Goal: Task Accomplishment & Management: Complete application form

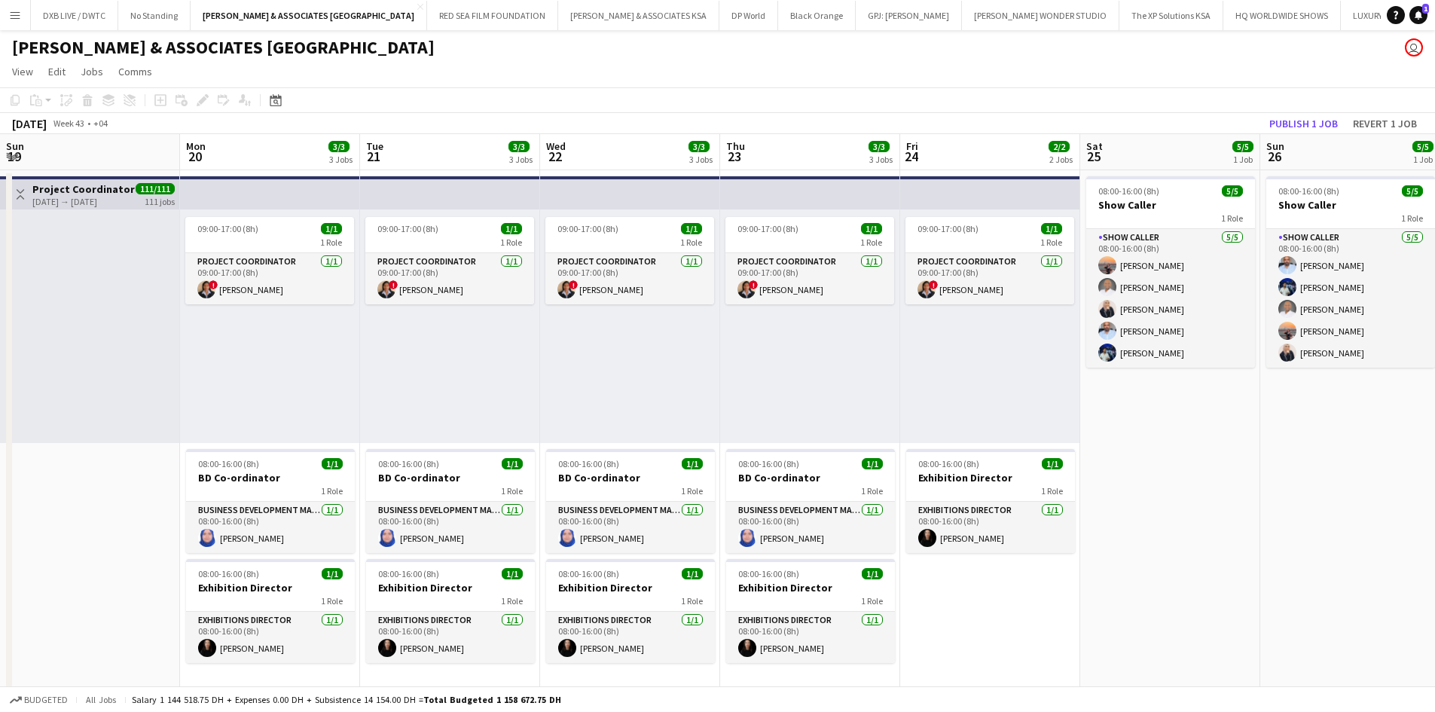
scroll to position [0, 425]
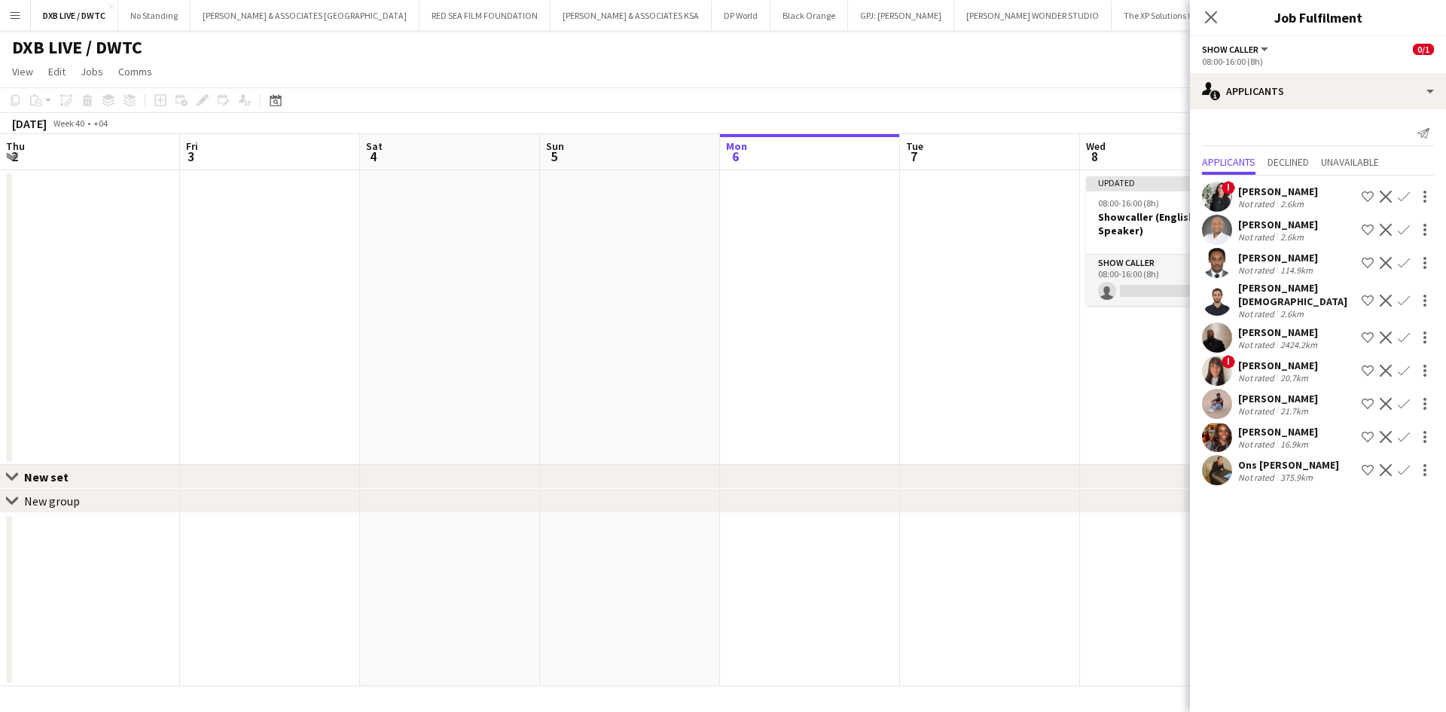
scroll to position [0, 360]
click at [313, 21] on button "[PERSON_NAME] & ASSOCIATES UAE Close" at bounding box center [305, 15] width 229 height 29
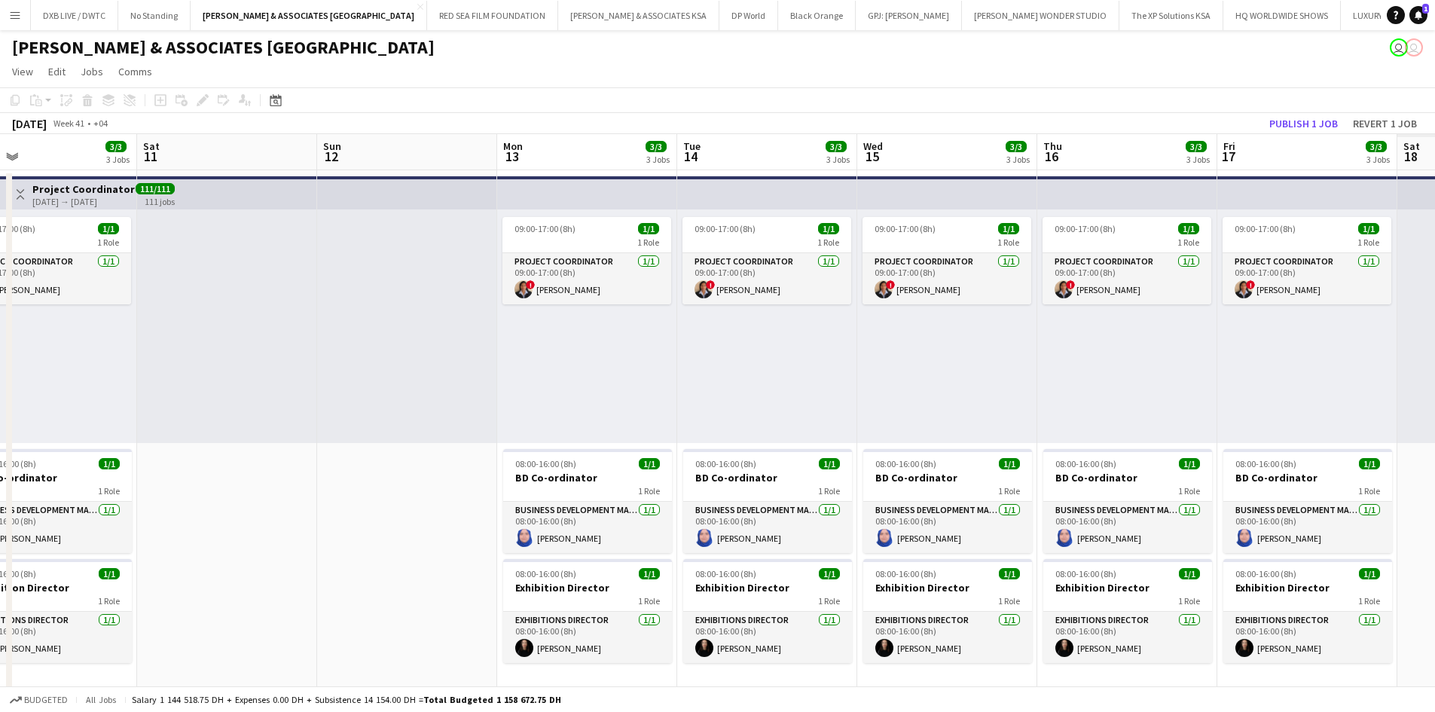
scroll to position [0, 446]
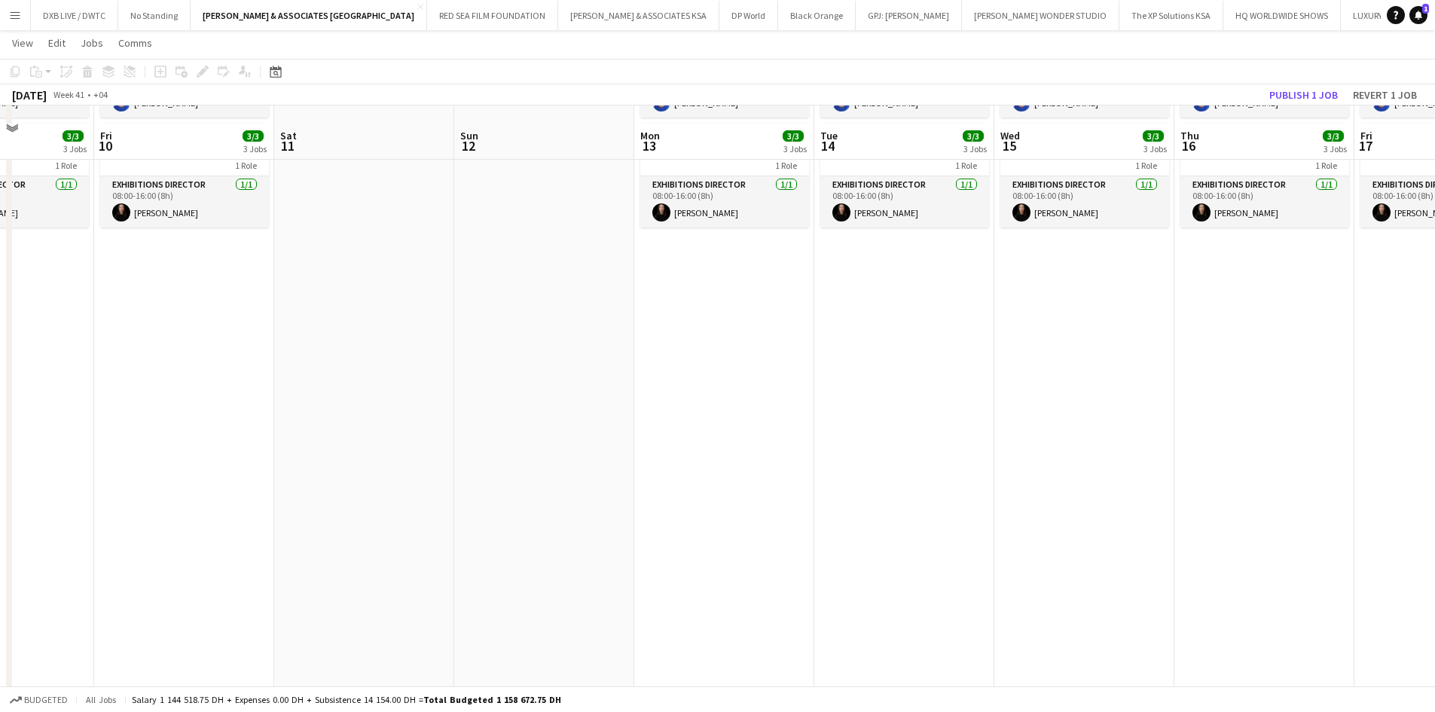
scroll to position [452, 0]
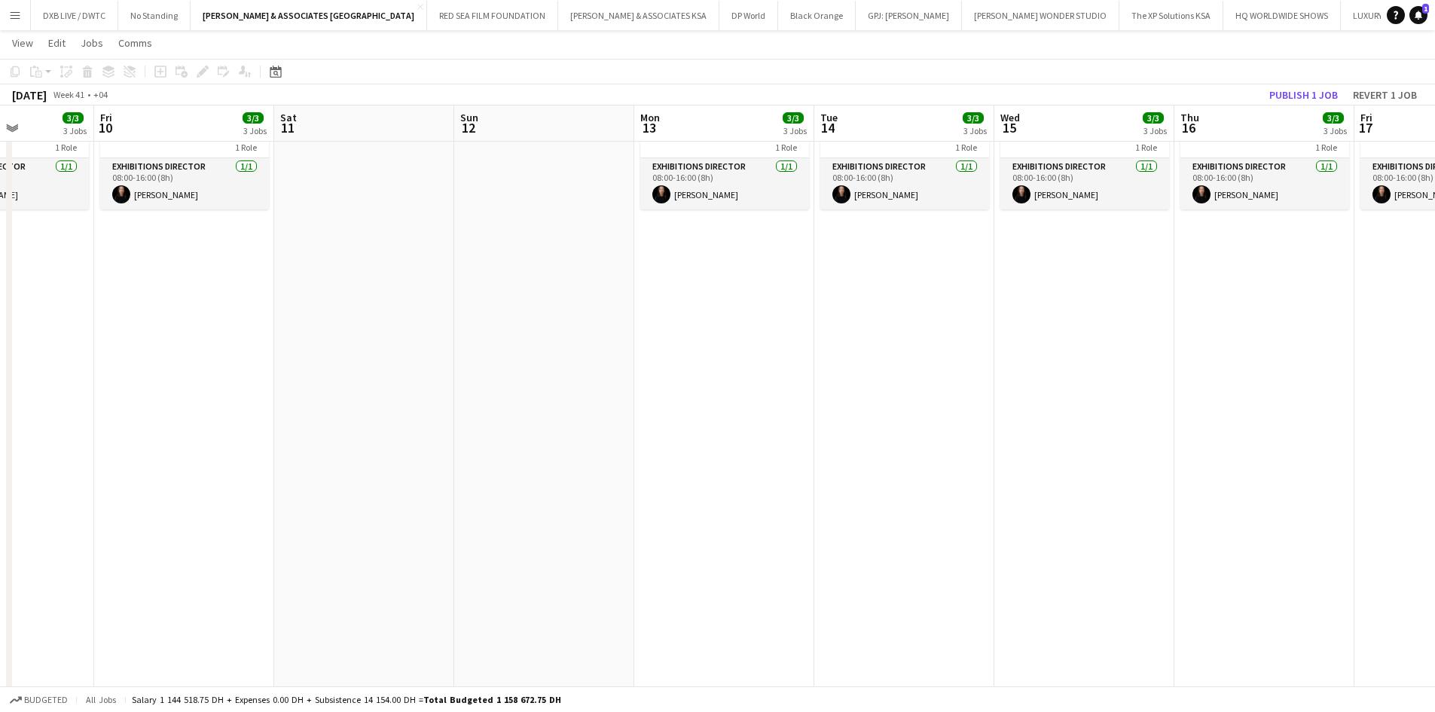
click at [1093, 353] on app-date-cell "09:00-17:00 (8h) 1/1 1 Role Project Coordinator [DATE] 09:00-17:00 (8h) ! [PERS…" at bounding box center [1084, 562] width 180 height 1690
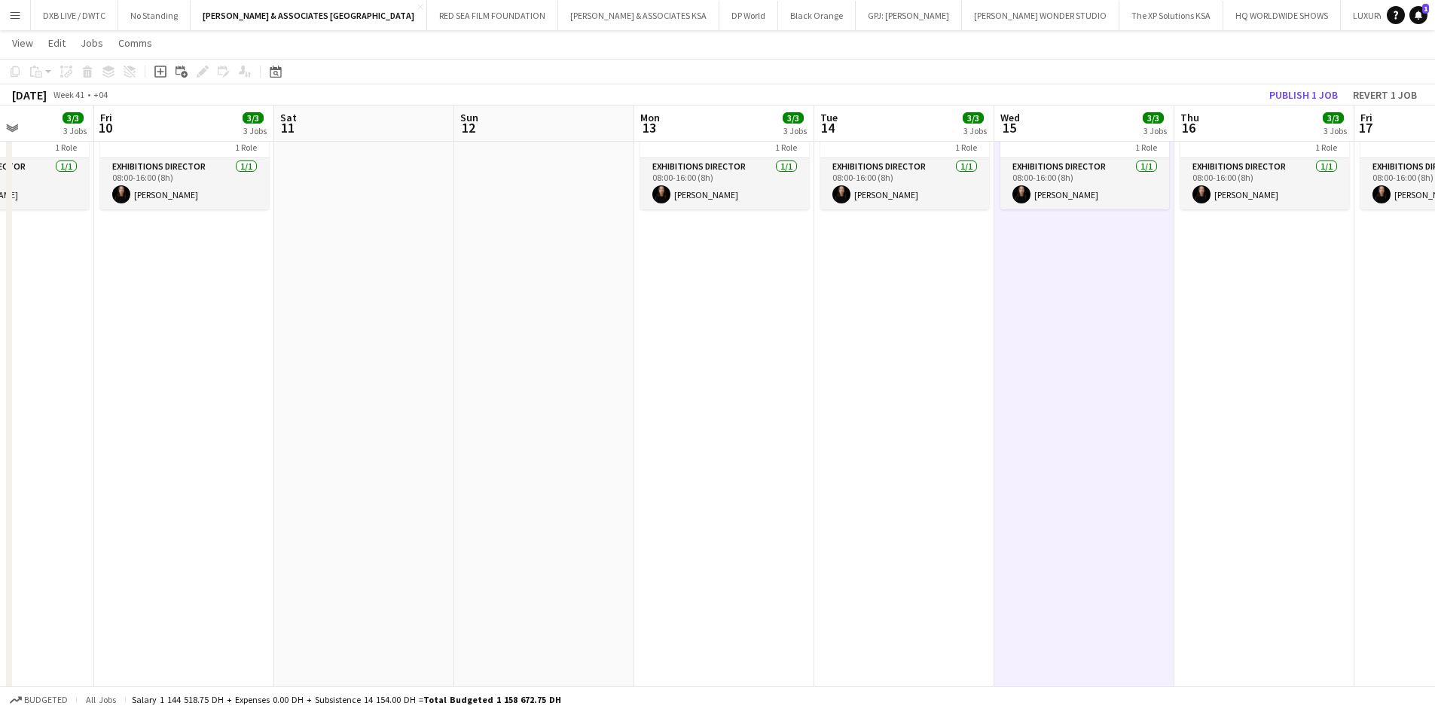
scroll to position [0, 446]
click at [1073, 326] on app-date-cell "09:00-17:00 (8h) 1/1 1 Role Project Coordinator [DATE] 09:00-17:00 (8h) ! [PERS…" at bounding box center [1084, 562] width 180 height 1690
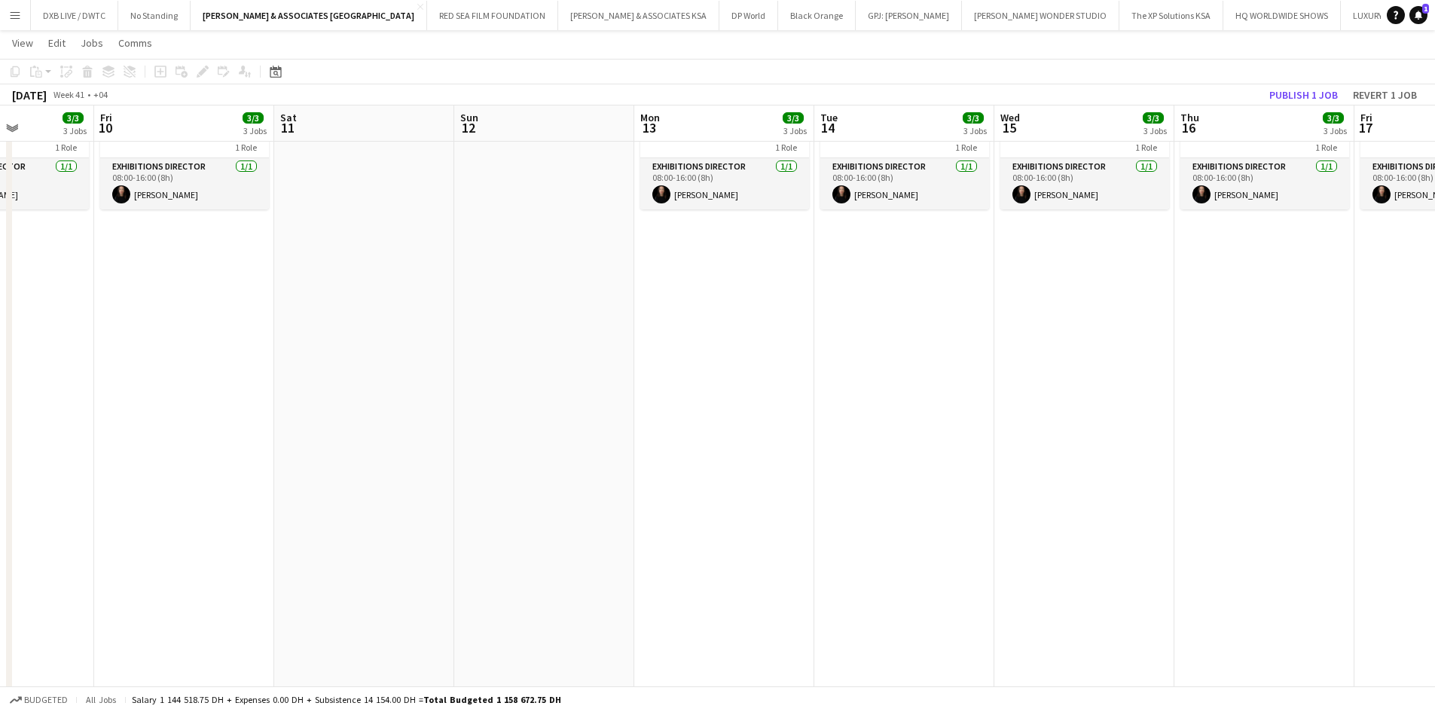
click at [1073, 326] on app-date-cell "09:00-17:00 (8h) 1/1 1 Role Project Coordinator [DATE] 09:00-17:00 (8h) ! [PERS…" at bounding box center [1084, 562] width 180 height 1690
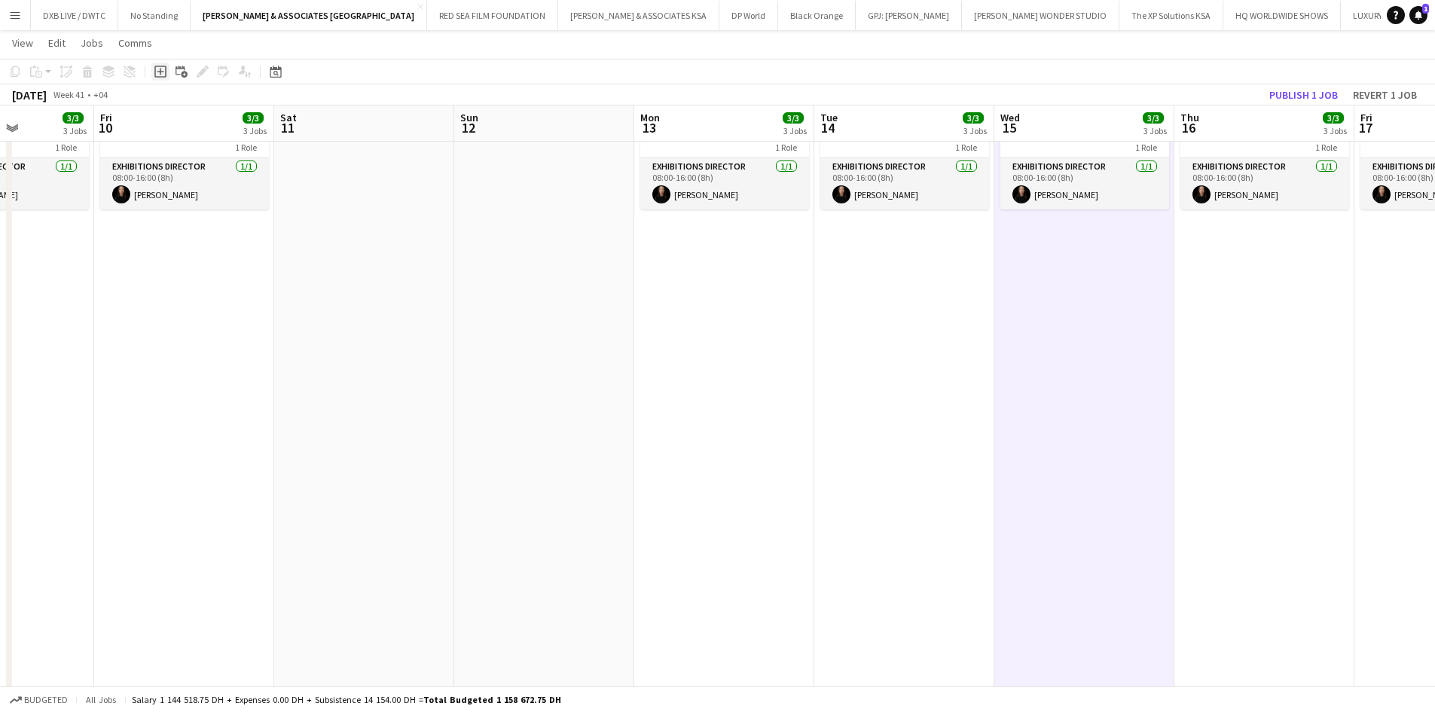
click at [160, 72] on icon at bounding box center [160, 71] width 7 height 7
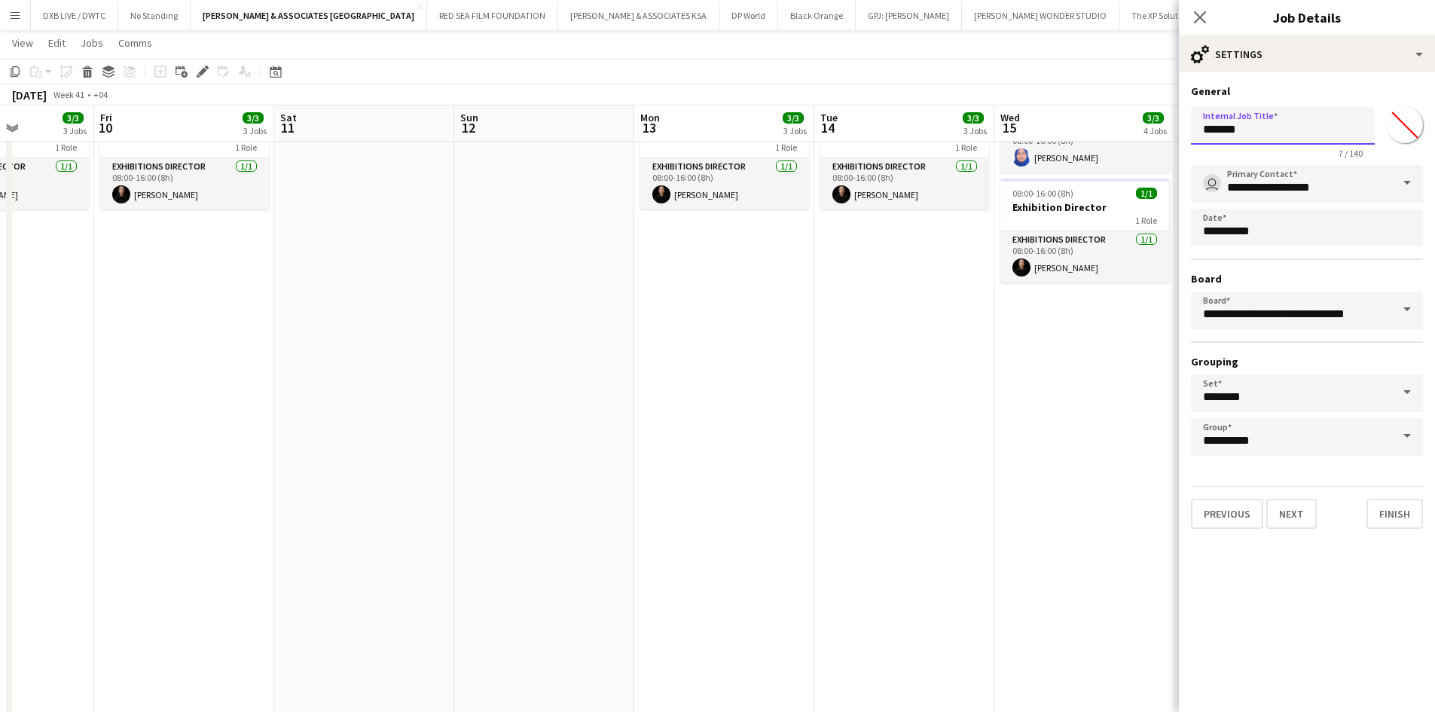
drag, startPoint x: 1321, startPoint y: 134, endPoint x: 961, endPoint y: 136, distance: 360.0
click at [962, 136] on body "Menu Boards Boards Boards All jobs Status Workforce Workforce My Workforce Recr…" at bounding box center [717, 607] width 1435 height 2119
type input "**********"
click at [1292, 514] on button "Next" at bounding box center [1291, 514] width 50 height 30
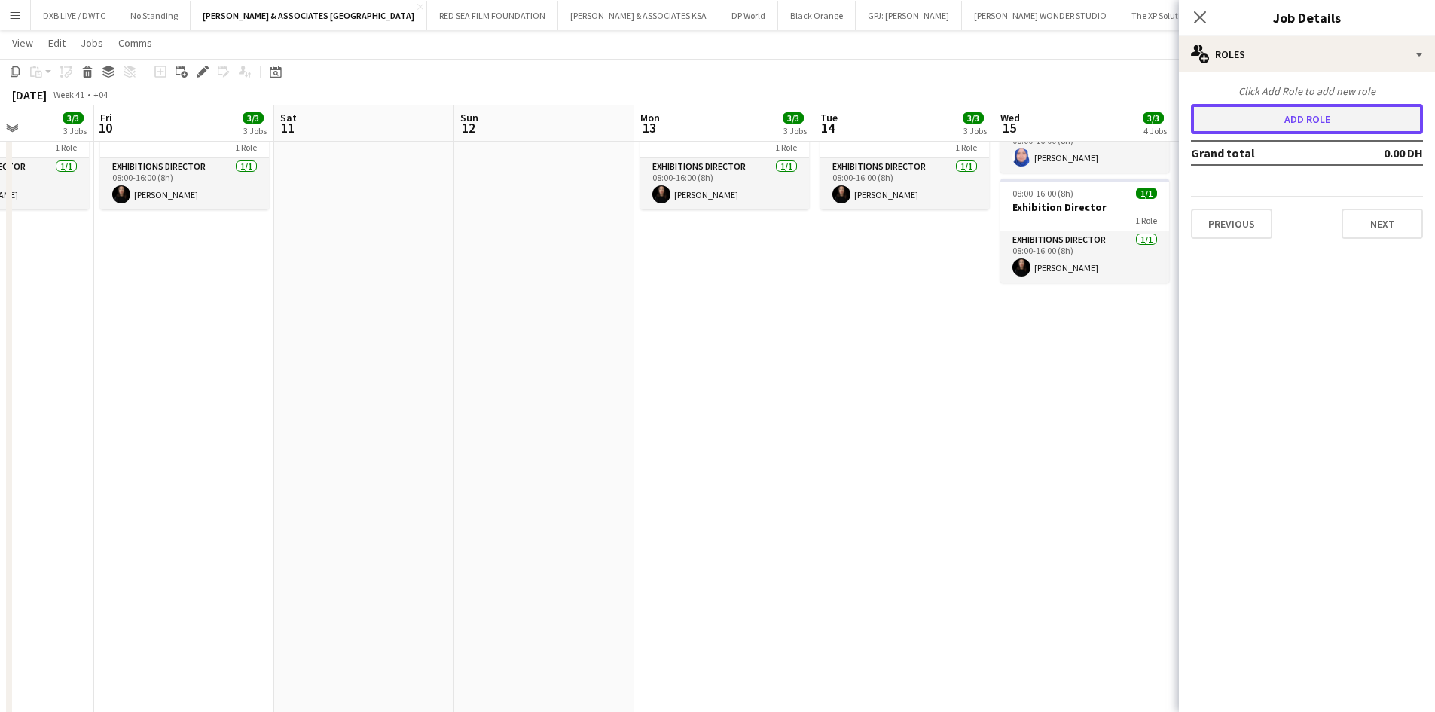
click at [1347, 113] on button "Add role" at bounding box center [1307, 119] width 232 height 30
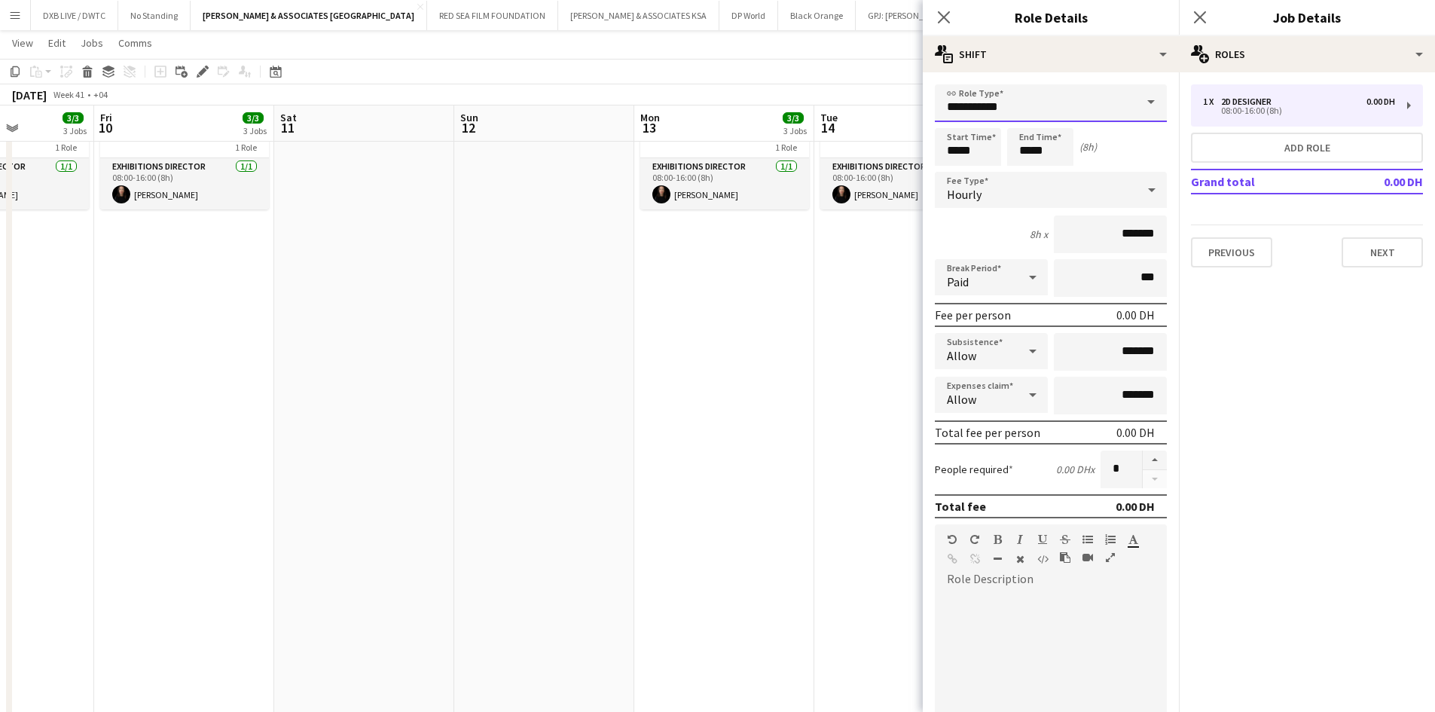
click at [1102, 101] on input "**********" at bounding box center [1051, 103] width 232 height 38
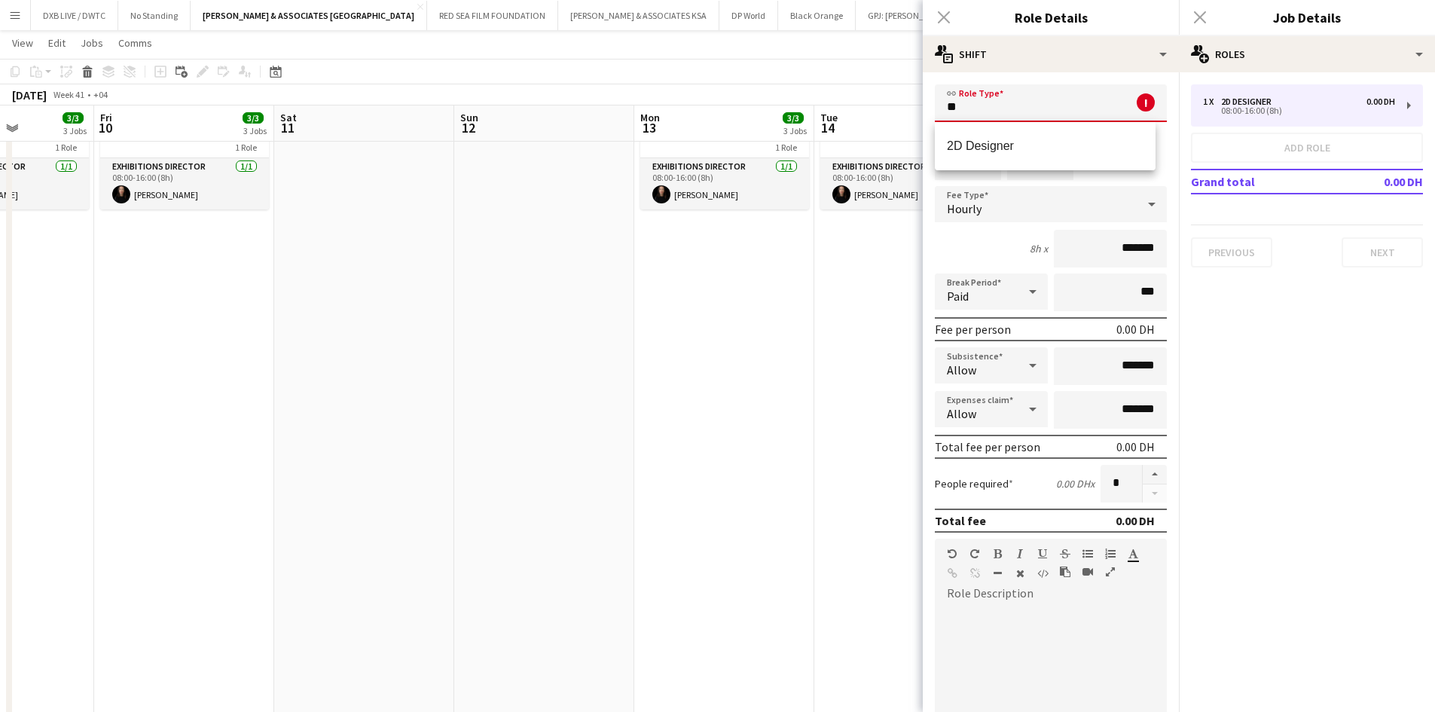
type input "*"
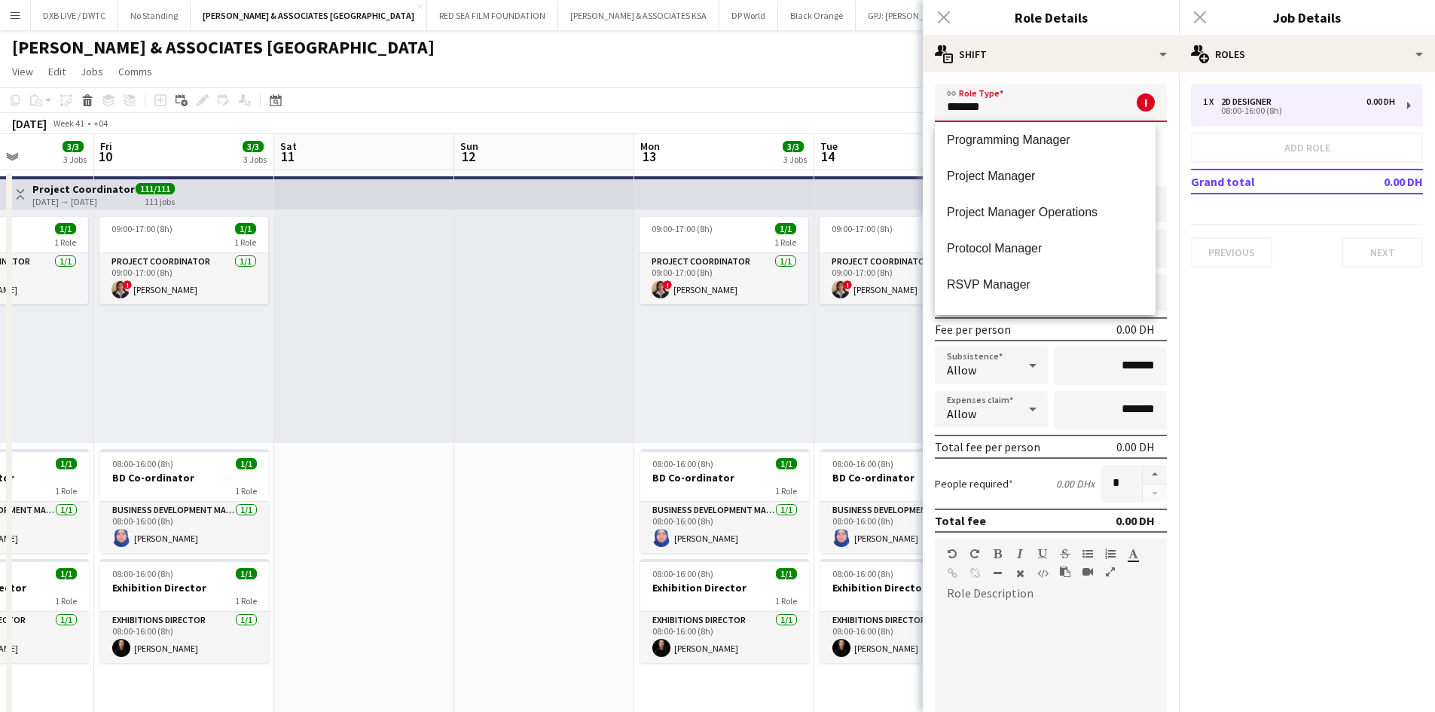
scroll to position [1265, 0]
click at [1064, 190] on mat-option "Operations Manager" at bounding box center [1045, 182] width 221 height 36
type input "**********"
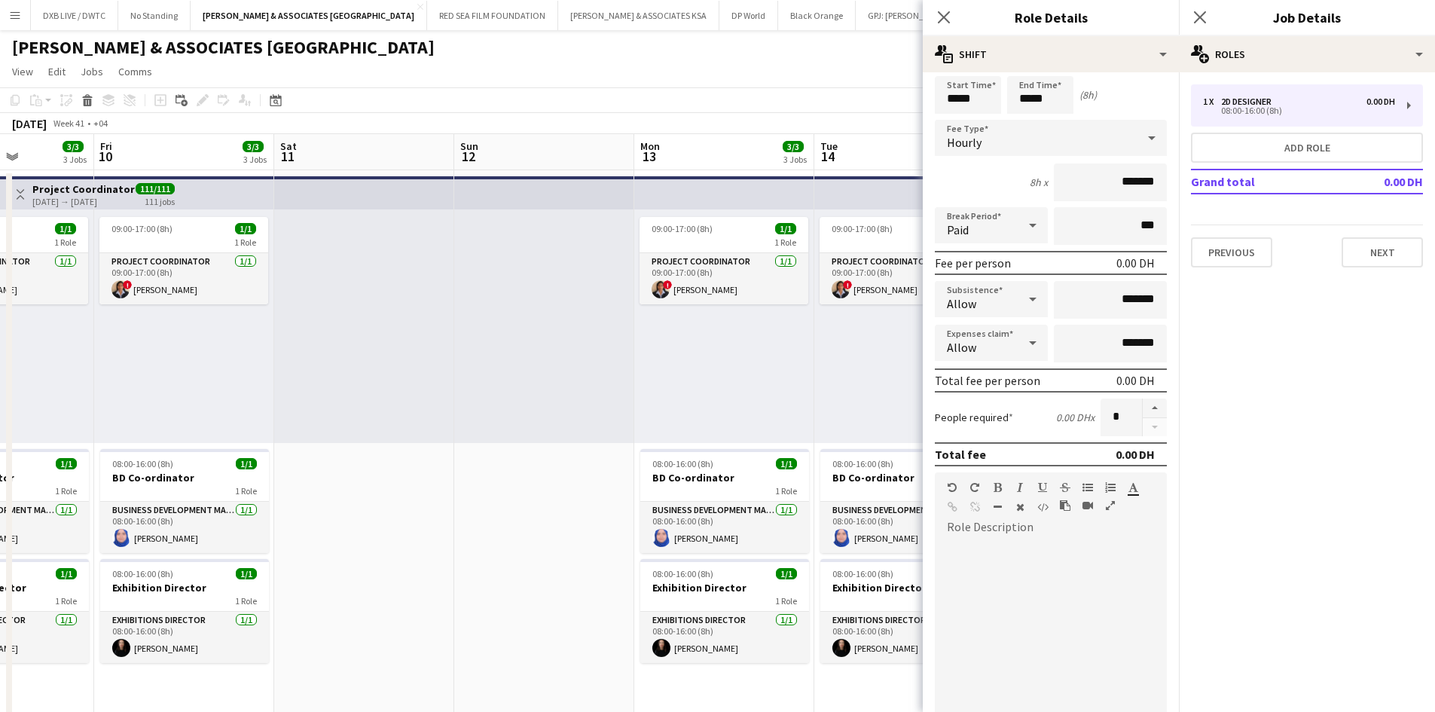
scroll to position [75, 0]
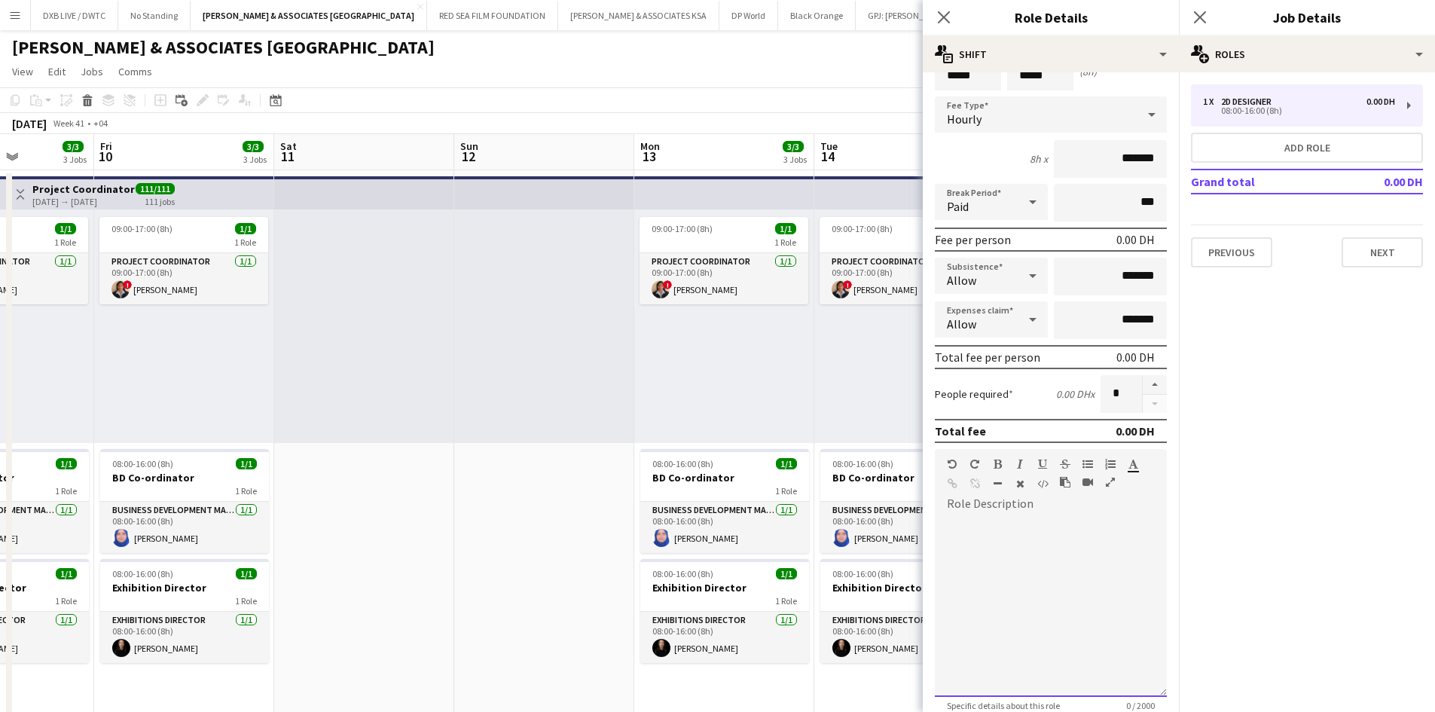
click at [1051, 584] on div at bounding box center [1051, 606] width 232 height 181
click at [1075, 547] on div "**********" at bounding box center [1045, 606] width 221 height 181
click at [1084, 563] on div "**********" at bounding box center [1045, 606] width 221 height 181
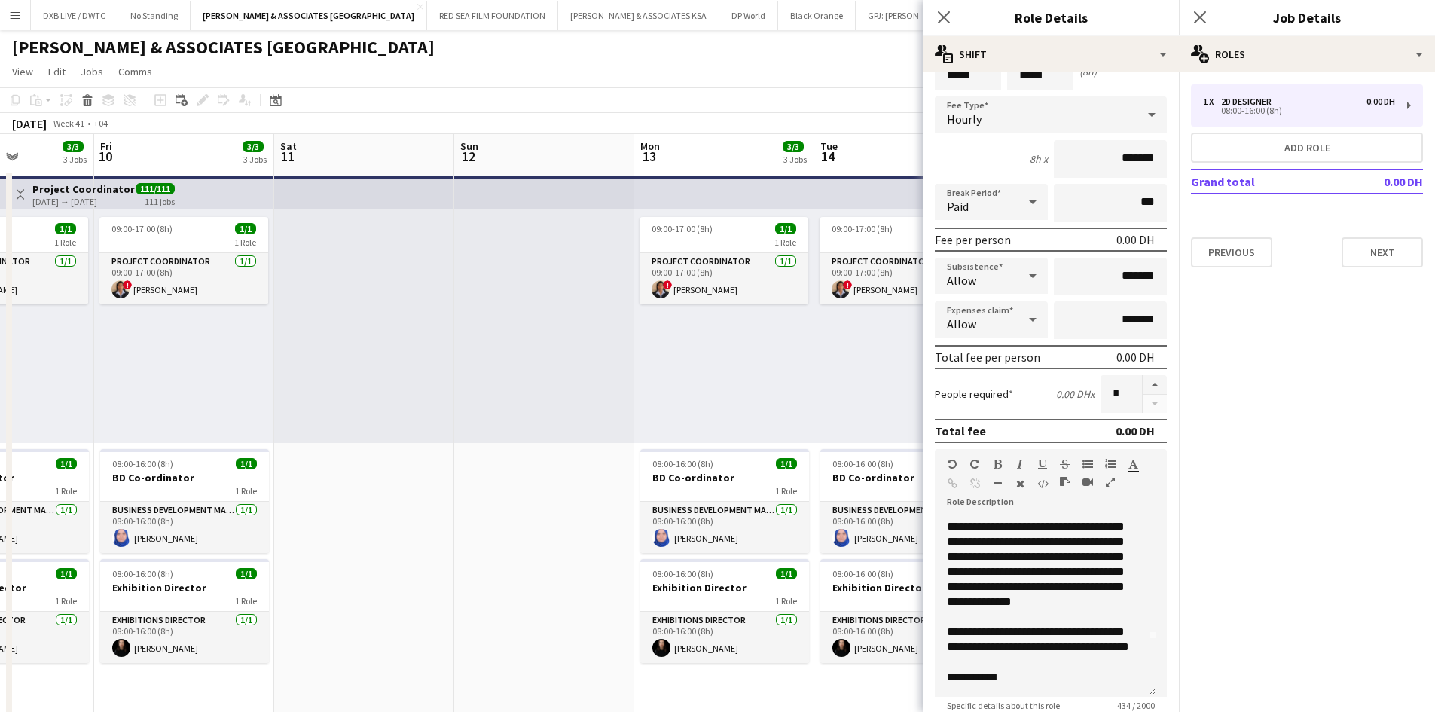
scroll to position [102, 0]
click at [1033, 671] on div "**********" at bounding box center [1045, 606] width 221 height 181
click at [1050, 654] on div "**********" at bounding box center [1045, 606] width 221 height 181
click at [1047, 651] on div "**********" at bounding box center [1045, 606] width 221 height 181
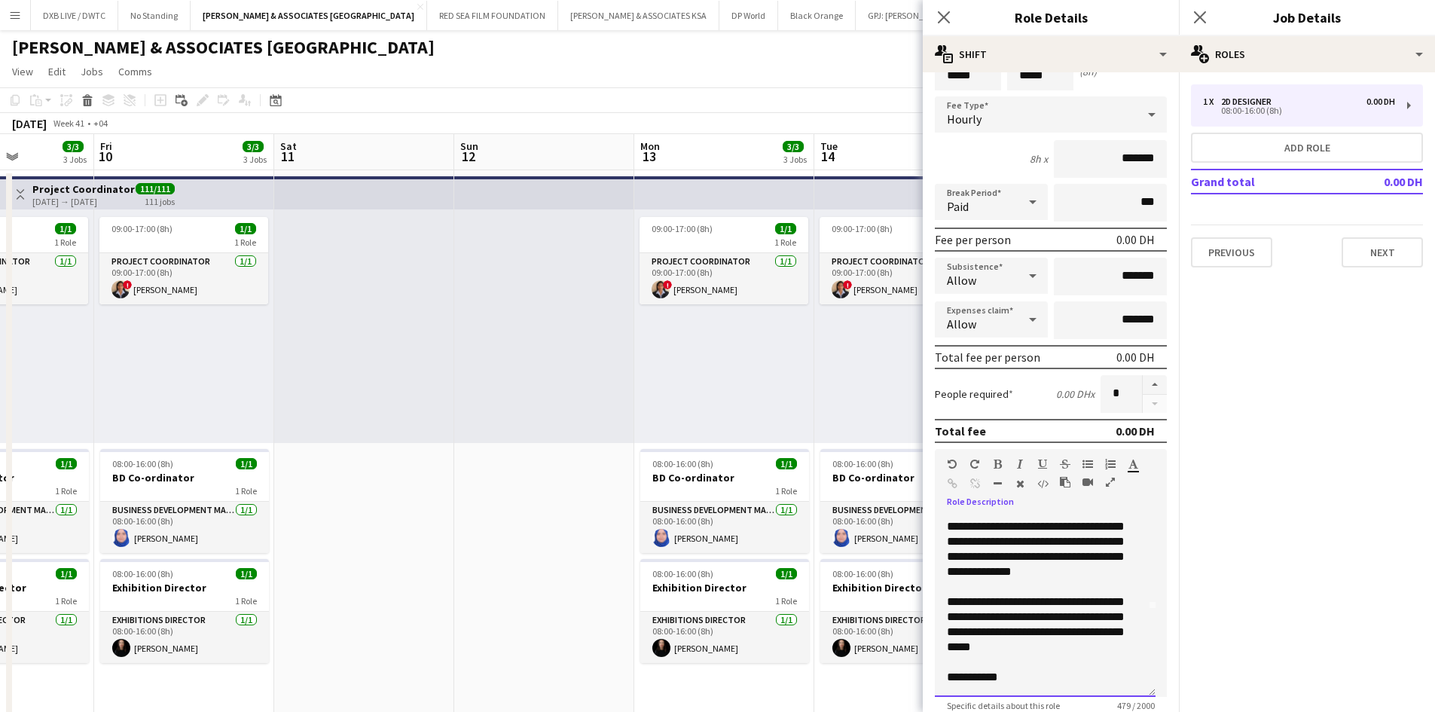
scroll to position [117, 0]
click at [1022, 678] on div "**********" at bounding box center [1045, 606] width 221 height 181
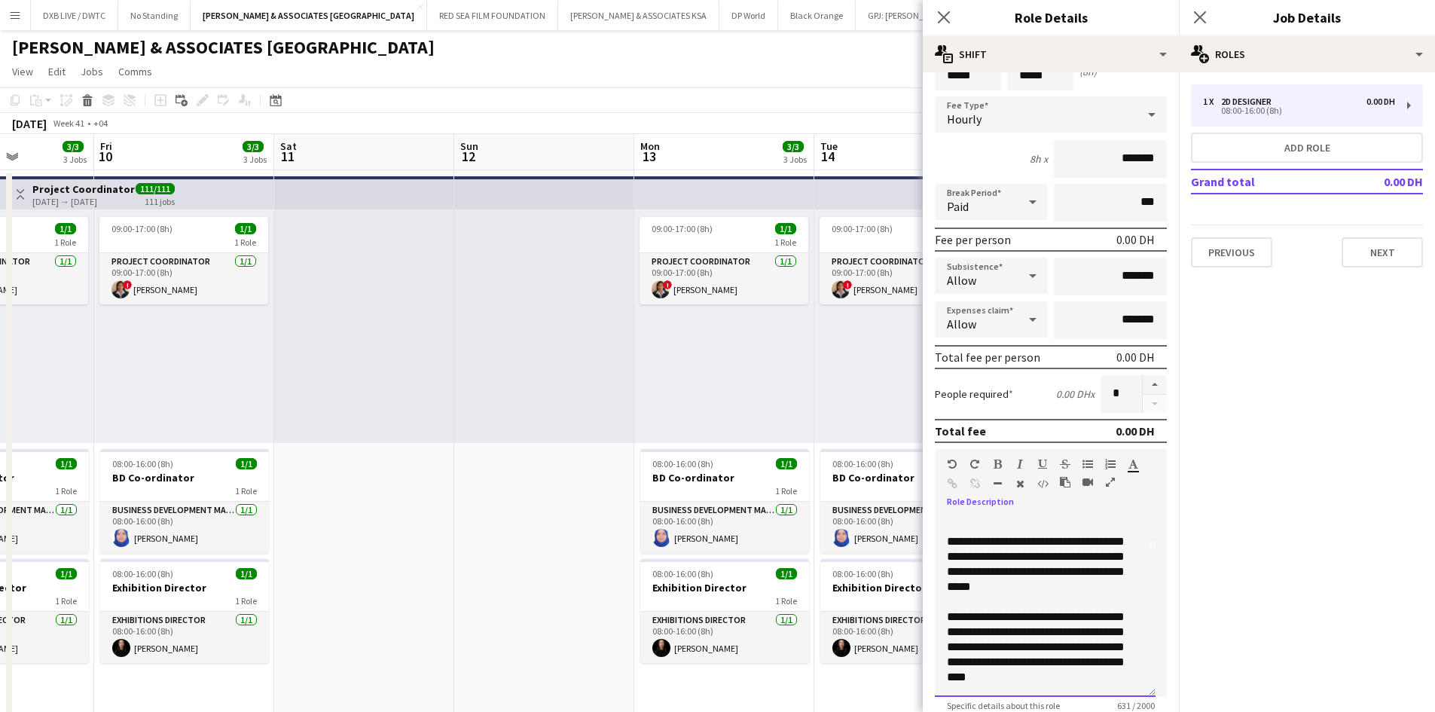
scroll to position [182, 0]
click at [992, 675] on div "**********" at bounding box center [1045, 606] width 221 height 181
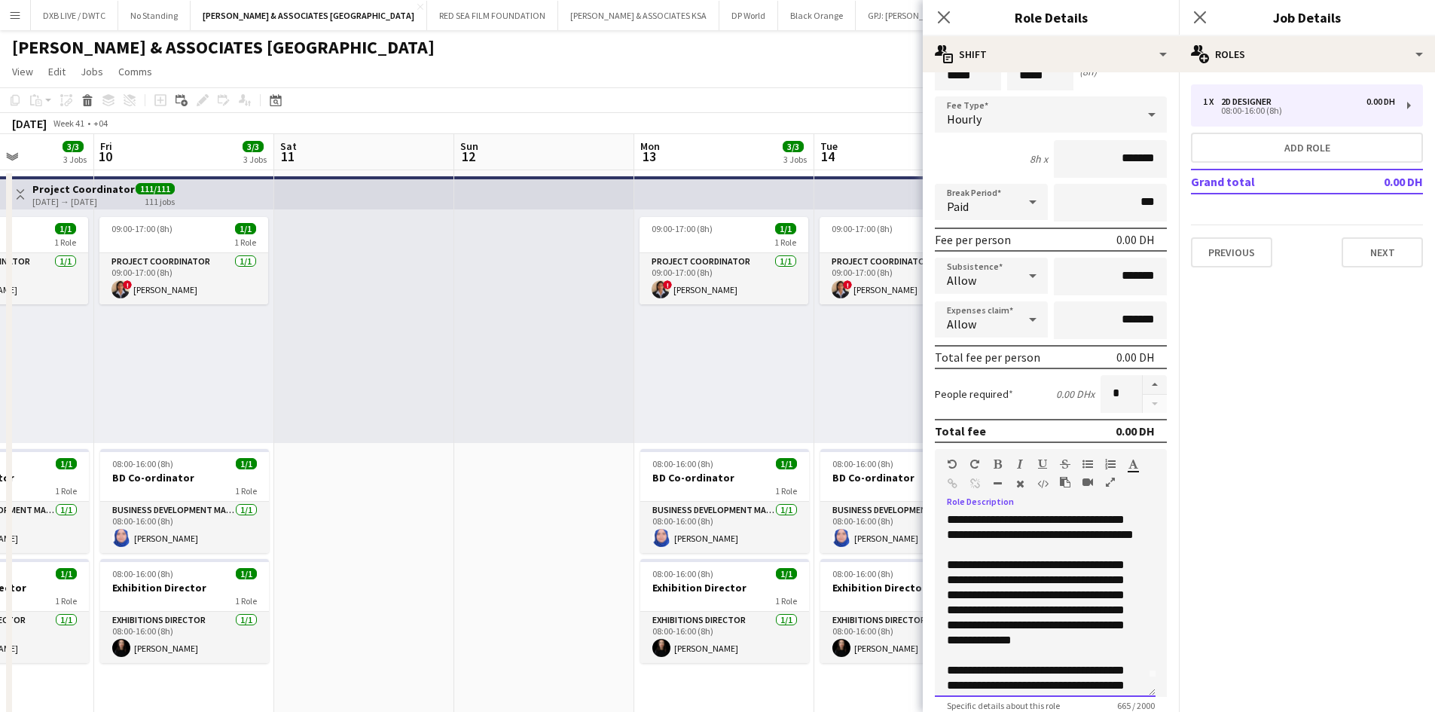
scroll to position [0, 0]
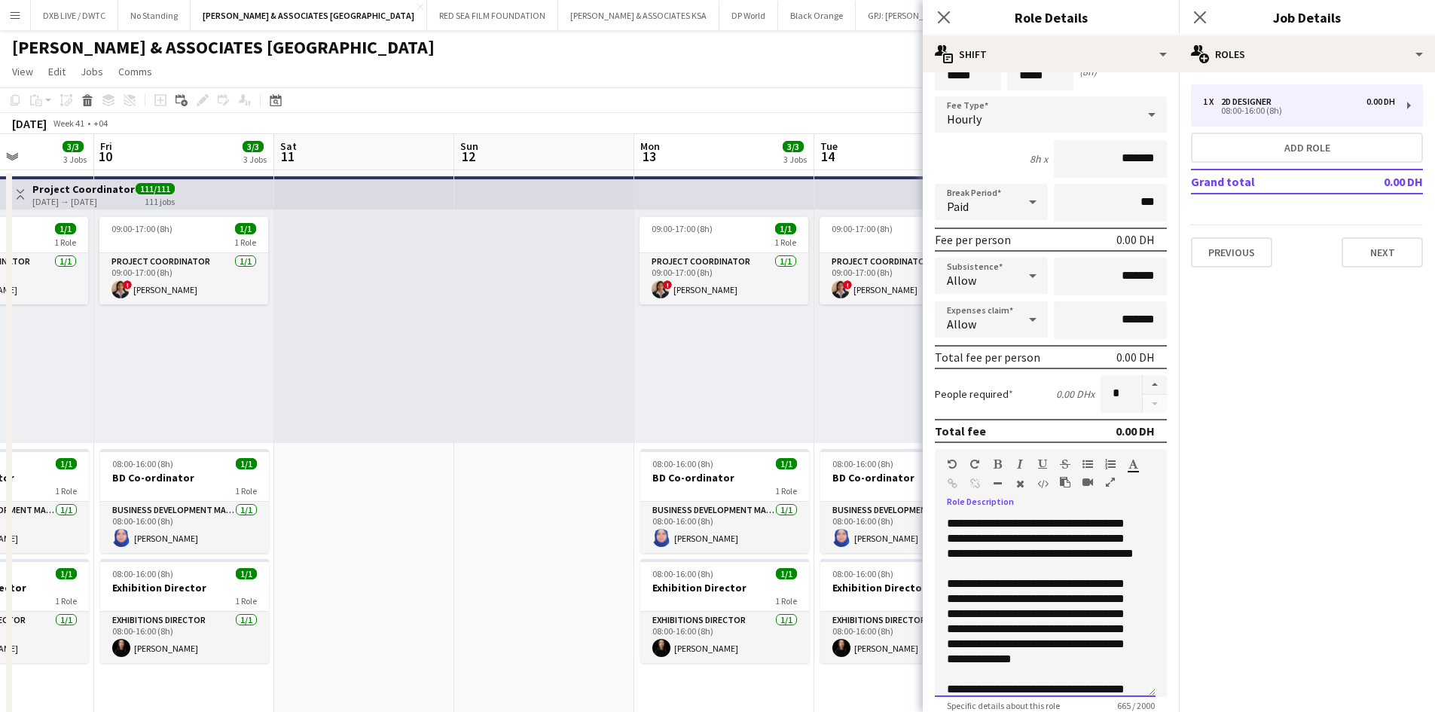
click at [1084, 526] on div "**********" at bounding box center [1045, 606] width 221 height 181
click at [1062, 569] on div "**********" at bounding box center [1045, 606] width 221 height 181
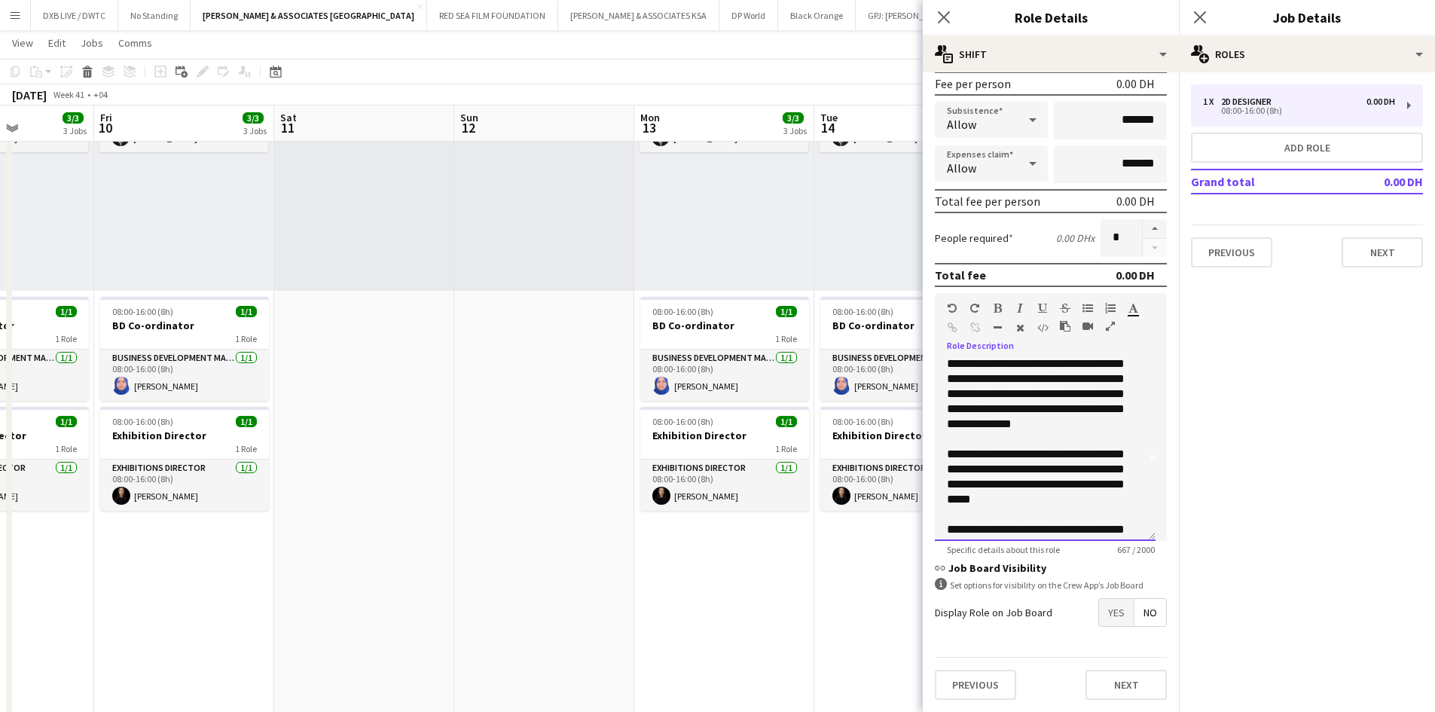
scroll to position [193, 0]
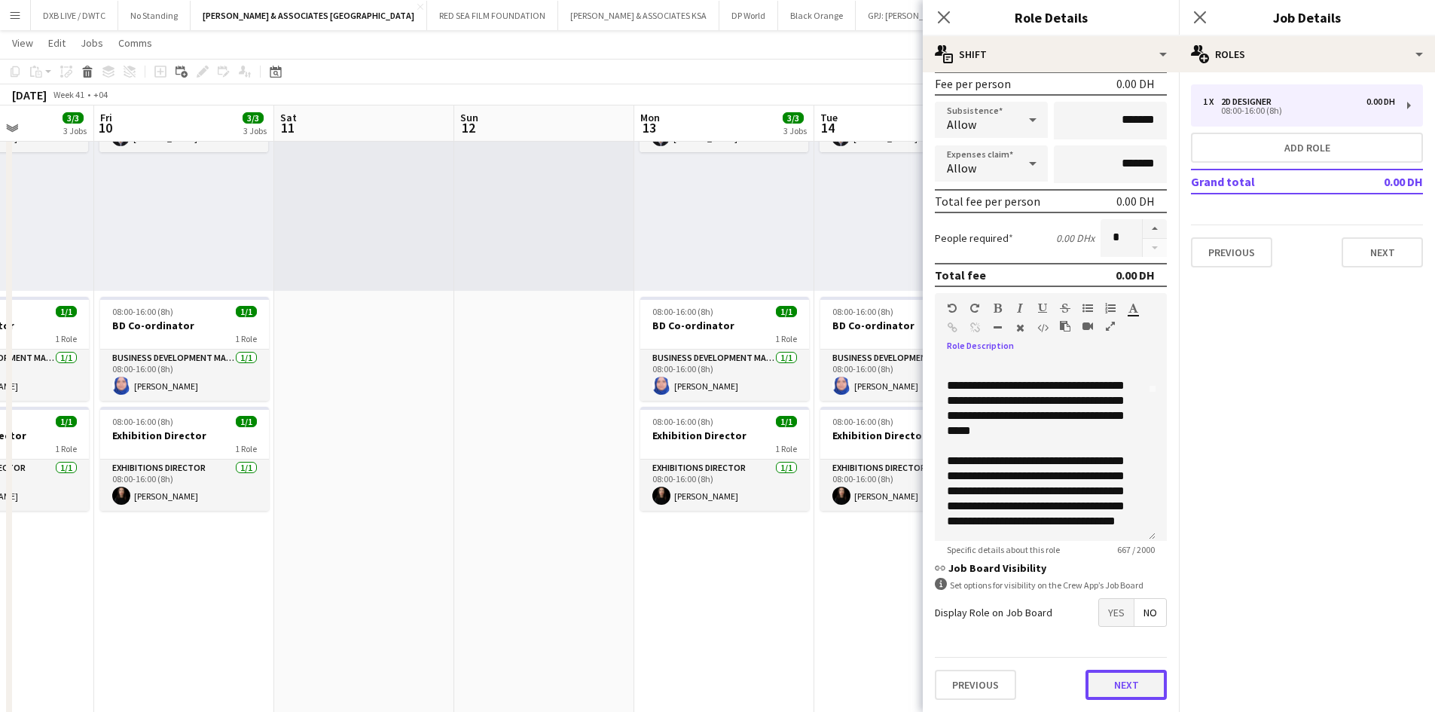
click at [1107, 690] on button "Next" at bounding box center [1125, 684] width 81 height 30
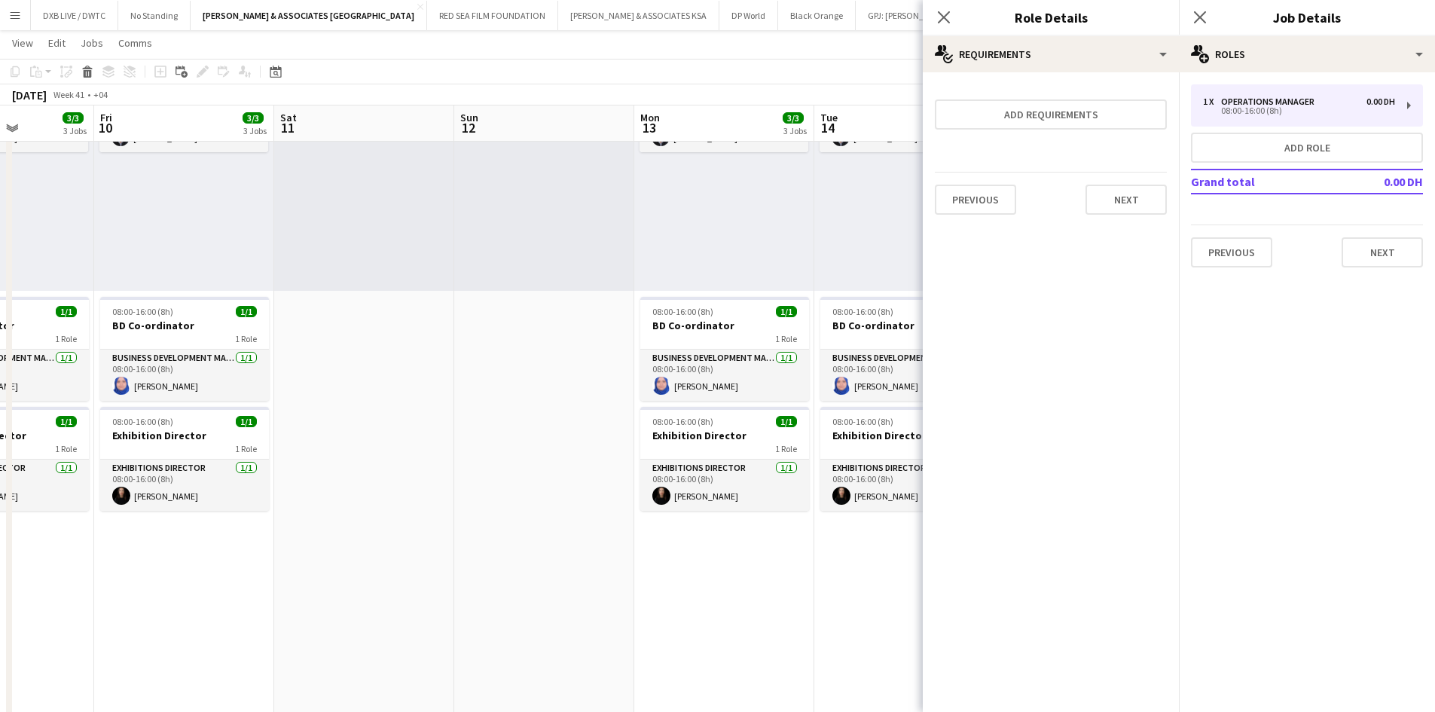
scroll to position [0, 0]
click at [1025, 119] on button "Add requirements" at bounding box center [1051, 114] width 232 height 30
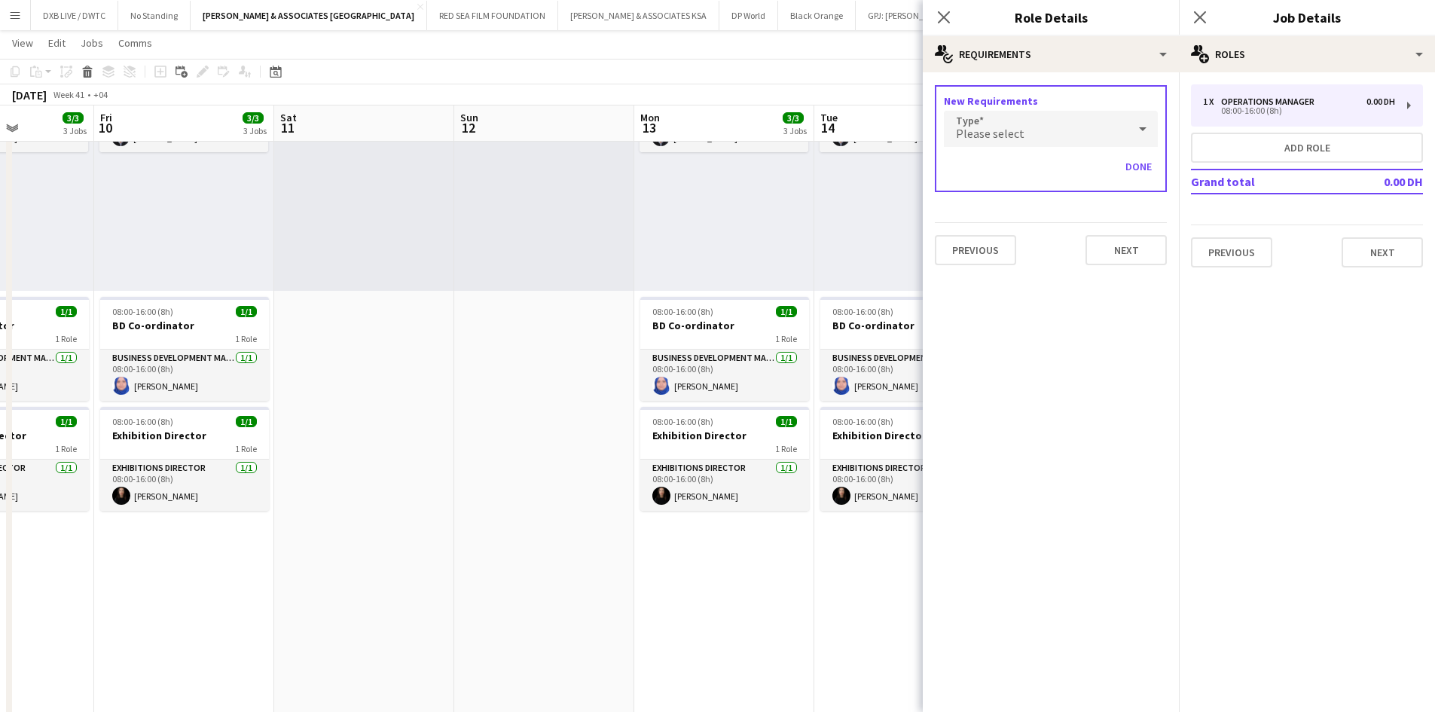
click at [1025, 119] on div "Please select" at bounding box center [1036, 129] width 184 height 36
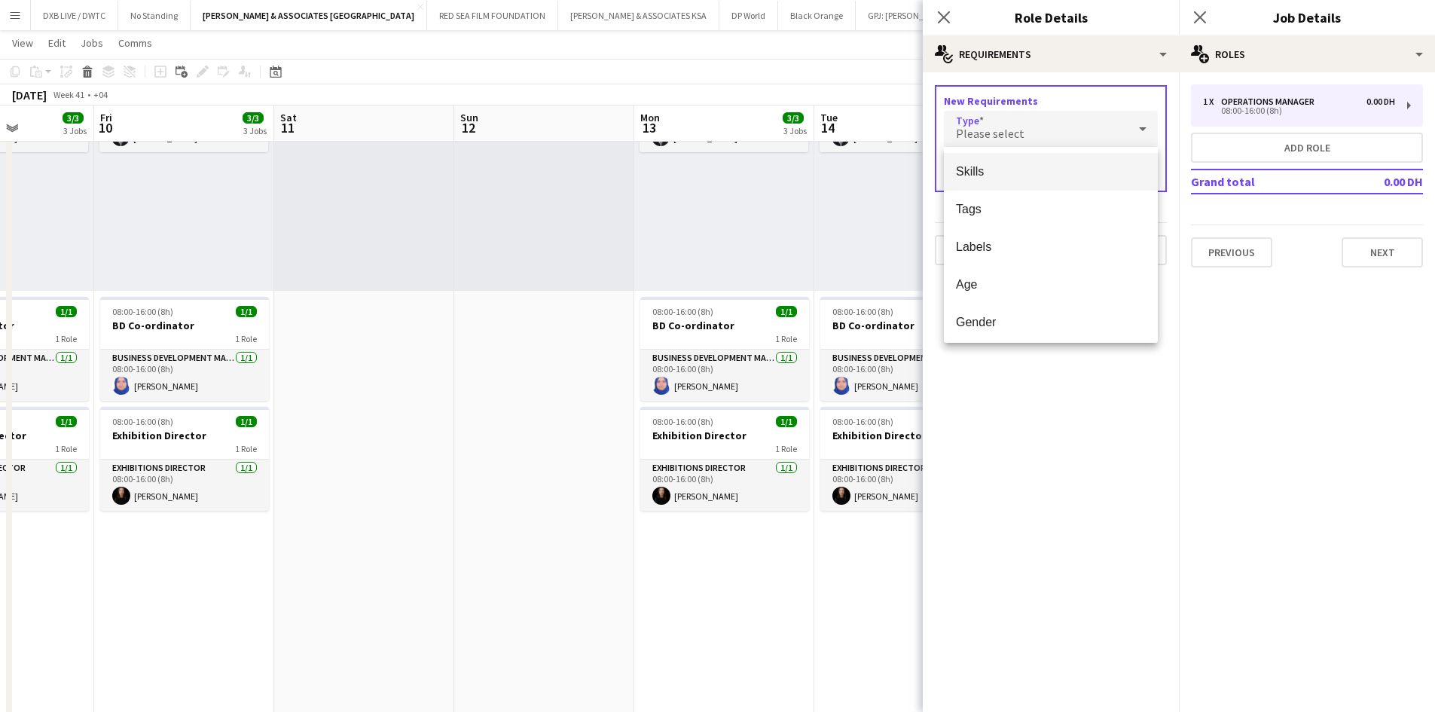
click at [1025, 119] on div at bounding box center [717, 356] width 1435 height 712
click at [1025, 119] on div "Please select" at bounding box center [1036, 129] width 184 height 36
click at [1004, 214] on span "Tags" at bounding box center [1051, 209] width 190 height 14
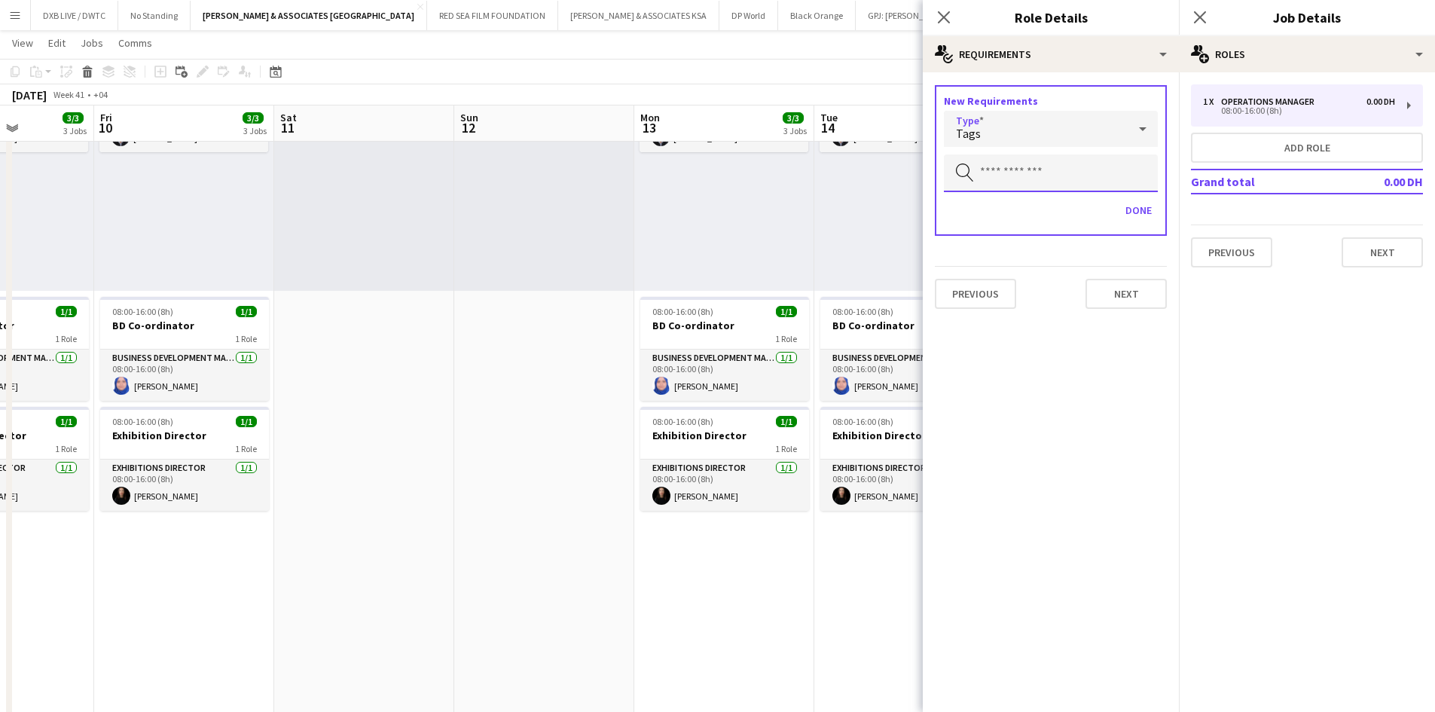
click at [1005, 183] on input "text" at bounding box center [1051, 173] width 214 height 38
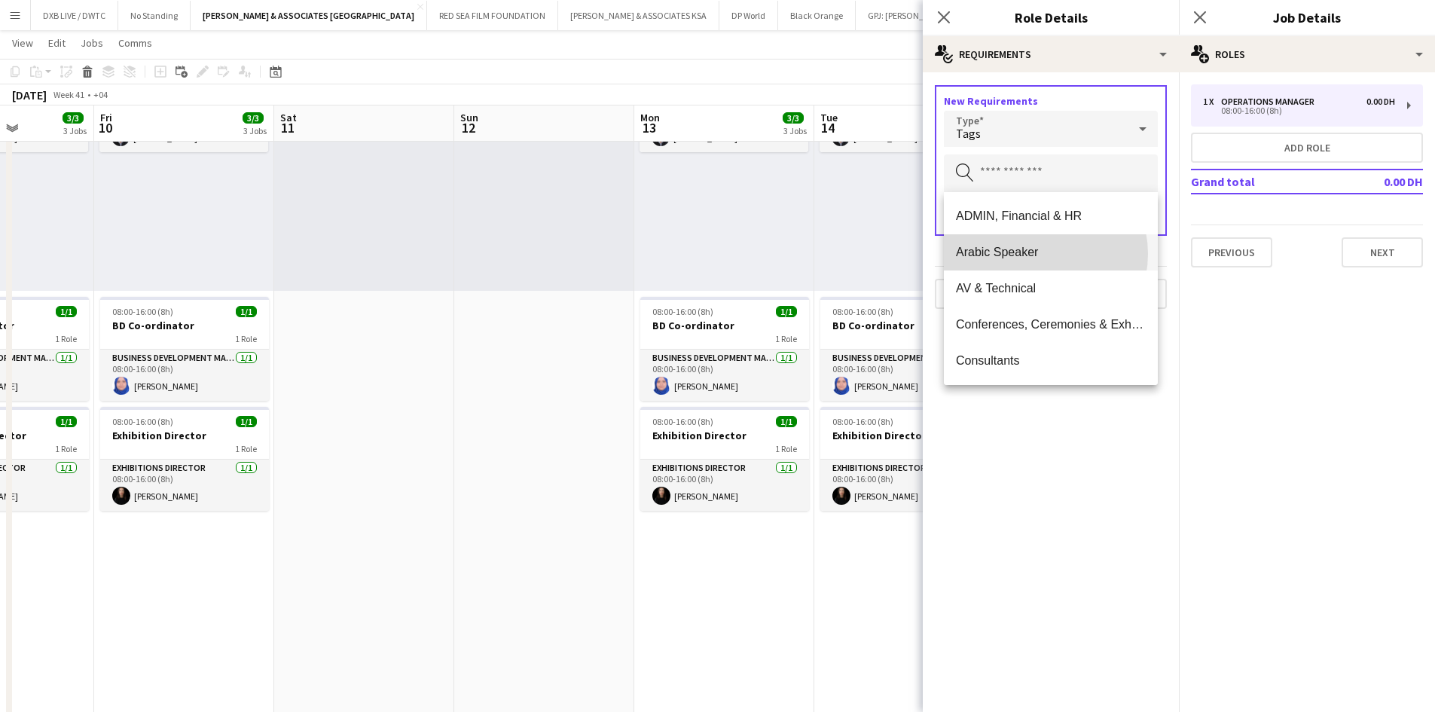
click at [1035, 254] on span "Arabic Speaker" at bounding box center [1051, 252] width 190 height 14
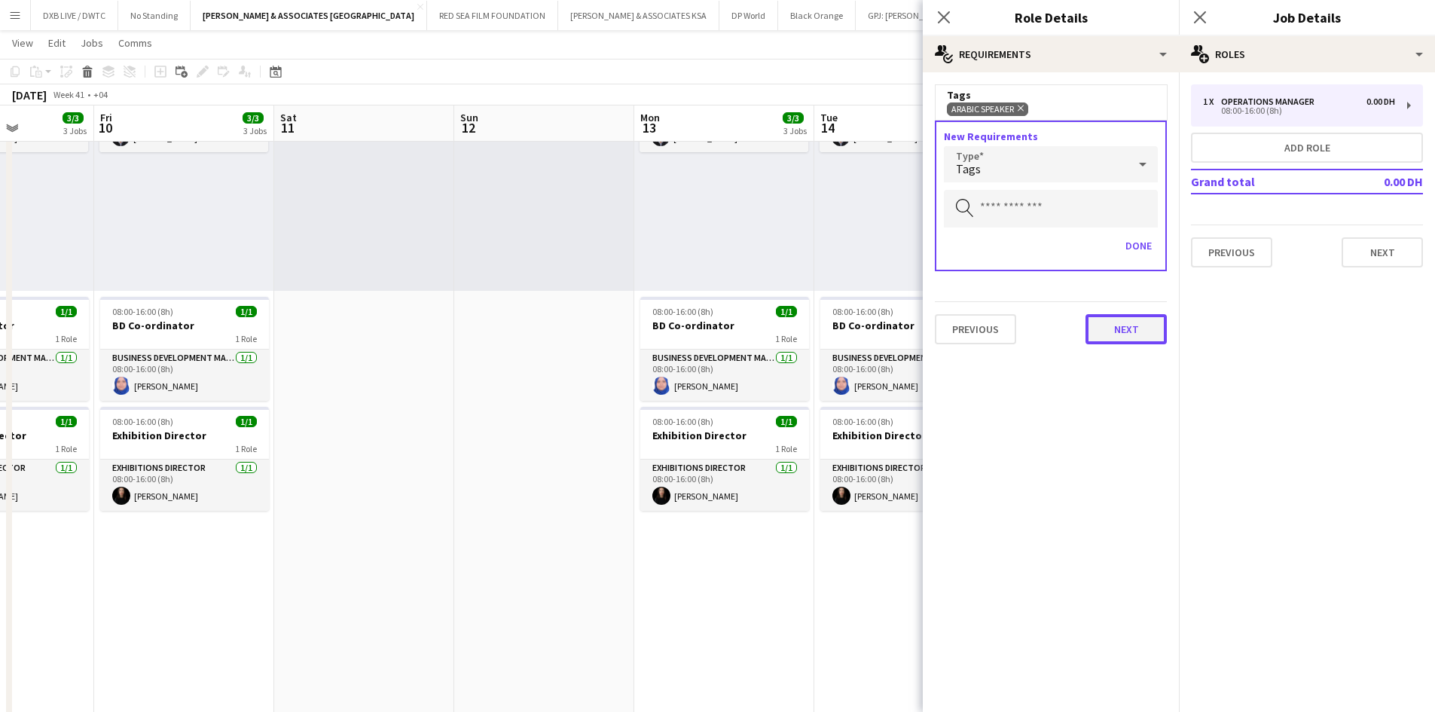
click at [1102, 328] on button "Next" at bounding box center [1125, 329] width 81 height 30
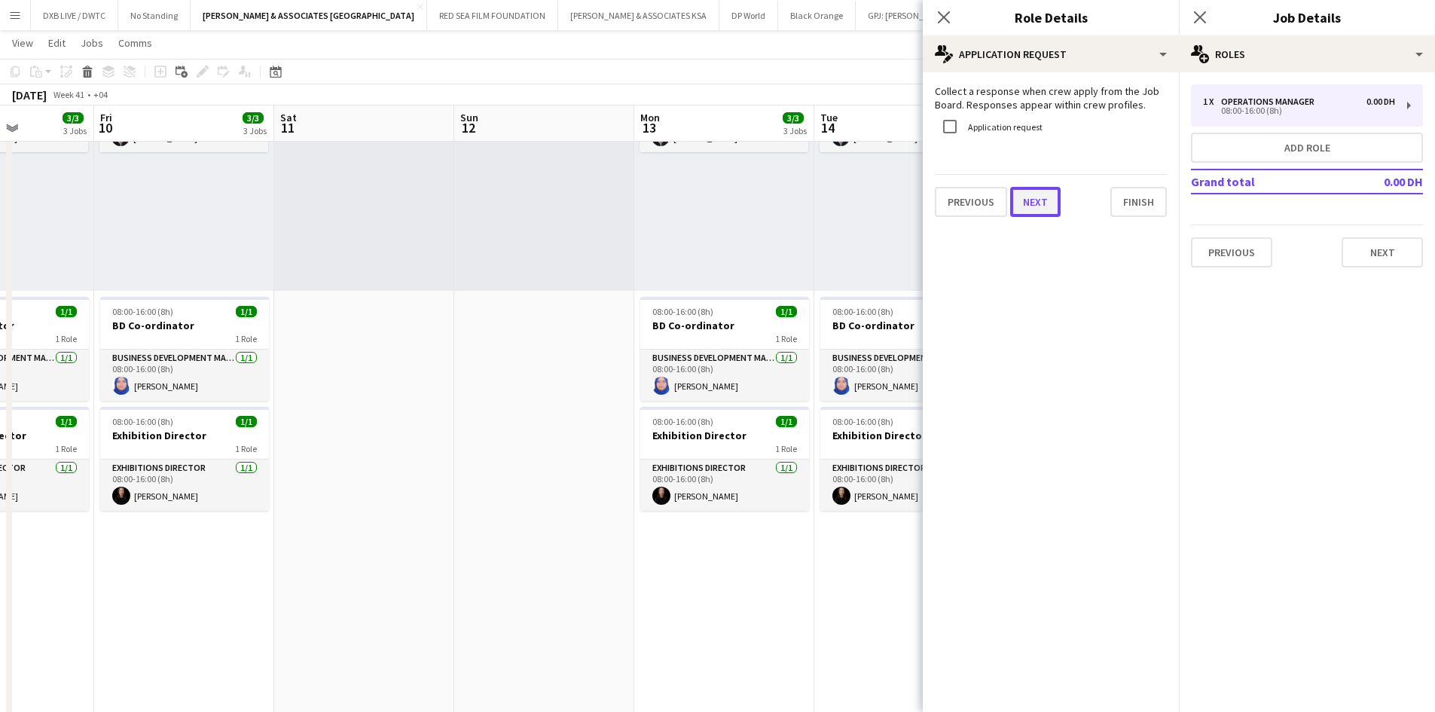
click at [1032, 190] on button "Next" at bounding box center [1035, 202] width 50 height 30
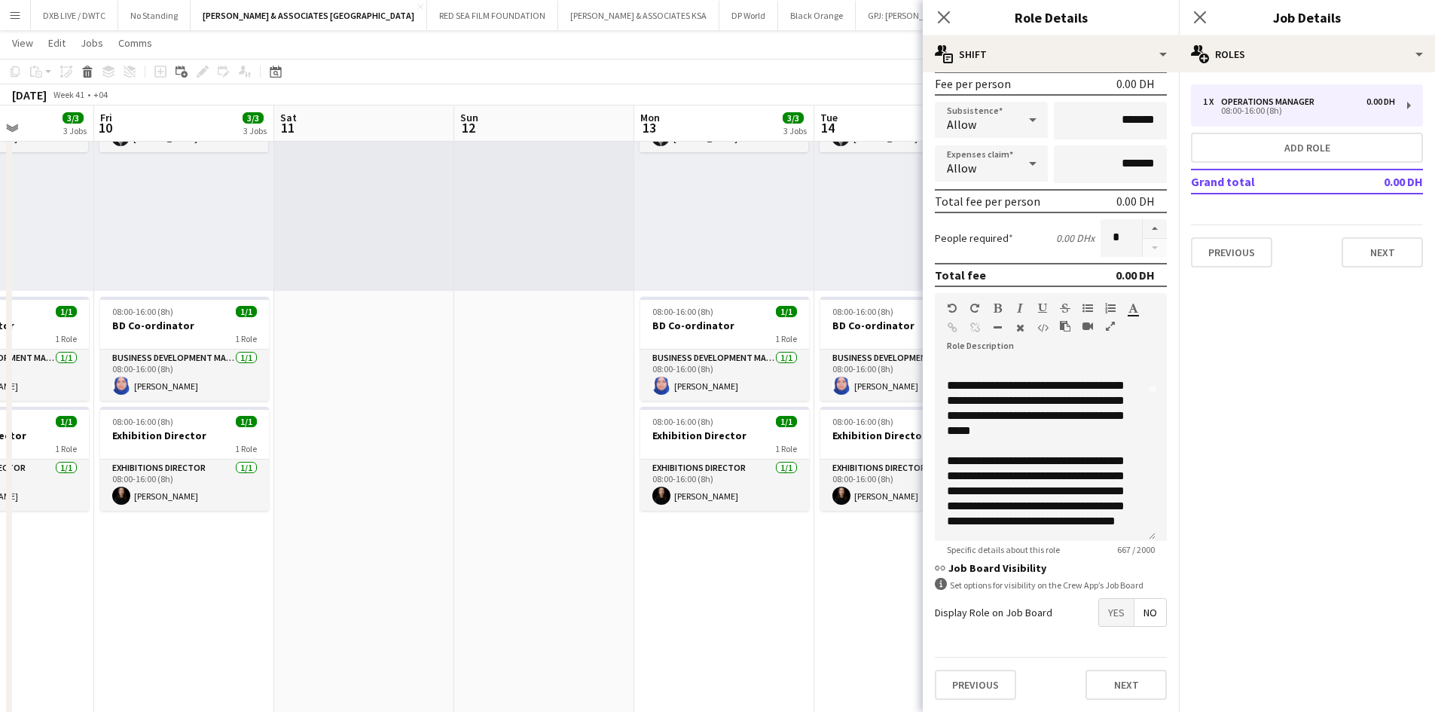
scroll to position [231, 0]
click at [1128, 676] on button "Next" at bounding box center [1125, 684] width 81 height 30
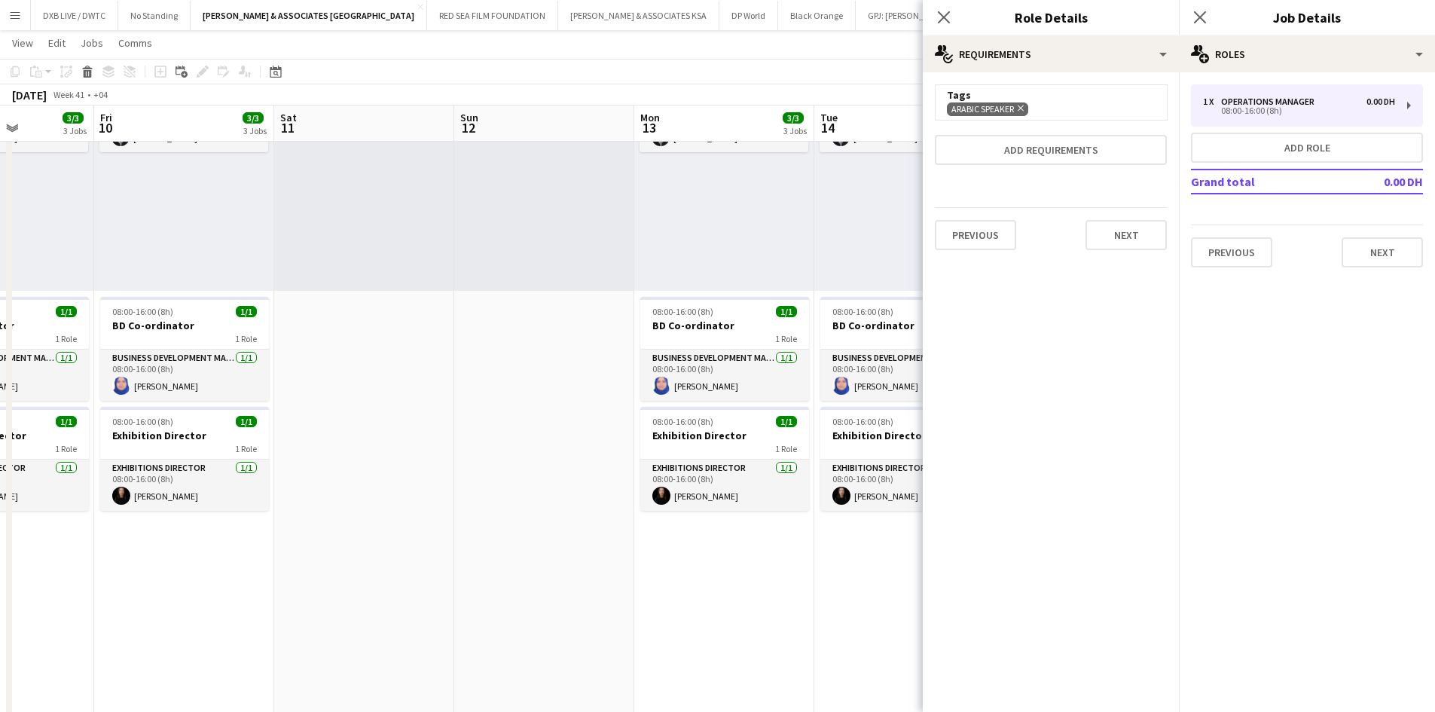
scroll to position [0, 0]
click at [1132, 237] on button "Next" at bounding box center [1125, 235] width 81 height 30
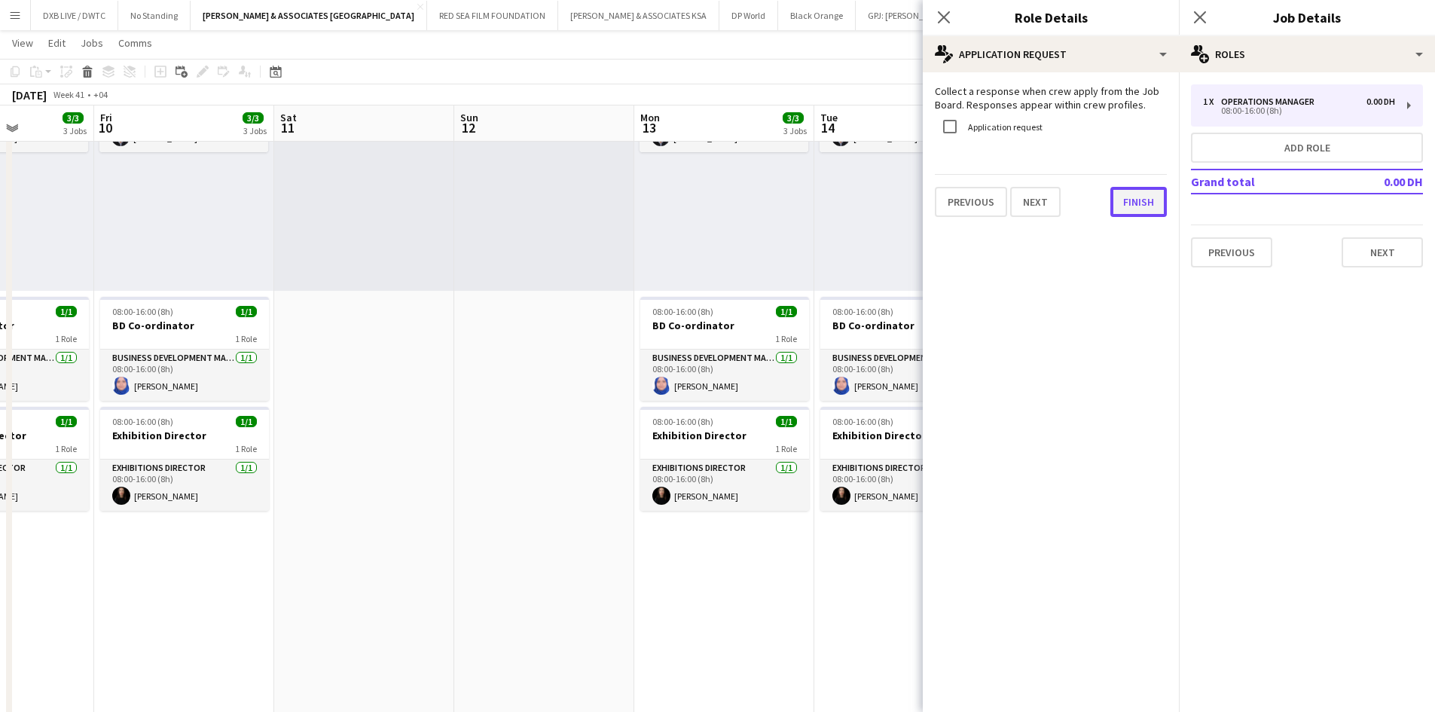
click at [1124, 201] on button "Finish" at bounding box center [1138, 202] width 56 height 30
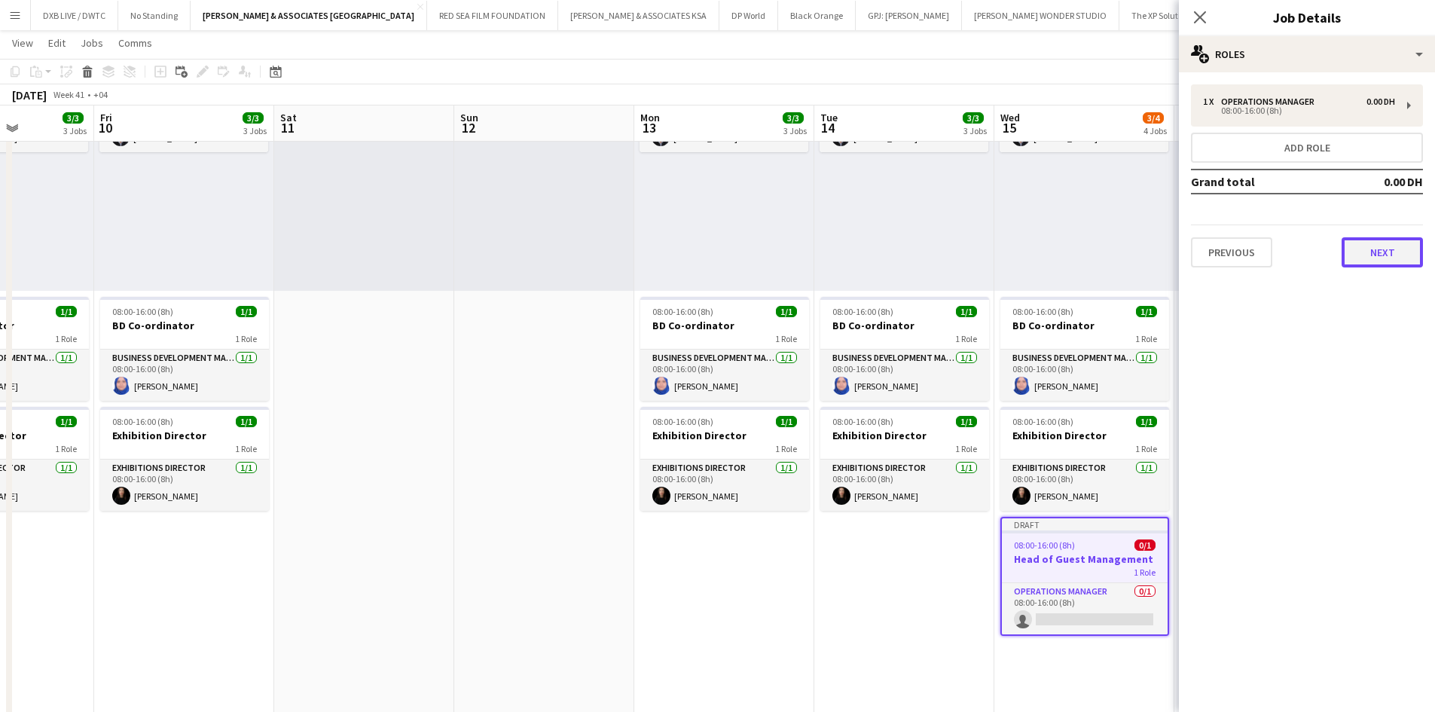
click at [1363, 253] on button "Next" at bounding box center [1381, 252] width 81 height 30
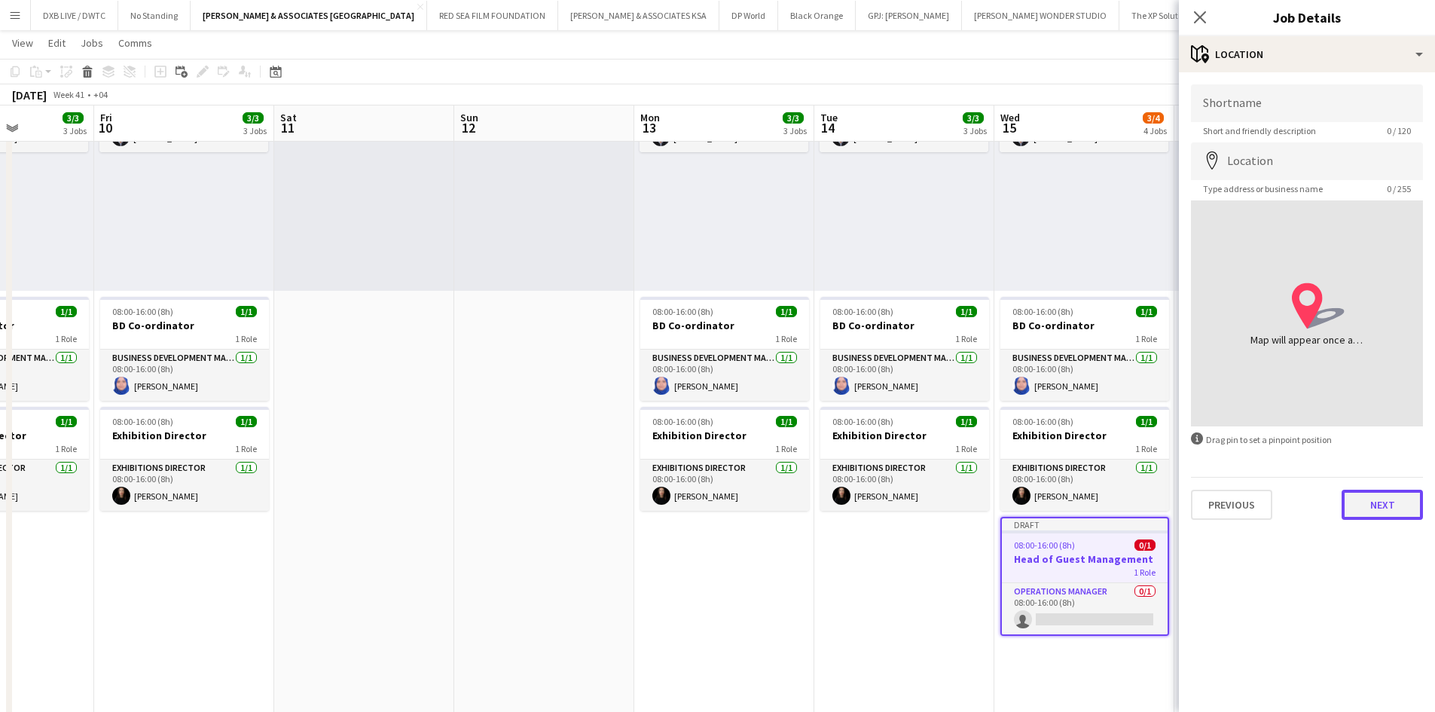
click at [1372, 514] on button "Next" at bounding box center [1381, 504] width 81 height 30
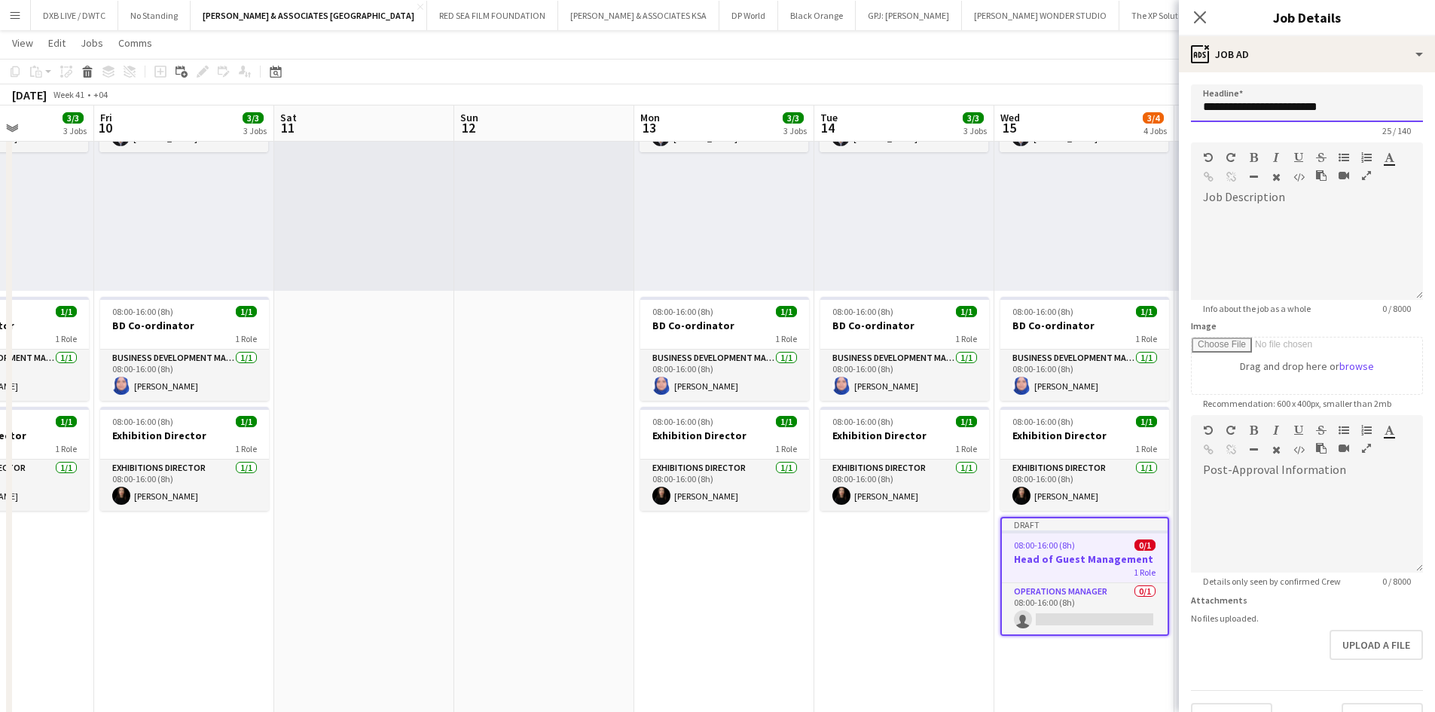
click at [1378, 105] on input "**********" at bounding box center [1307, 103] width 232 height 38
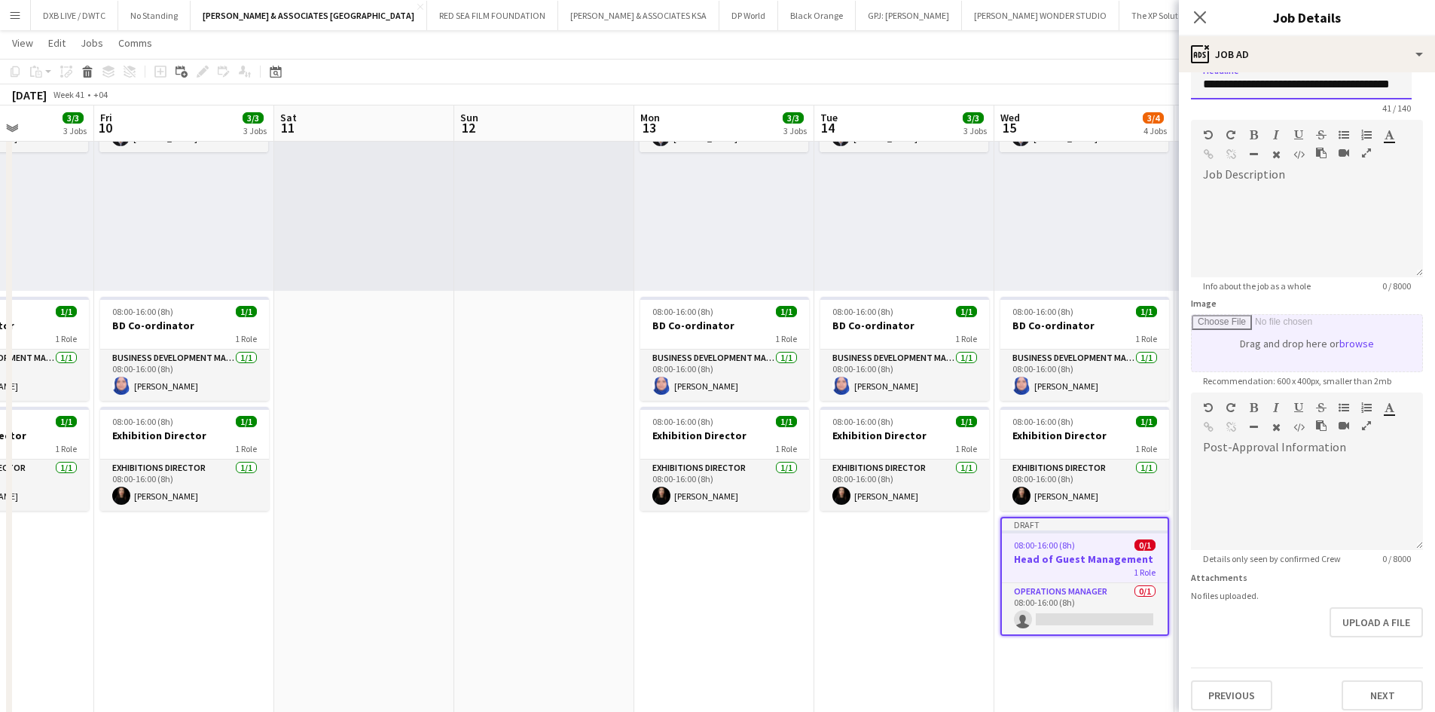
scroll to position [33, 0]
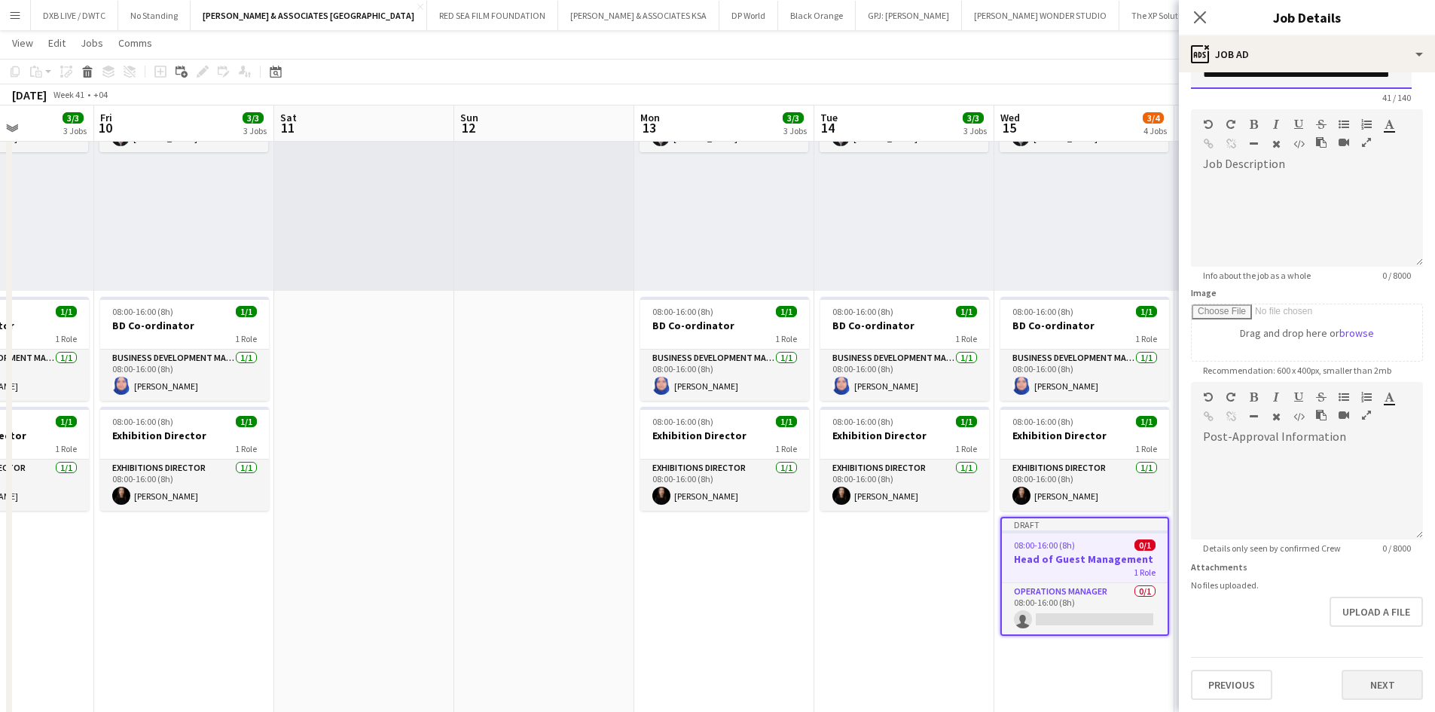
type input "**********"
click at [1390, 687] on button "Next" at bounding box center [1381, 684] width 81 height 30
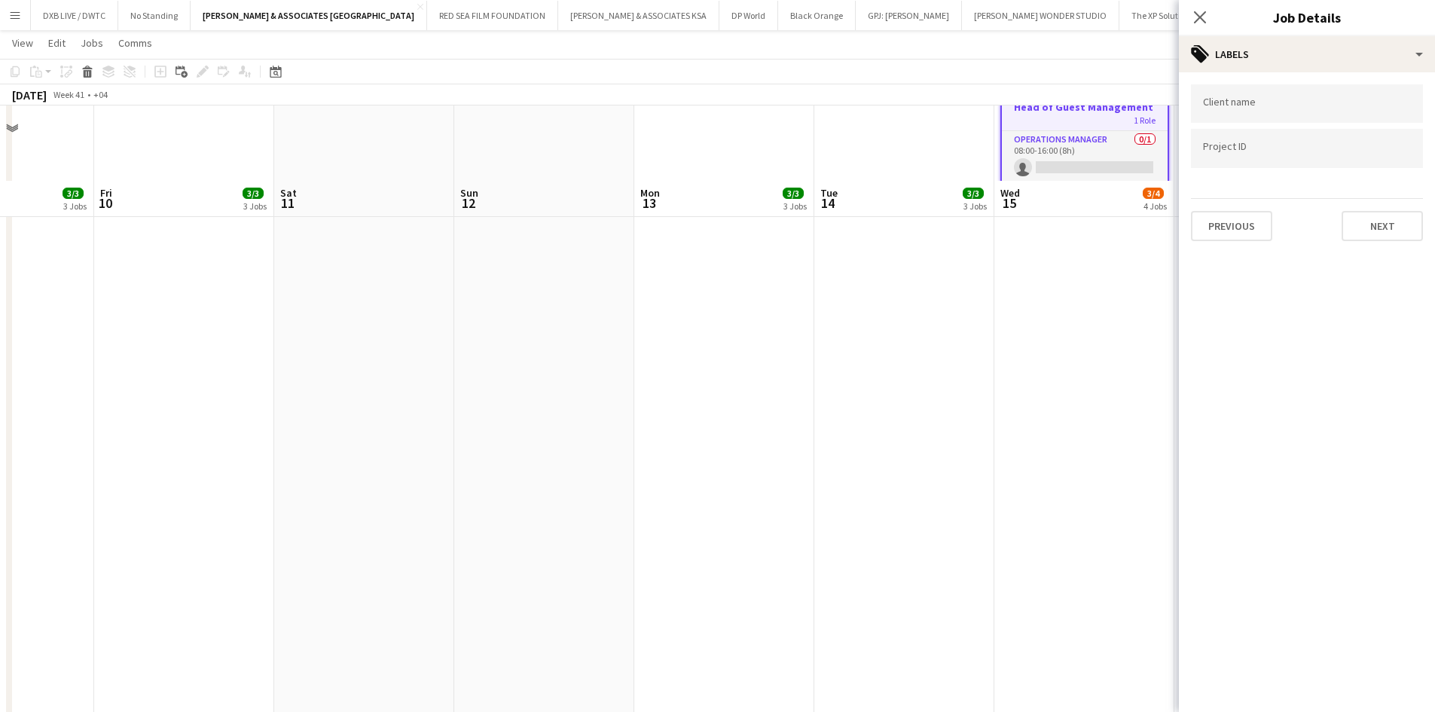
scroll to position [678, 0]
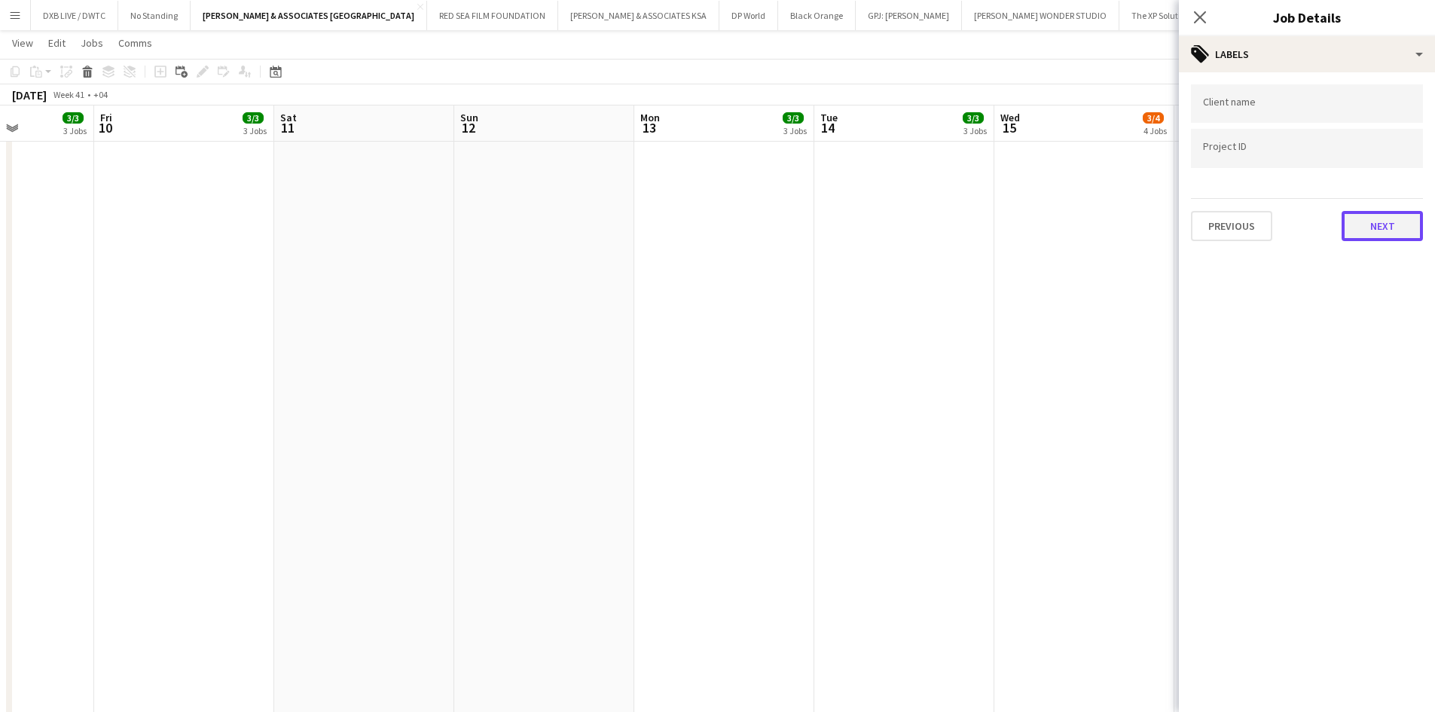
click at [1398, 239] on button "Next" at bounding box center [1381, 226] width 81 height 30
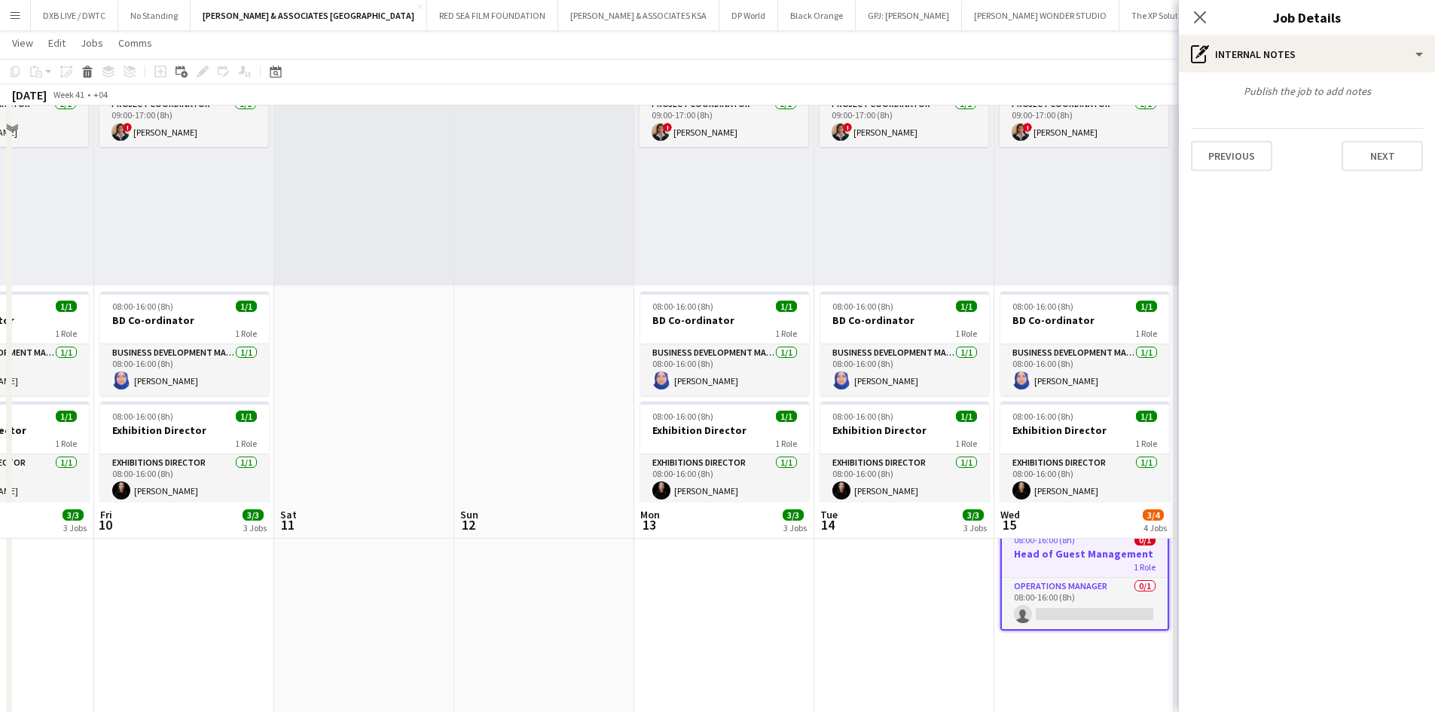
scroll to position [151, 0]
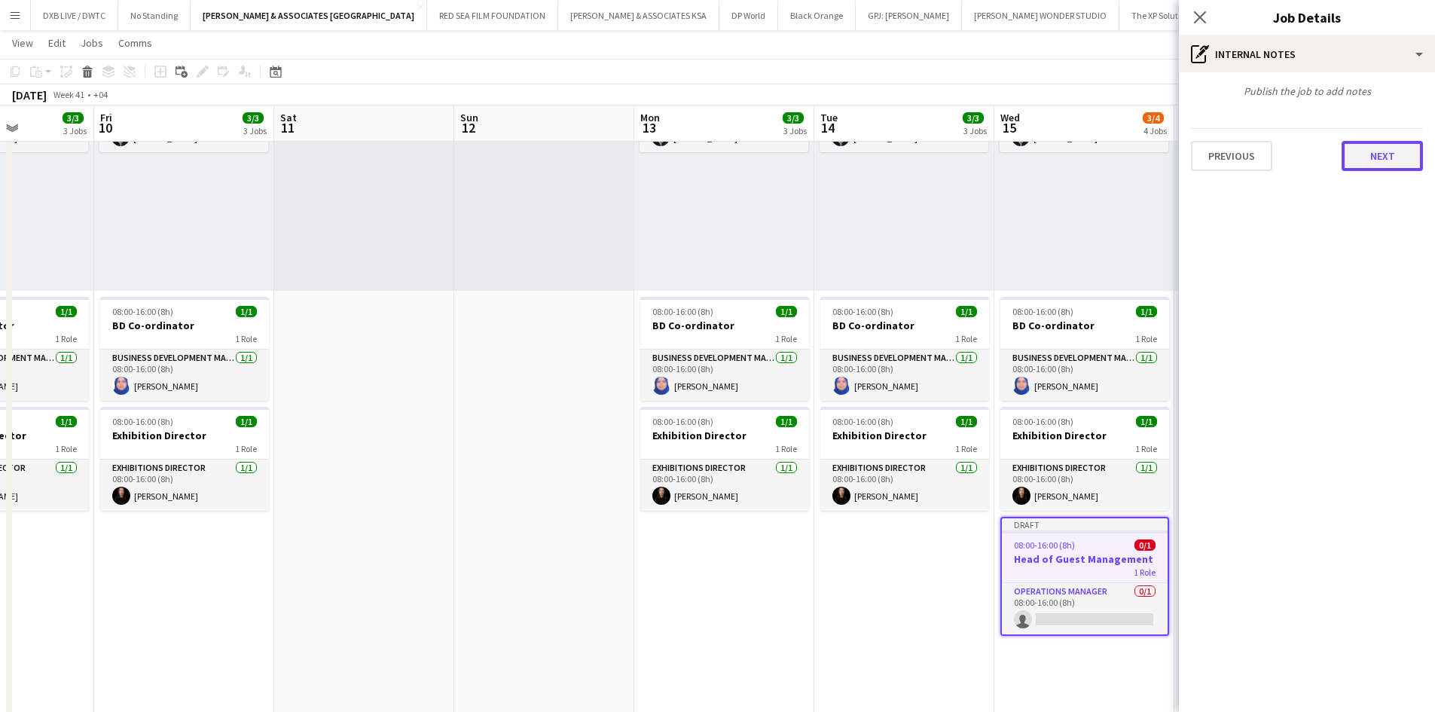
click at [1378, 168] on button "Next" at bounding box center [1381, 156] width 81 height 30
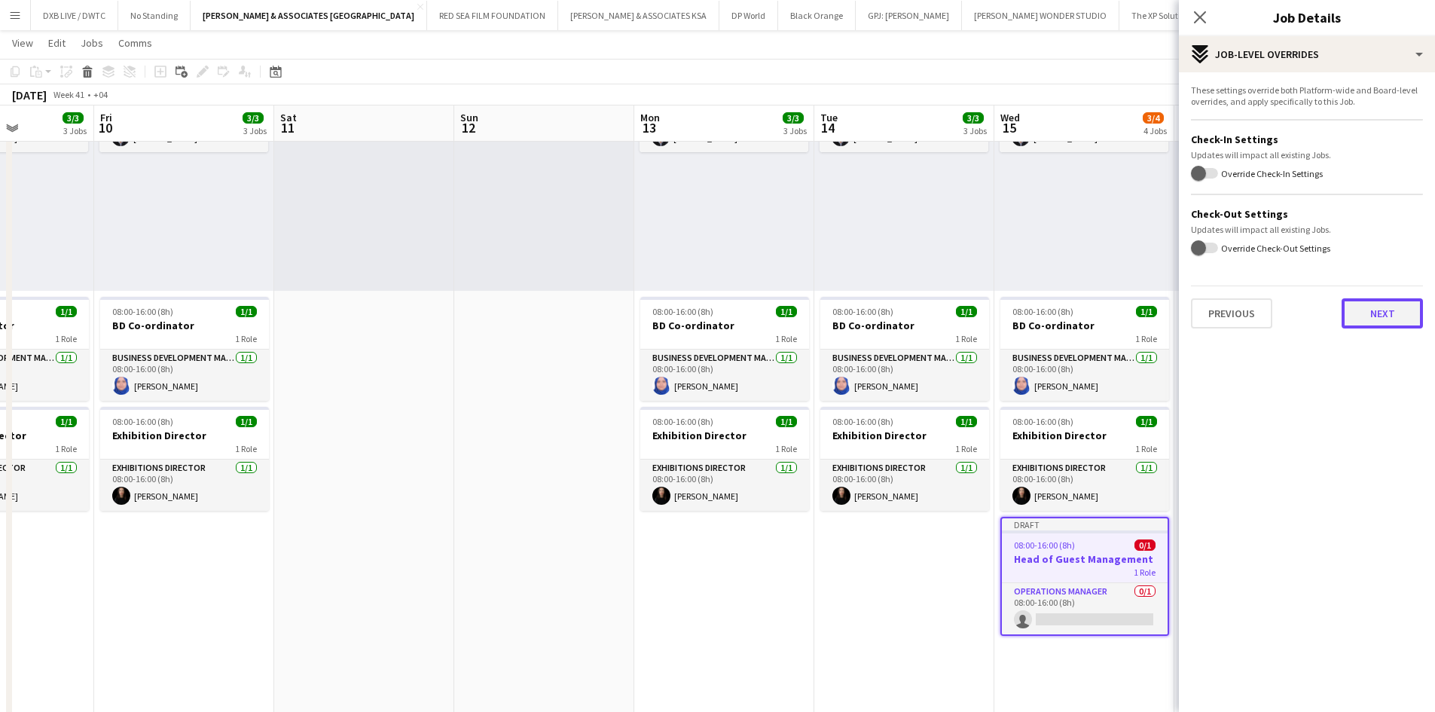
click at [1378, 315] on button "Next" at bounding box center [1381, 313] width 81 height 30
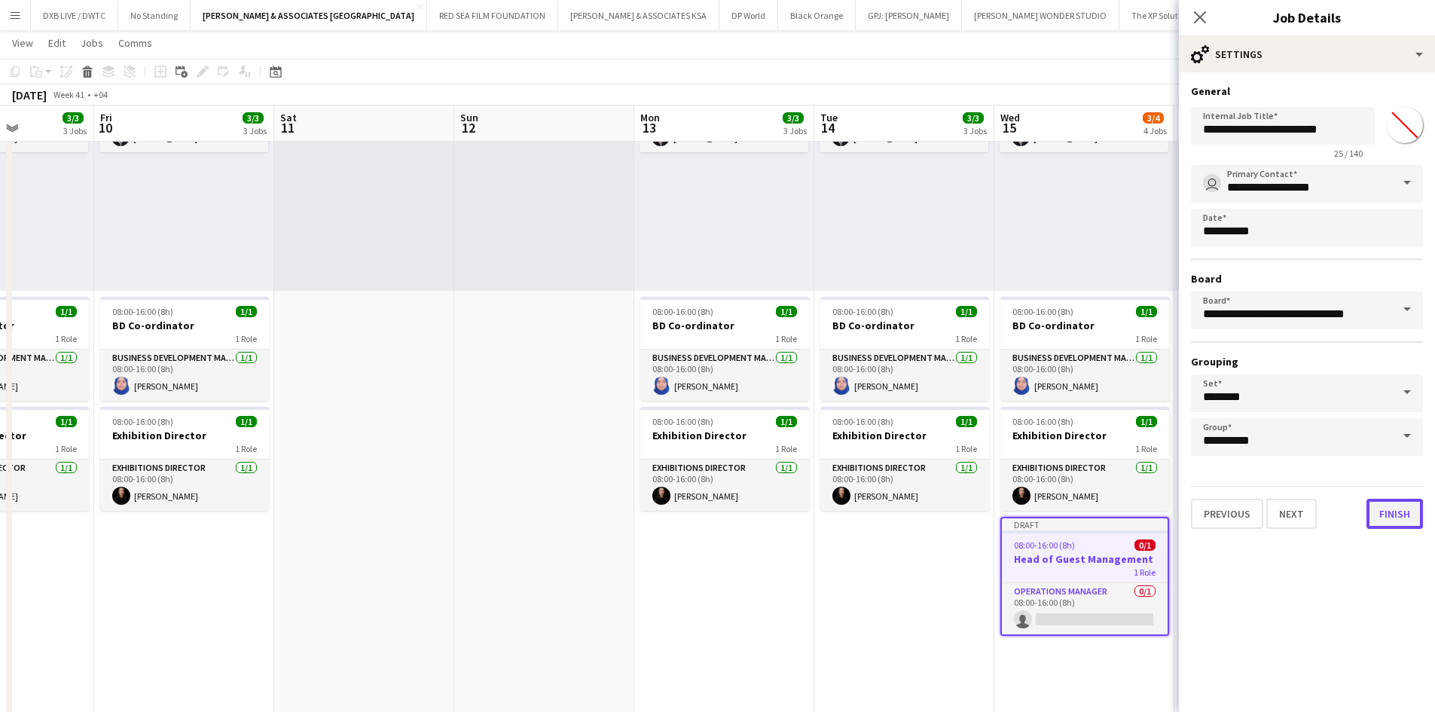
click at [1389, 524] on button "Finish" at bounding box center [1394, 514] width 56 height 30
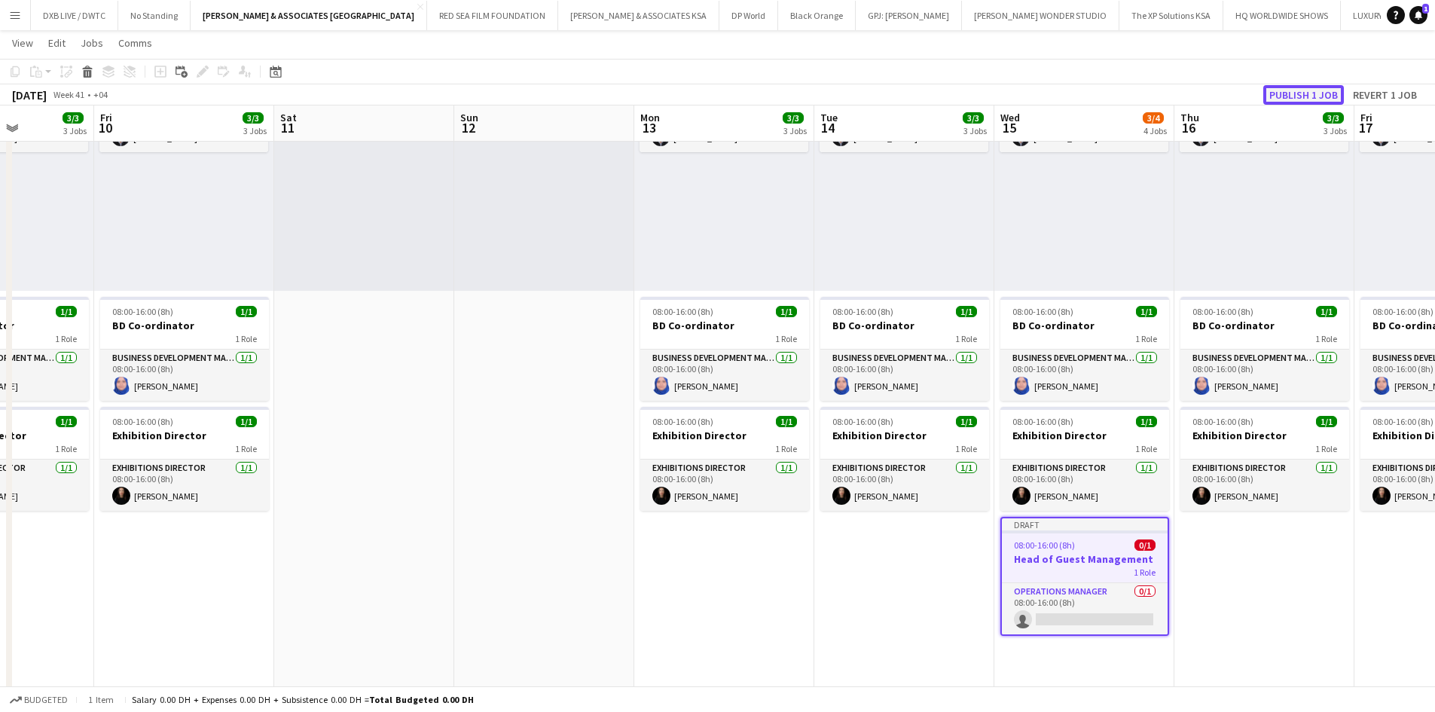
click at [1306, 89] on button "Publish 1 job" at bounding box center [1303, 95] width 81 height 20
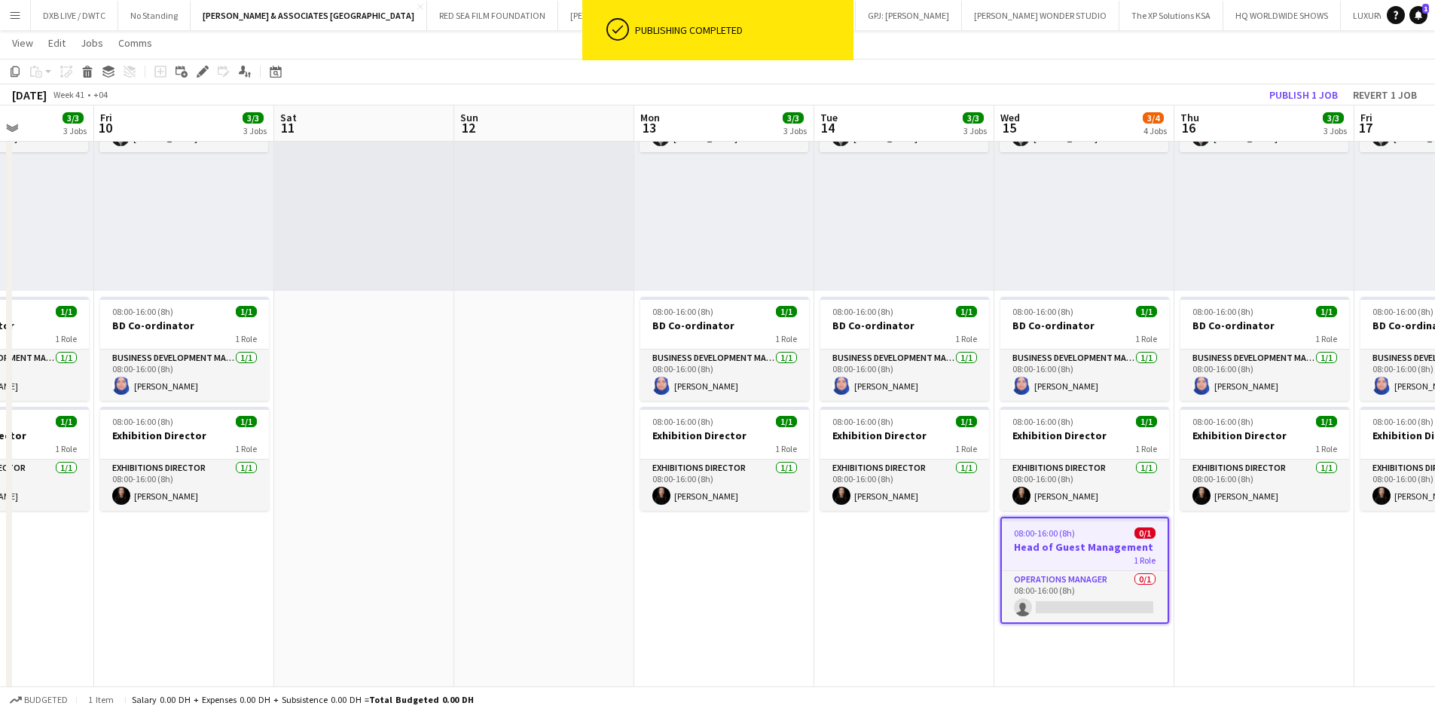
click at [1025, 550] on h3 "Head of Guest Management" at bounding box center [1085, 547] width 166 height 14
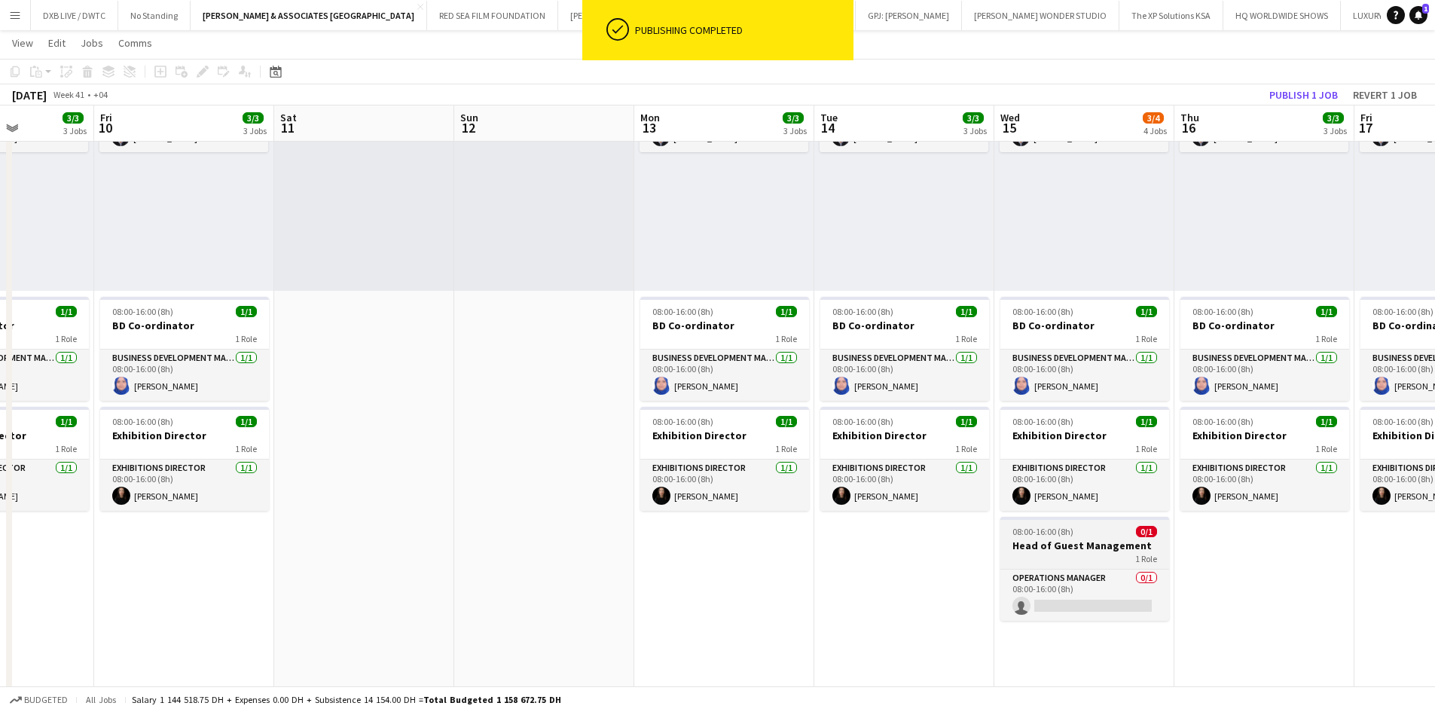
click at [1025, 550] on h3 "Head of Guest Management" at bounding box center [1084, 545] width 169 height 14
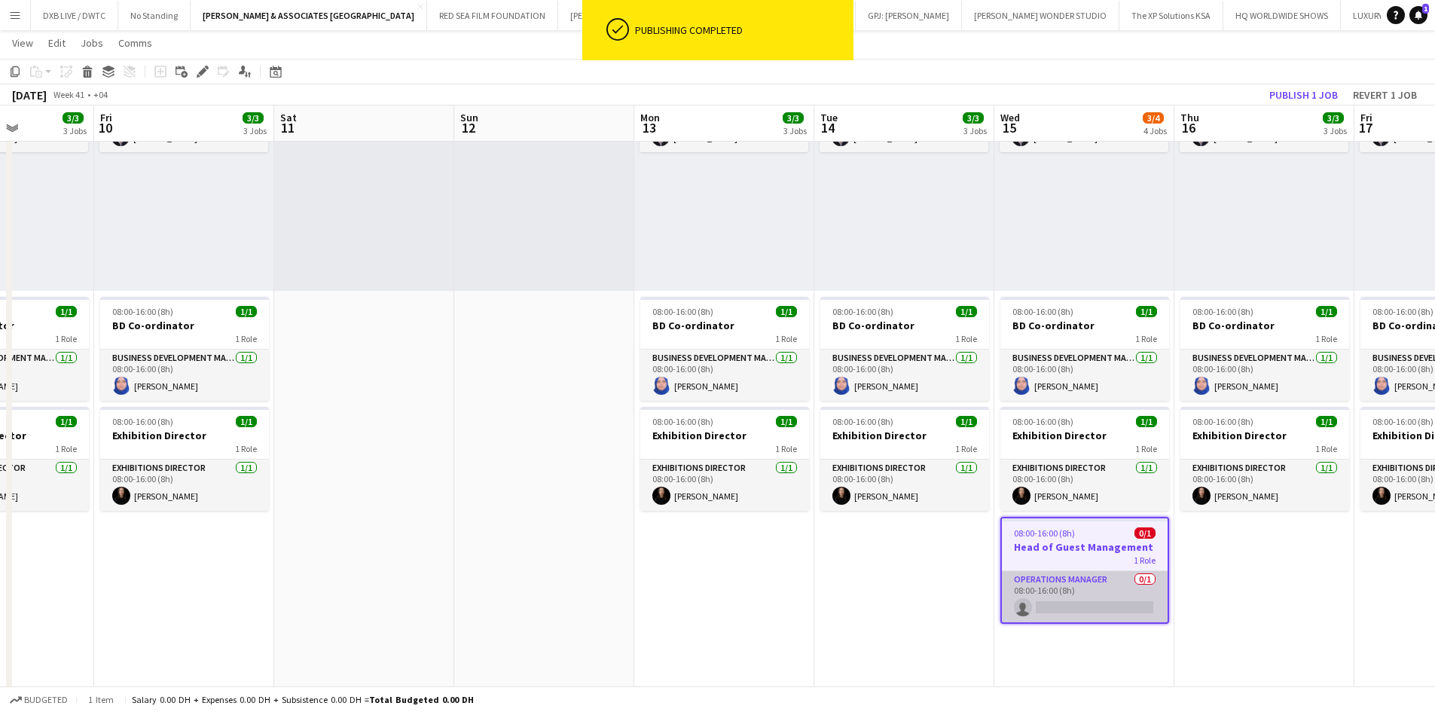
click at [1046, 600] on app-card-role "Operations Manager 0/1 08:00-16:00 (8h) single-neutral-actions" at bounding box center [1085, 596] width 166 height 51
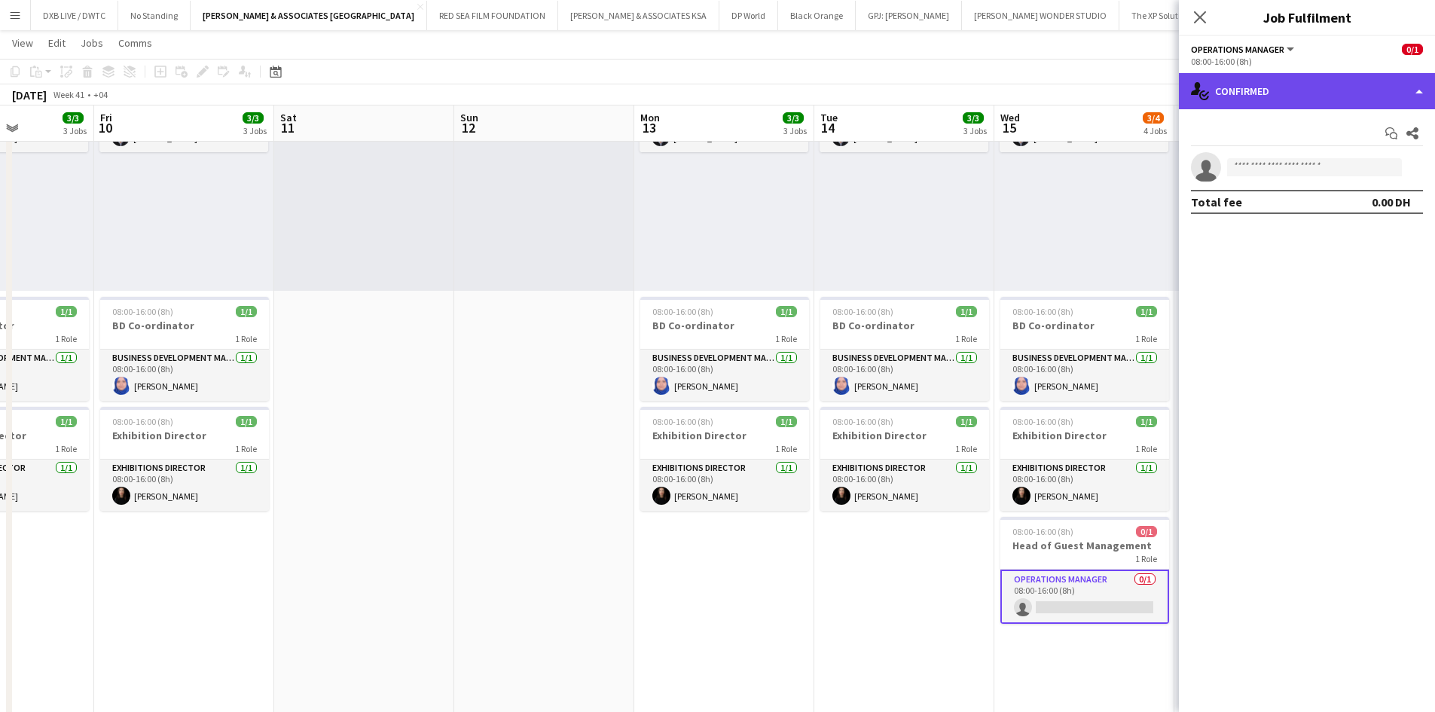
click at [1291, 95] on div "single-neutral-actions-check-2 Confirmed" at bounding box center [1306, 91] width 256 height 36
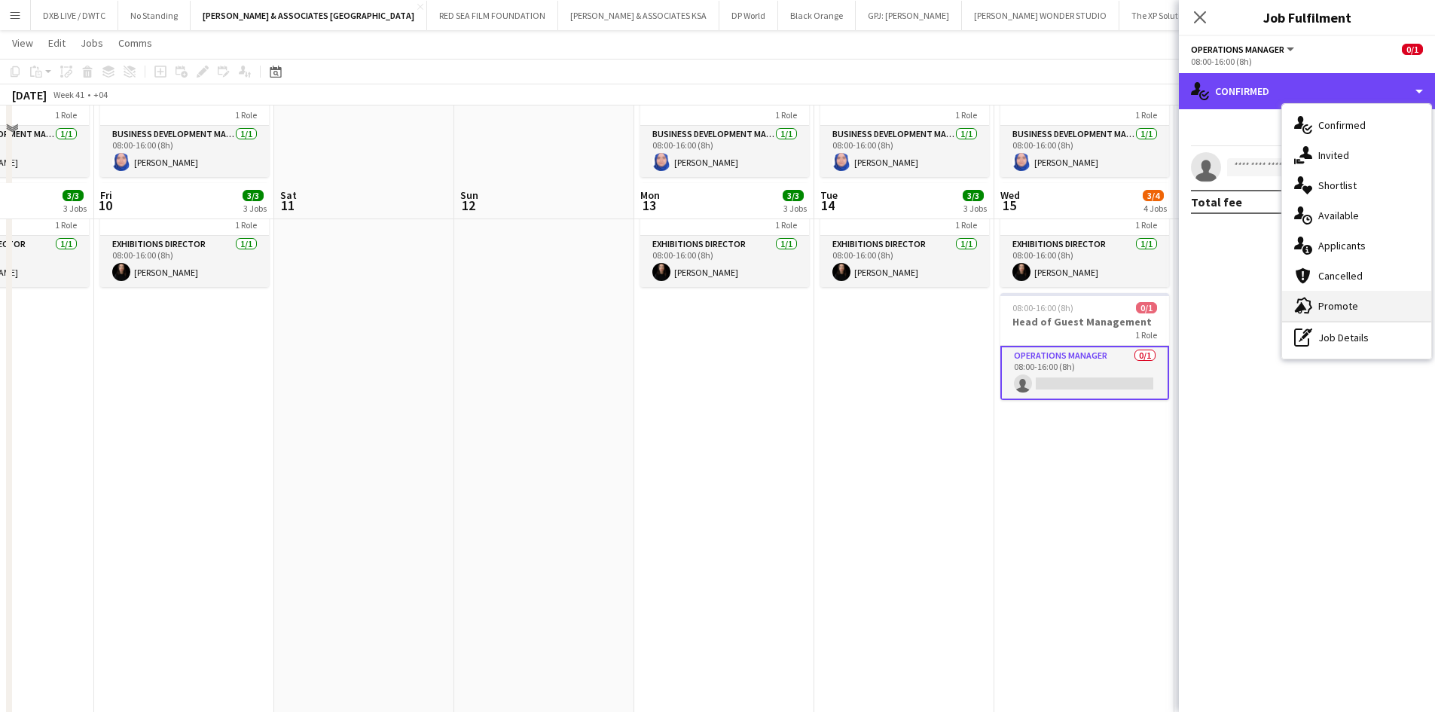
scroll to position [452, 0]
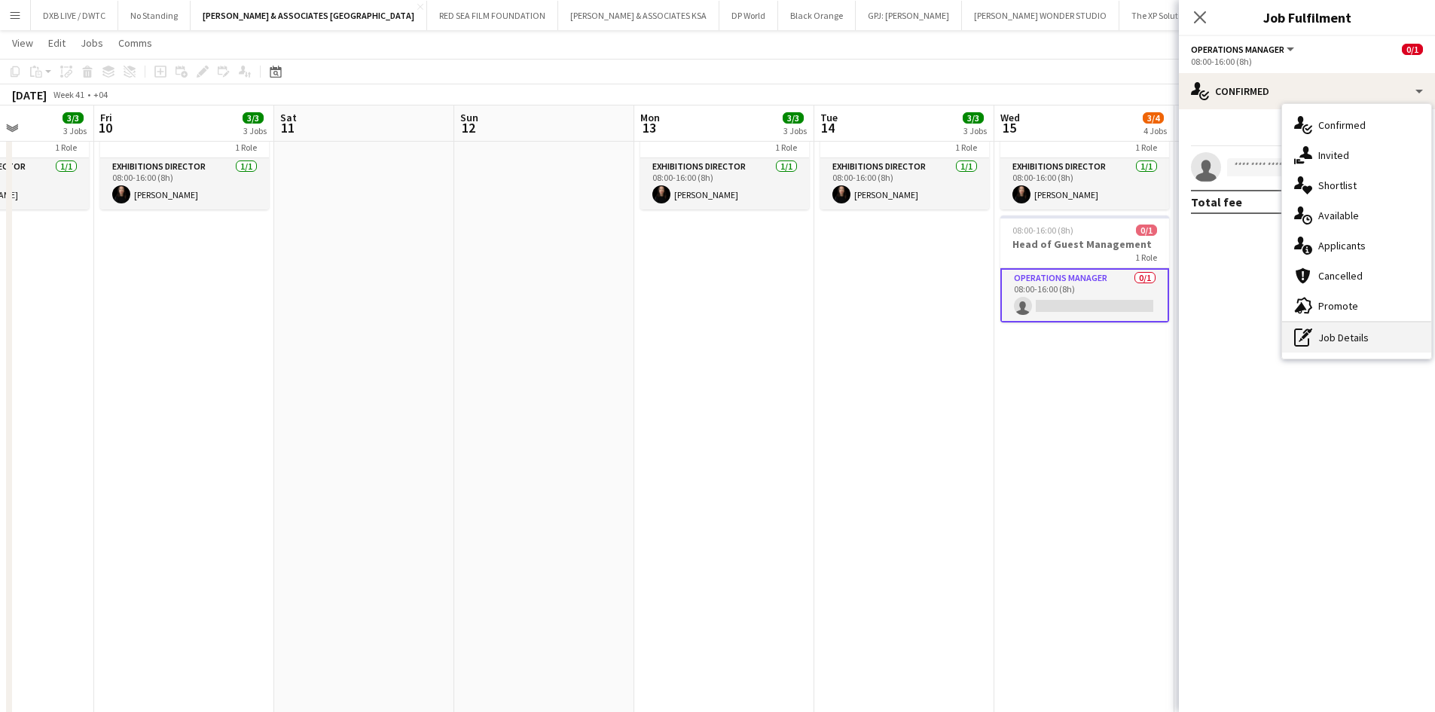
click at [1368, 349] on div "pen-write Job Details" at bounding box center [1356, 337] width 149 height 30
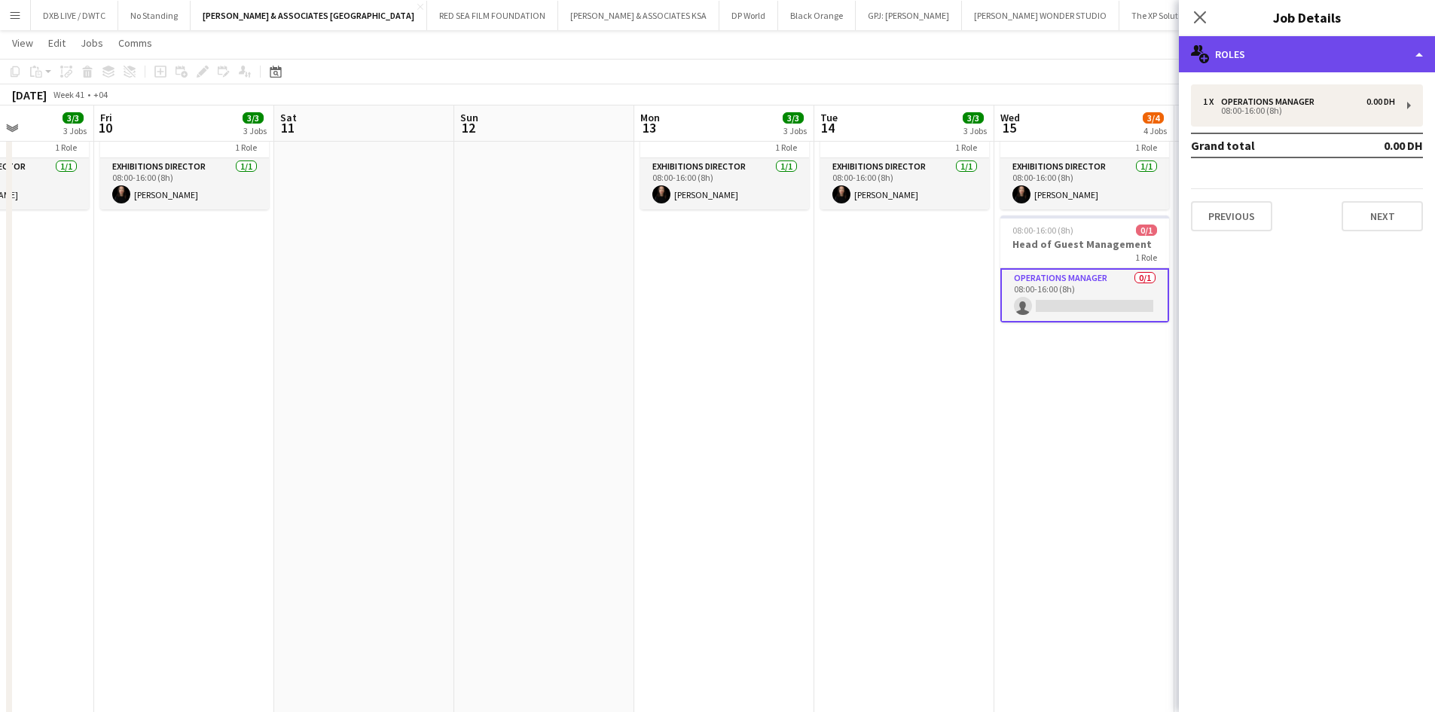
click at [1323, 47] on div "multiple-users-add Roles" at bounding box center [1306, 54] width 256 height 36
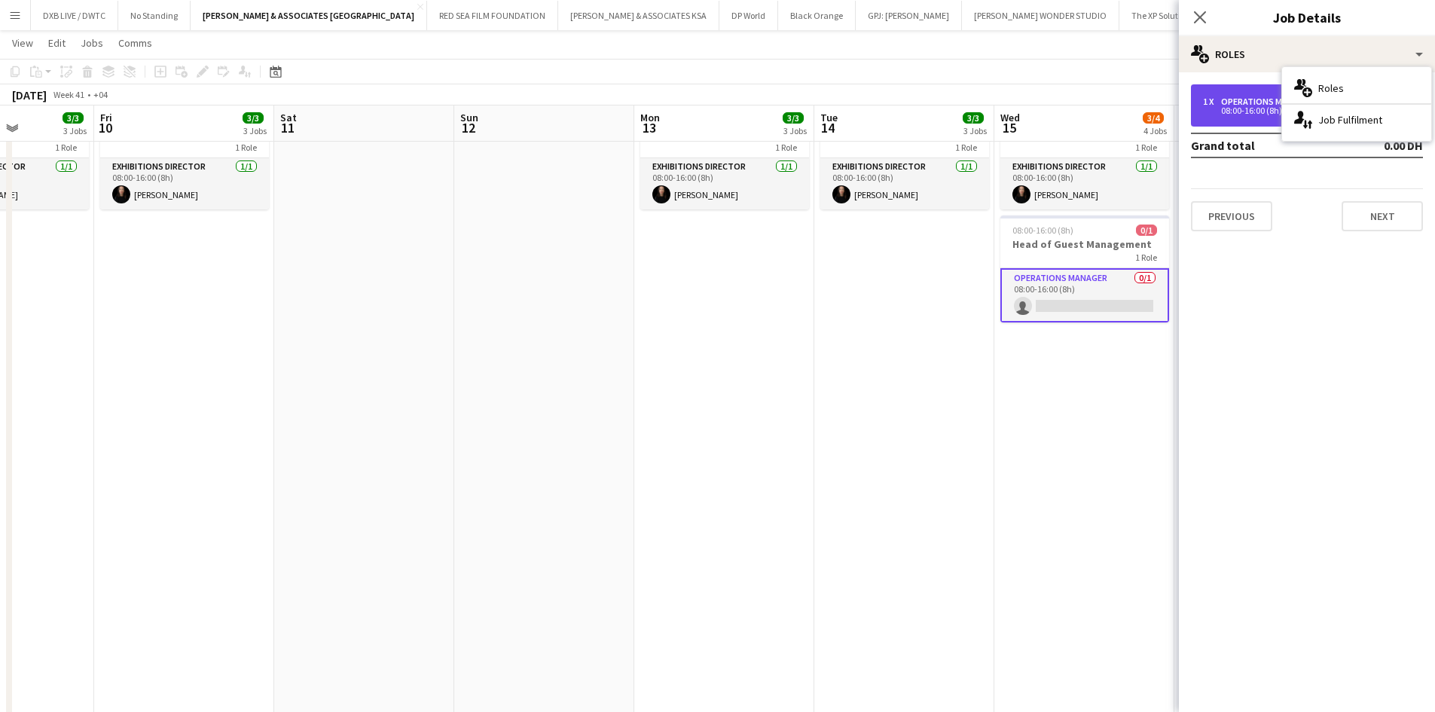
click at [1262, 108] on div "08:00-16:00 (8h)" at bounding box center [1299, 111] width 192 height 8
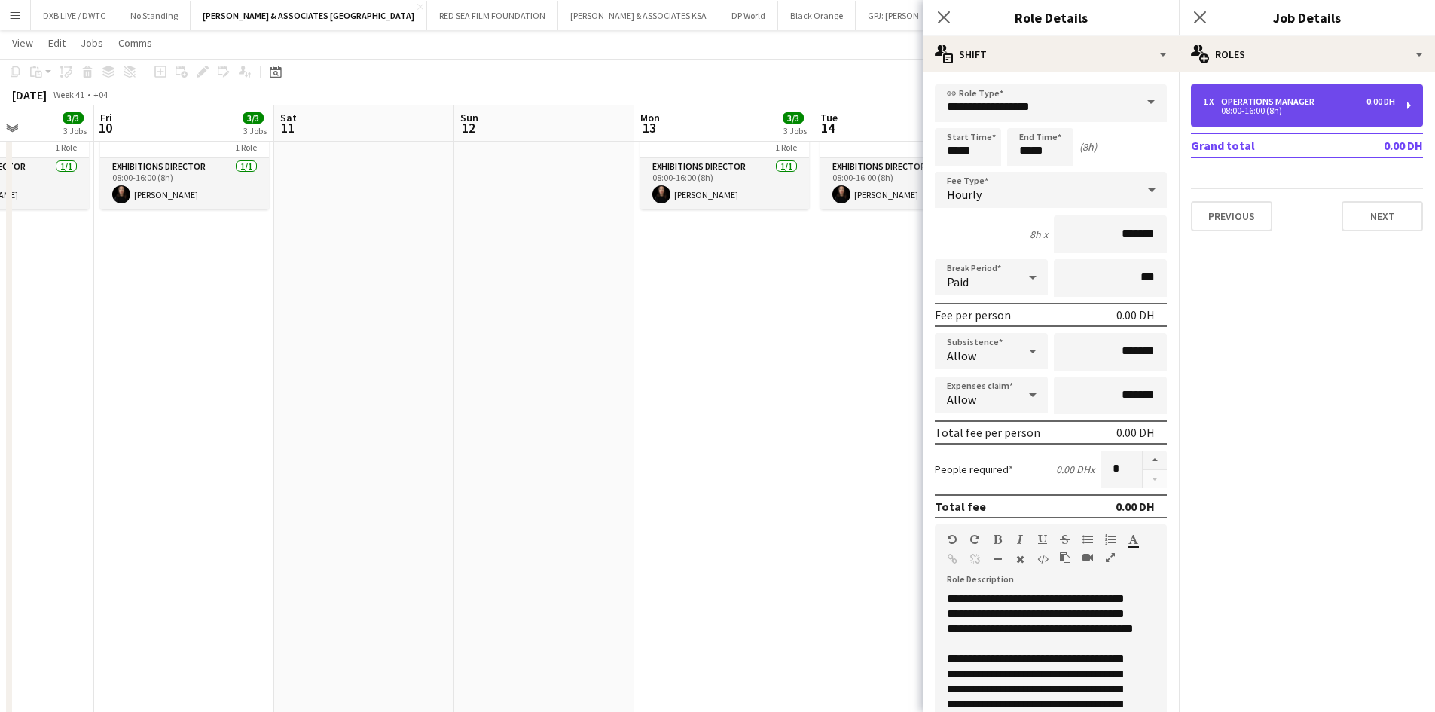
click at [1252, 108] on div "08:00-16:00 (8h)" at bounding box center [1299, 111] width 192 height 8
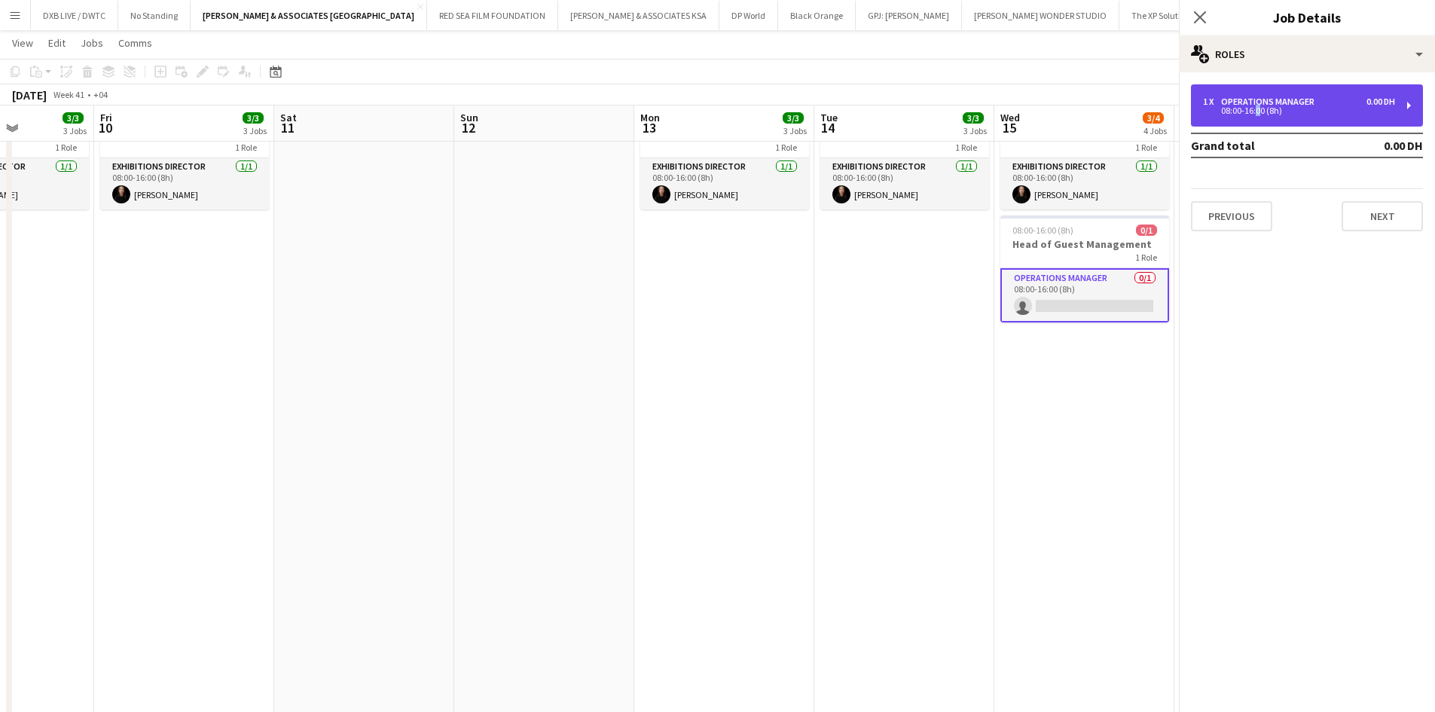
click at [1252, 108] on div "08:00-16:00 (8h)" at bounding box center [1299, 111] width 192 height 8
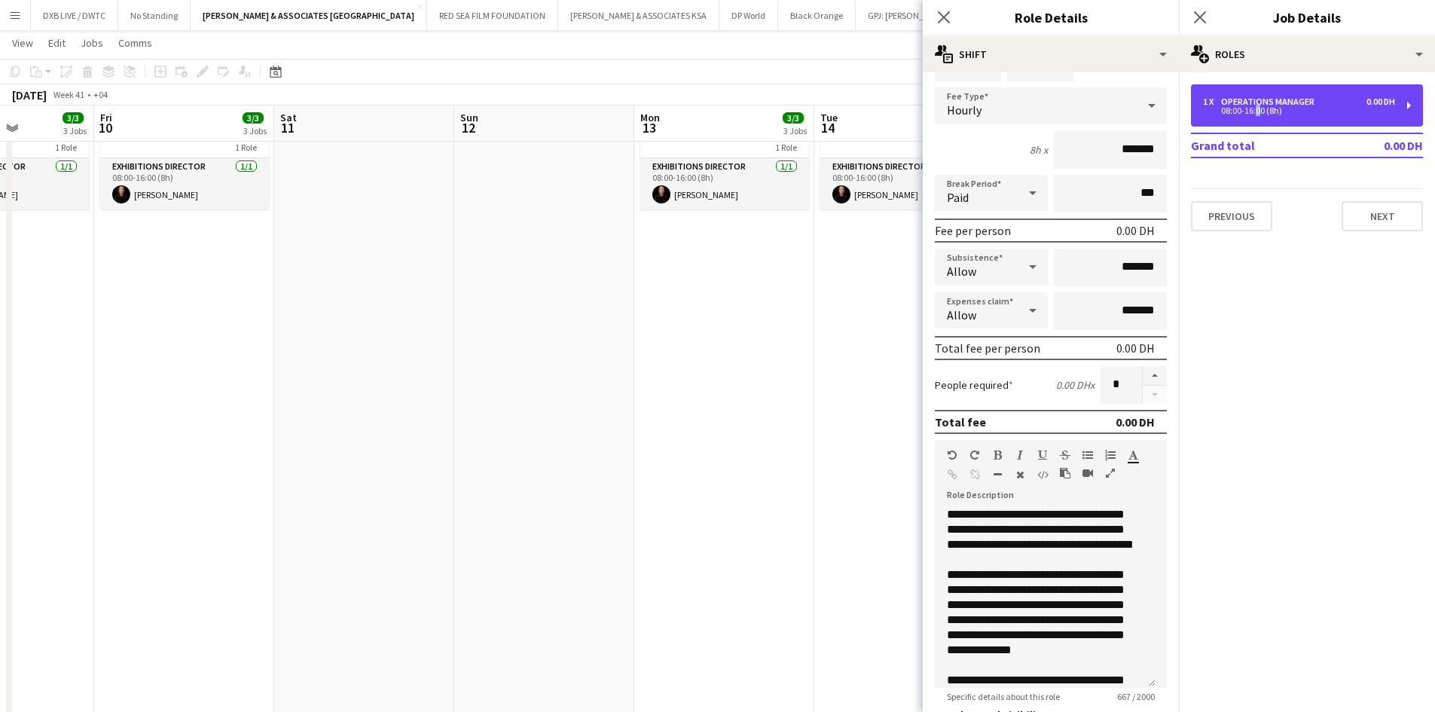
scroll to position [231, 0]
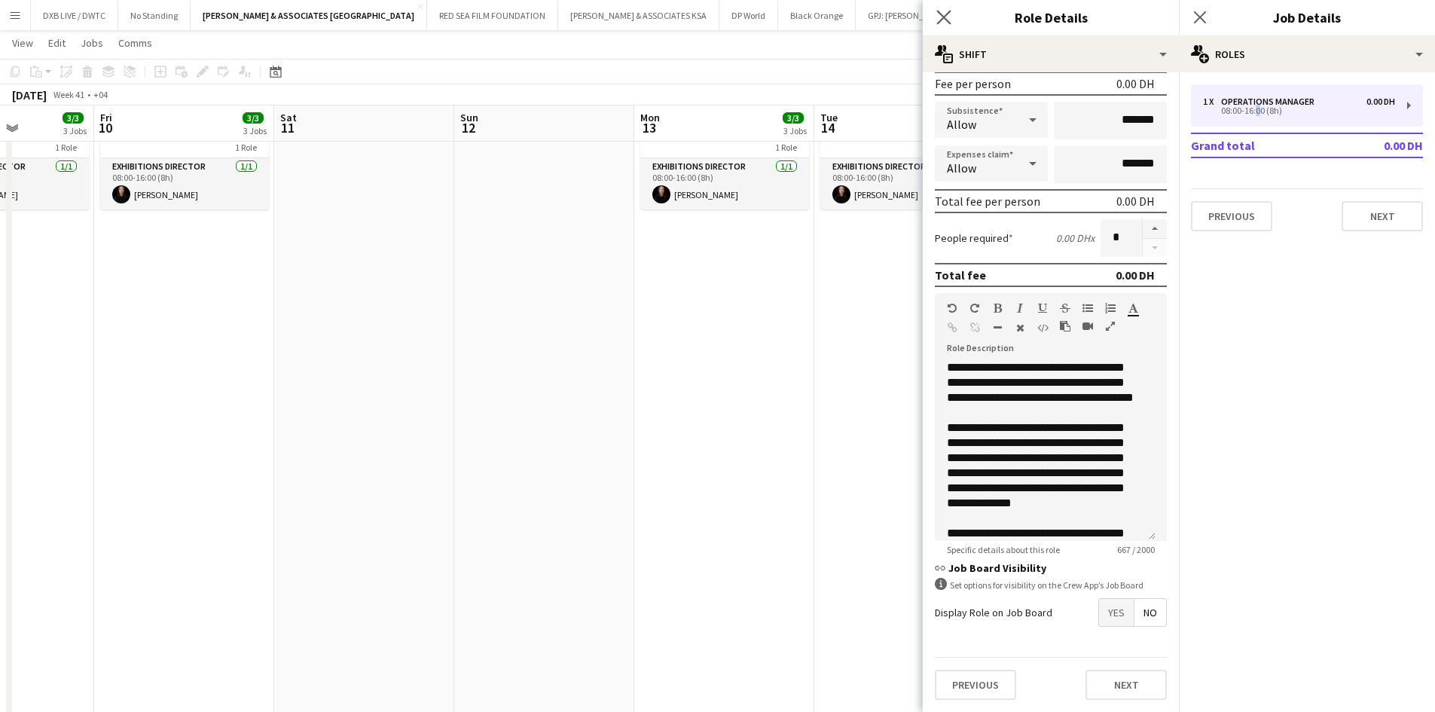
click at [944, 14] on icon "Close pop-in" at bounding box center [943, 17] width 14 height 14
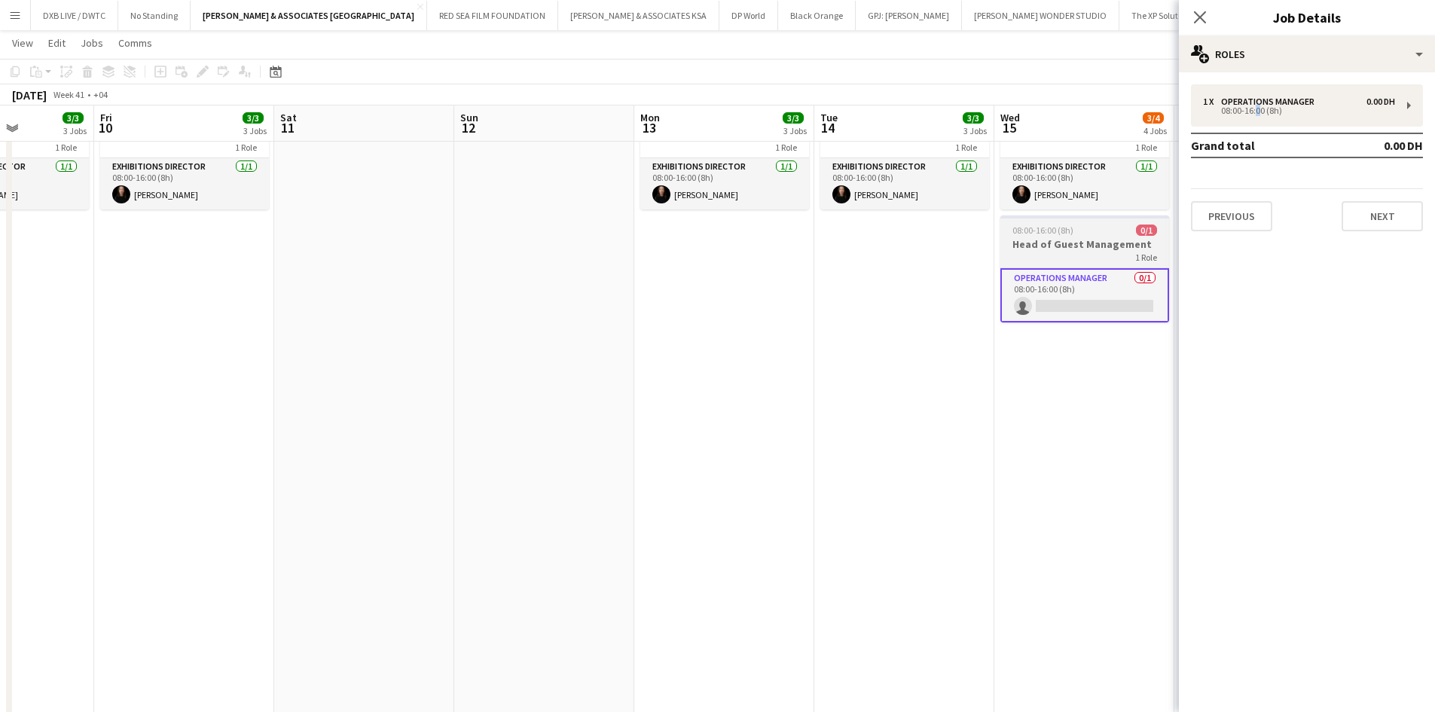
click at [1075, 244] on h3 "Head of Guest Management" at bounding box center [1084, 244] width 169 height 14
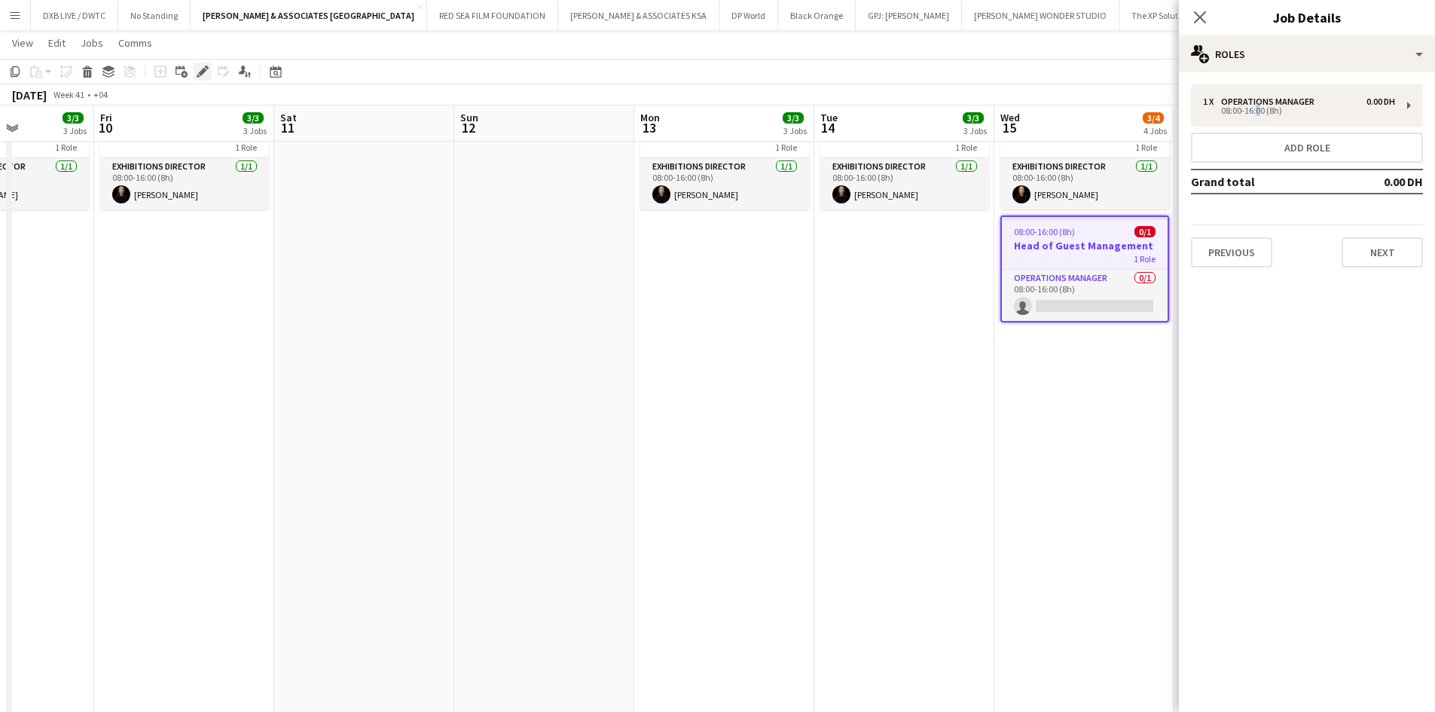
click at [205, 69] on icon at bounding box center [202, 72] width 8 height 8
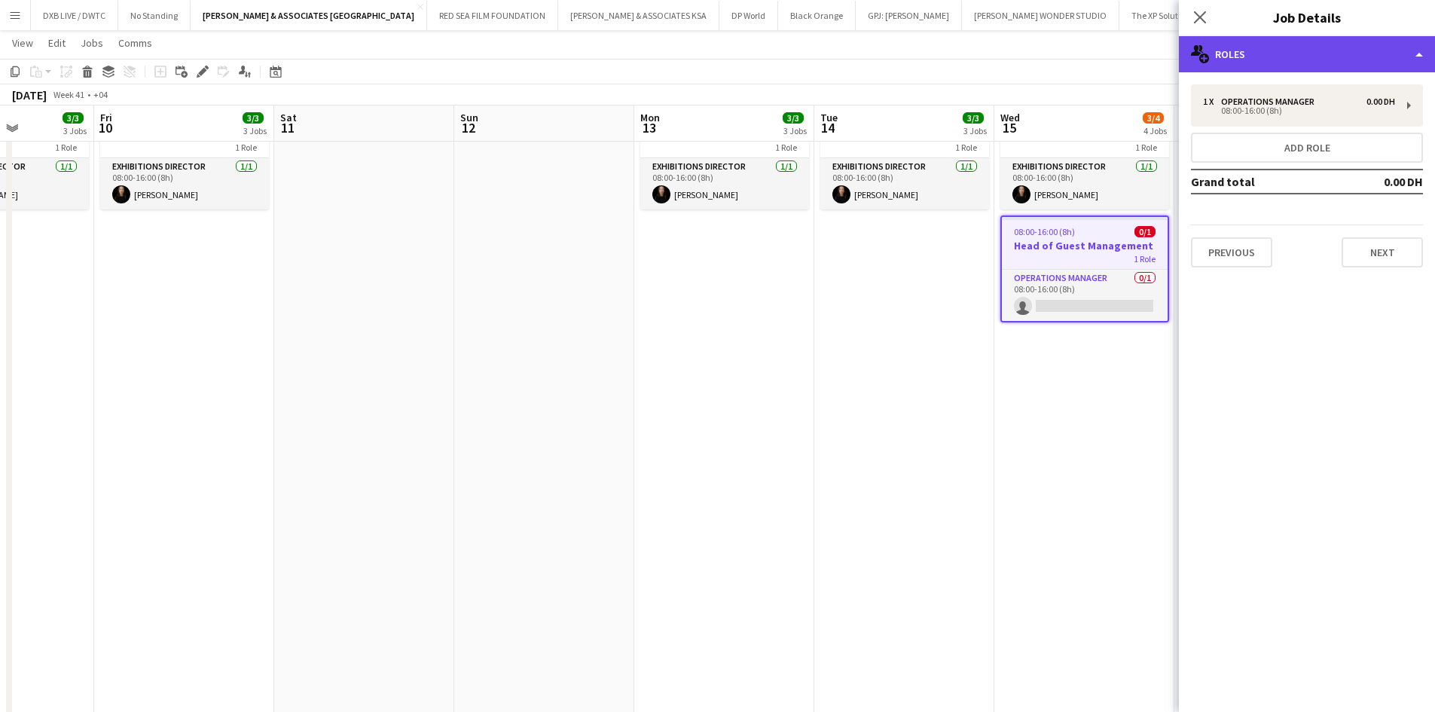
click at [1259, 53] on div "multiple-users-add Roles" at bounding box center [1306, 54] width 256 height 36
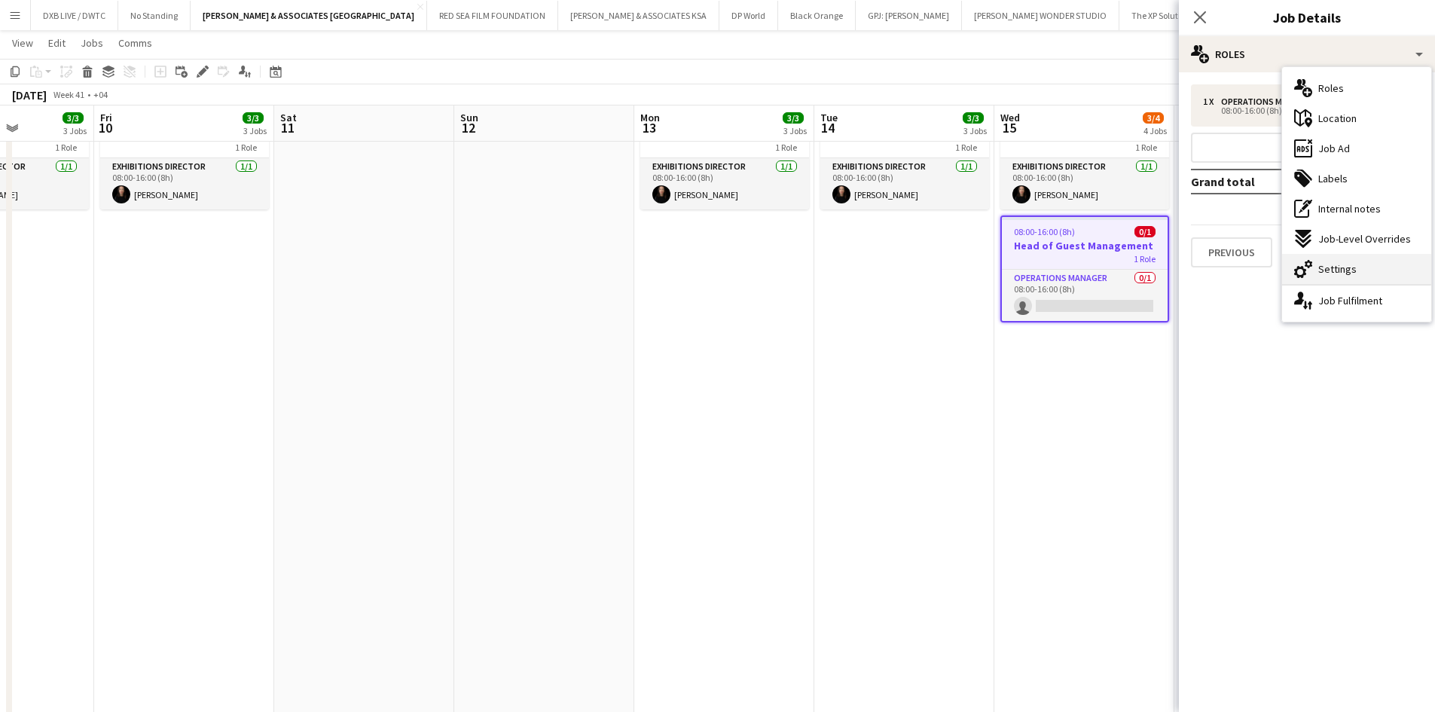
click at [1342, 258] on div "cog-double-3 Settings" at bounding box center [1356, 269] width 149 height 30
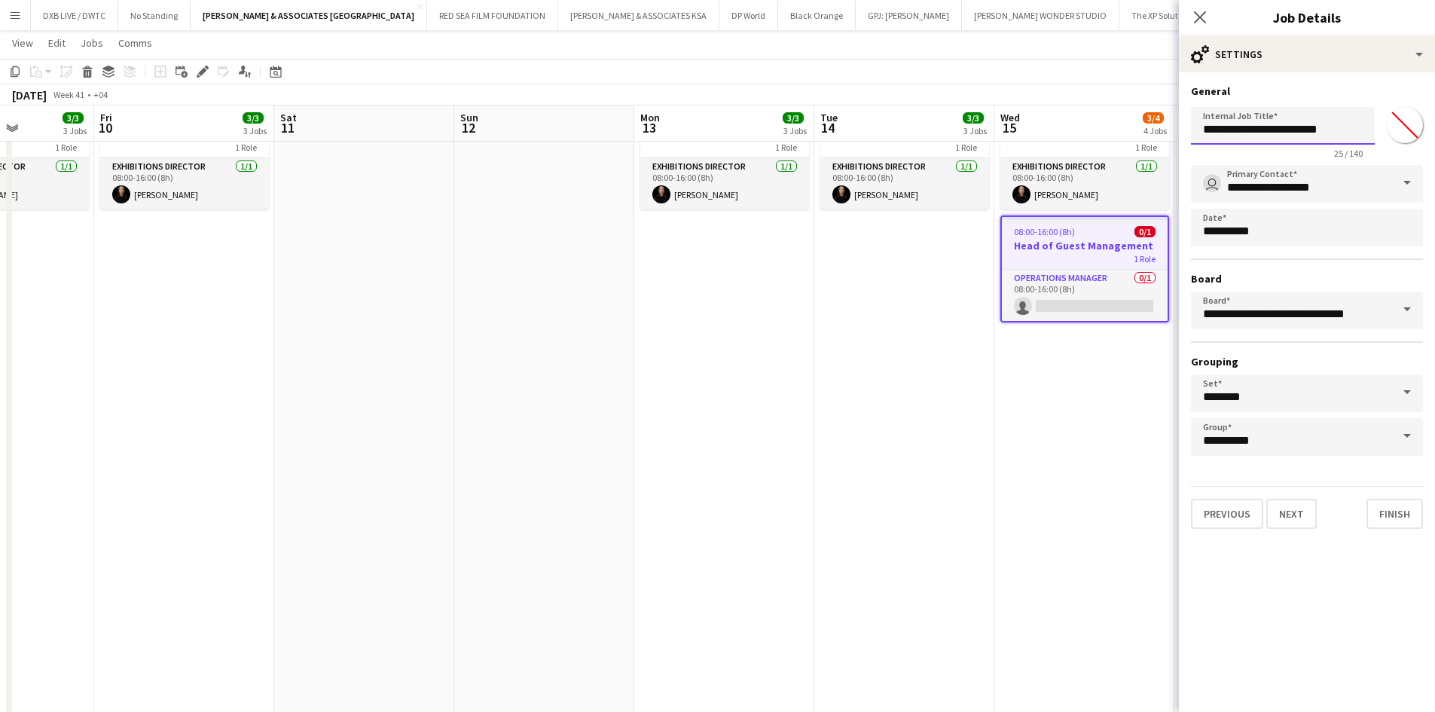
click at [1352, 133] on input "**********" at bounding box center [1283, 126] width 184 height 38
type input "**********"
click at [1294, 505] on button "Next" at bounding box center [1291, 514] width 50 height 30
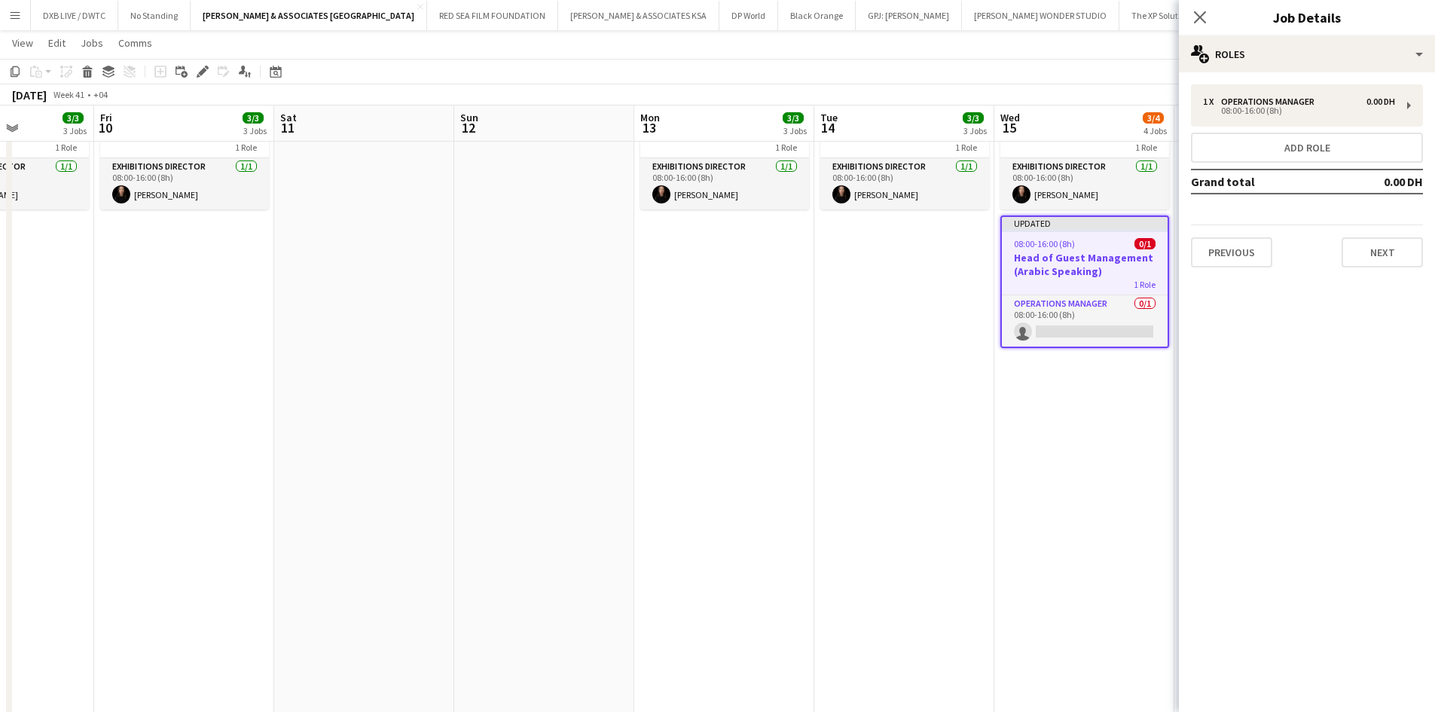
click at [1364, 267] on div "1 x Operations Manager 0.00 DH 08:00-16:00 (8h) Add role Grand total 0.00 DH Pr…" at bounding box center [1306, 175] width 256 height 207
click at [1365, 258] on button "Next" at bounding box center [1381, 252] width 81 height 30
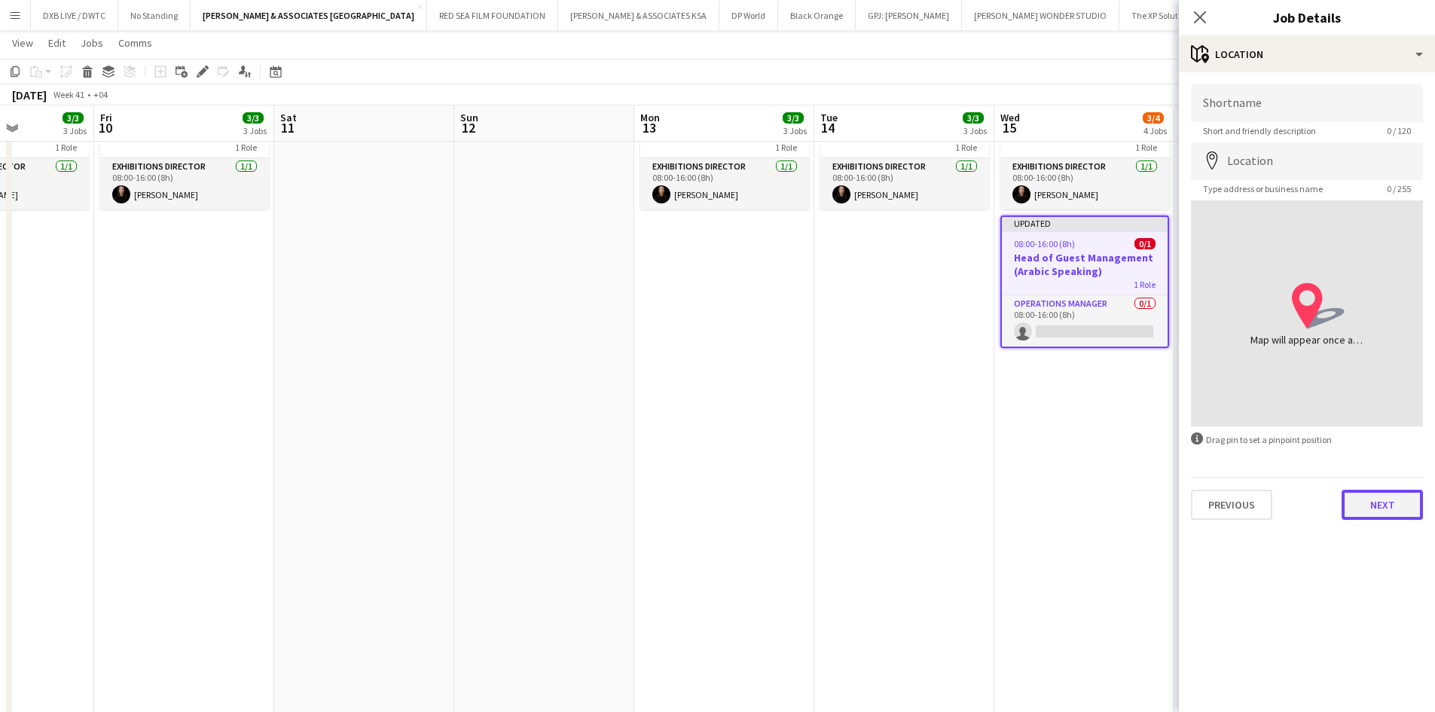
click at [1370, 502] on button "Next" at bounding box center [1381, 504] width 81 height 30
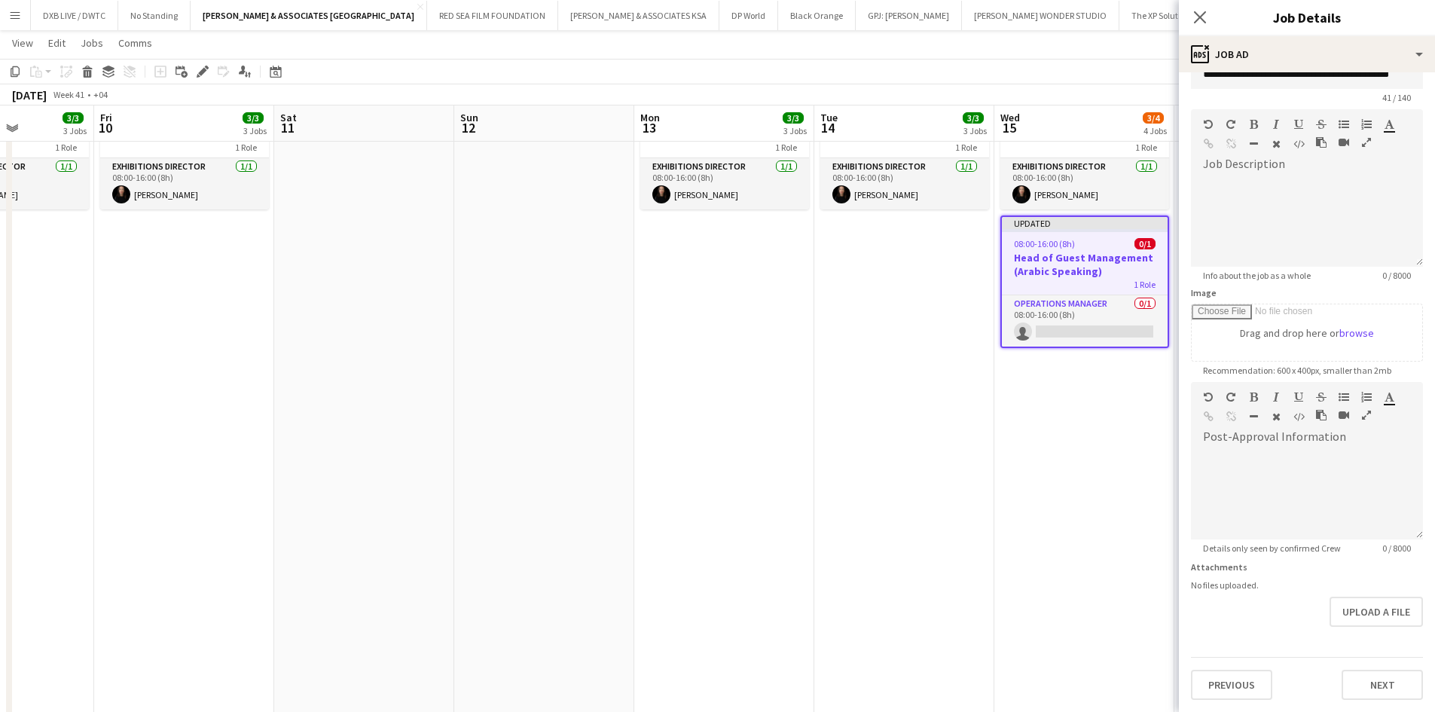
scroll to position [81, 0]
click at [1364, 633] on form "**********" at bounding box center [1306, 375] width 256 height 648
click at [1358, 683] on button "Next" at bounding box center [1381, 684] width 81 height 30
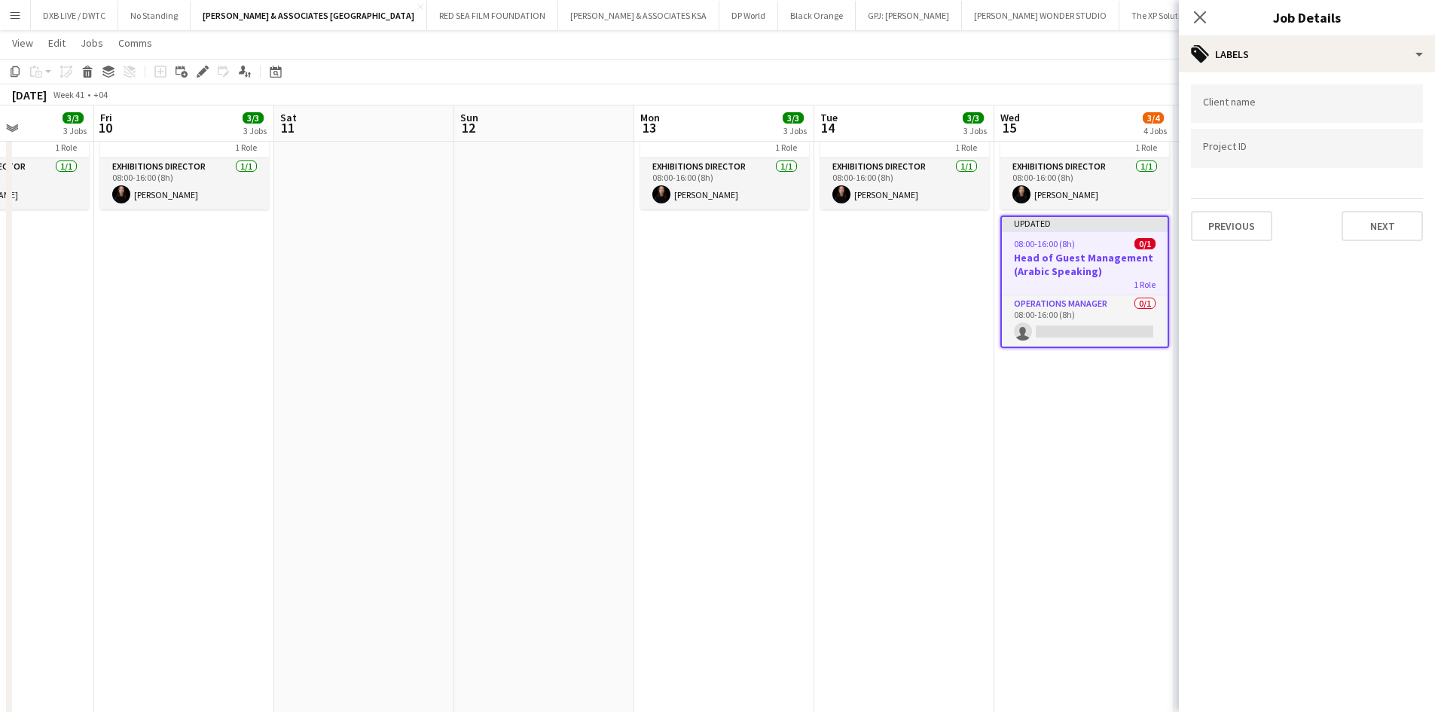
scroll to position [0, 0]
click at [1389, 218] on button "Next" at bounding box center [1381, 226] width 81 height 30
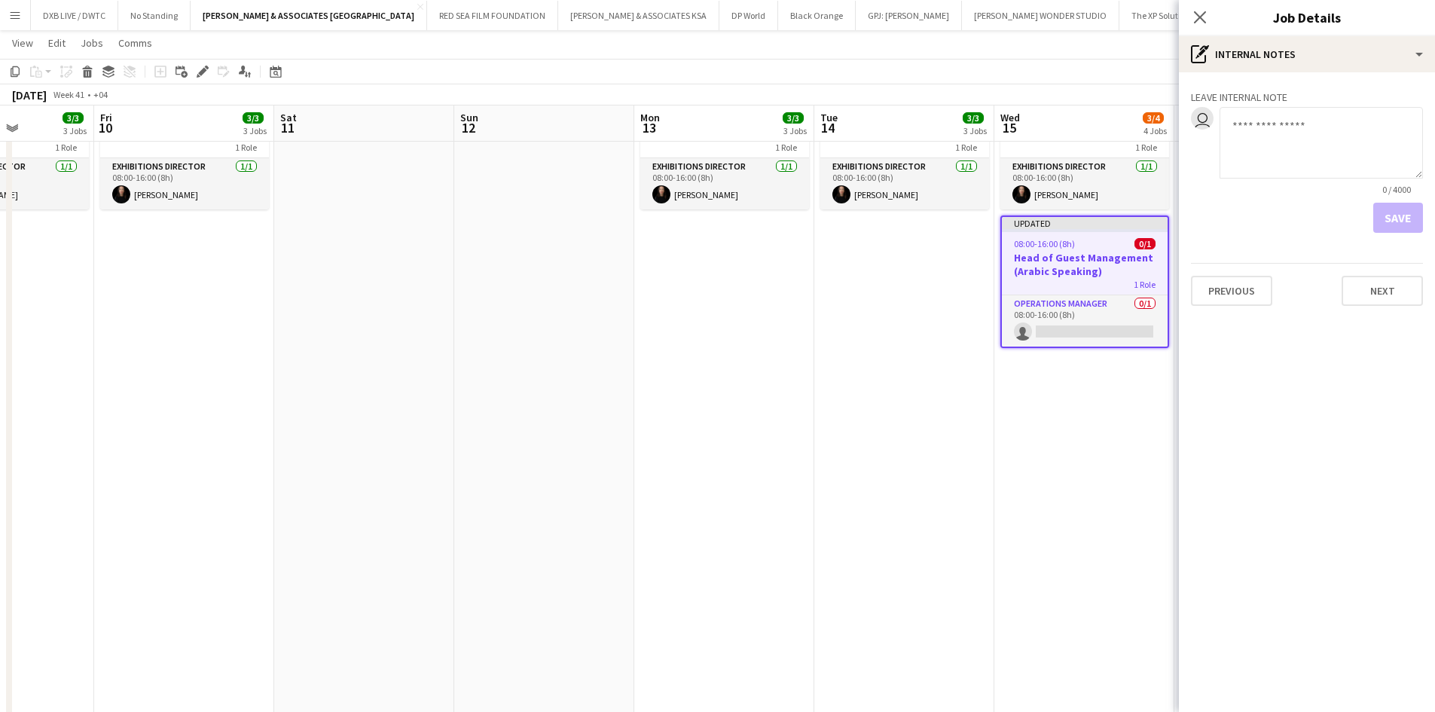
click at [1389, 273] on div "Previous Next" at bounding box center [1307, 284] width 232 height 43
click at [1385, 238] on div "Leave internal note user 0 / 4000 Save Previous Next" at bounding box center [1306, 194] width 256 height 245
click at [1380, 291] on button "Next" at bounding box center [1381, 291] width 81 height 30
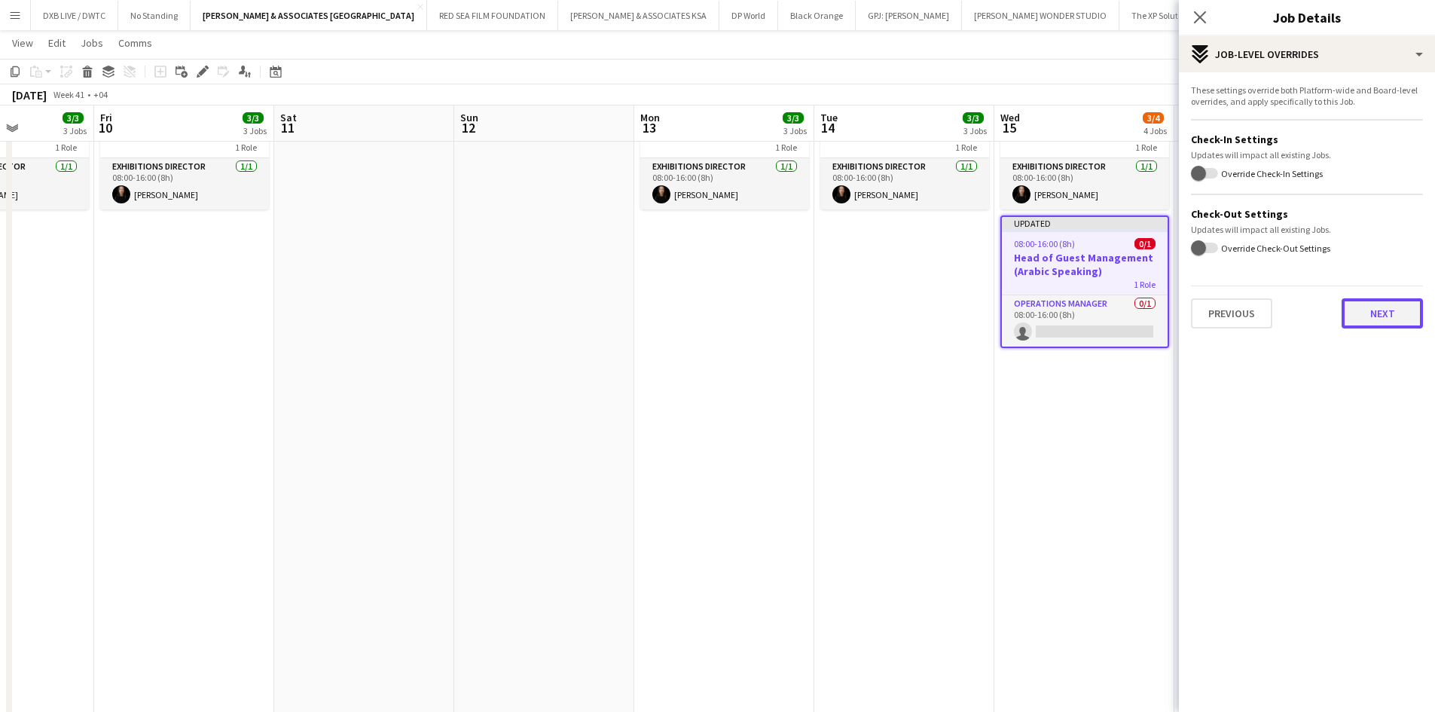
click at [1381, 311] on button "Next" at bounding box center [1381, 313] width 81 height 30
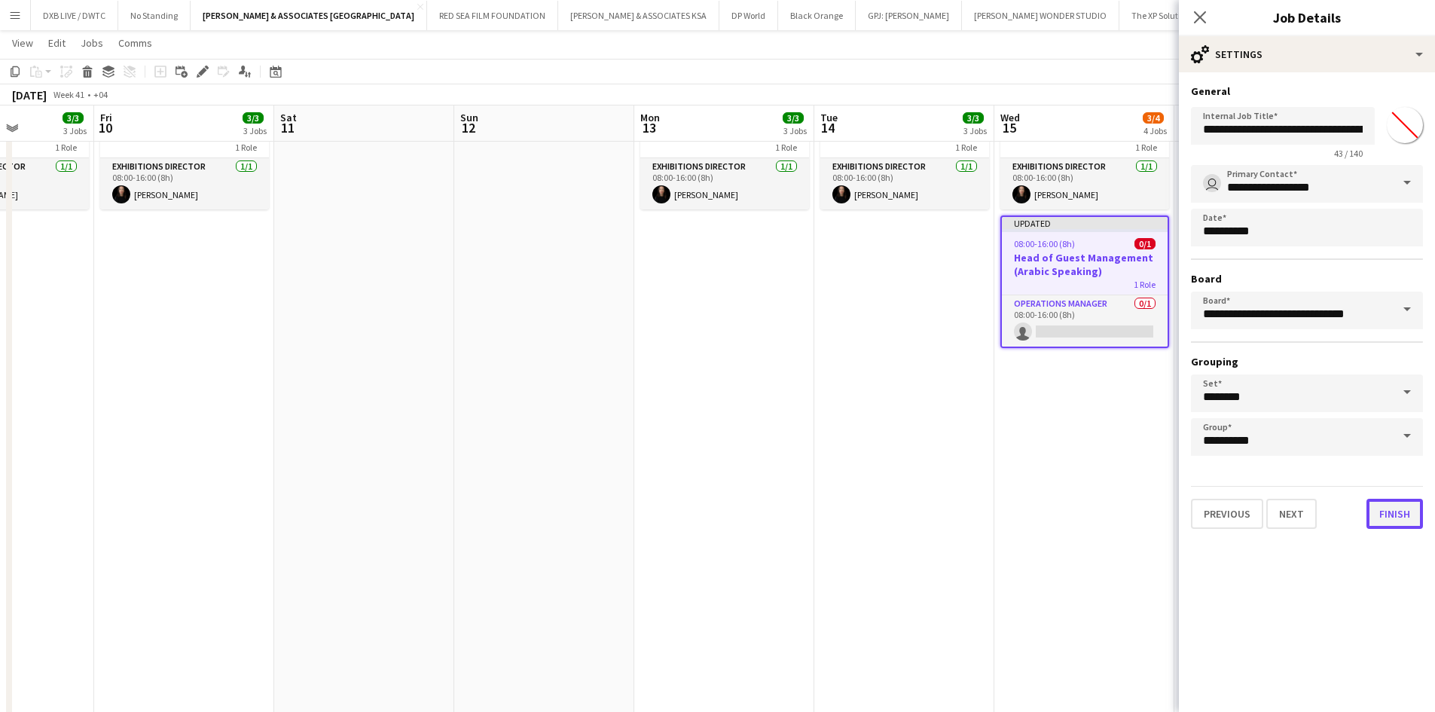
click at [1385, 499] on button "Finish" at bounding box center [1394, 514] width 56 height 30
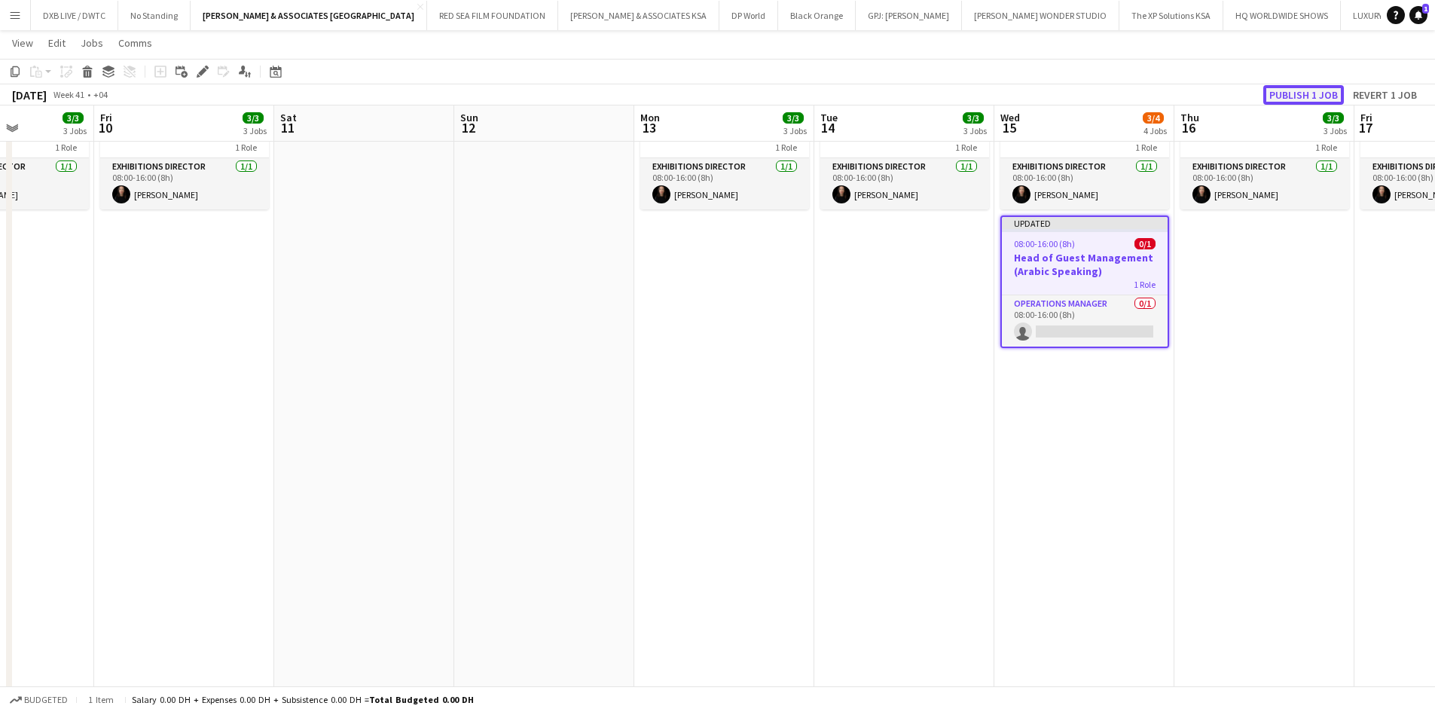
click at [1300, 97] on button "Publish 1 job" at bounding box center [1303, 95] width 81 height 20
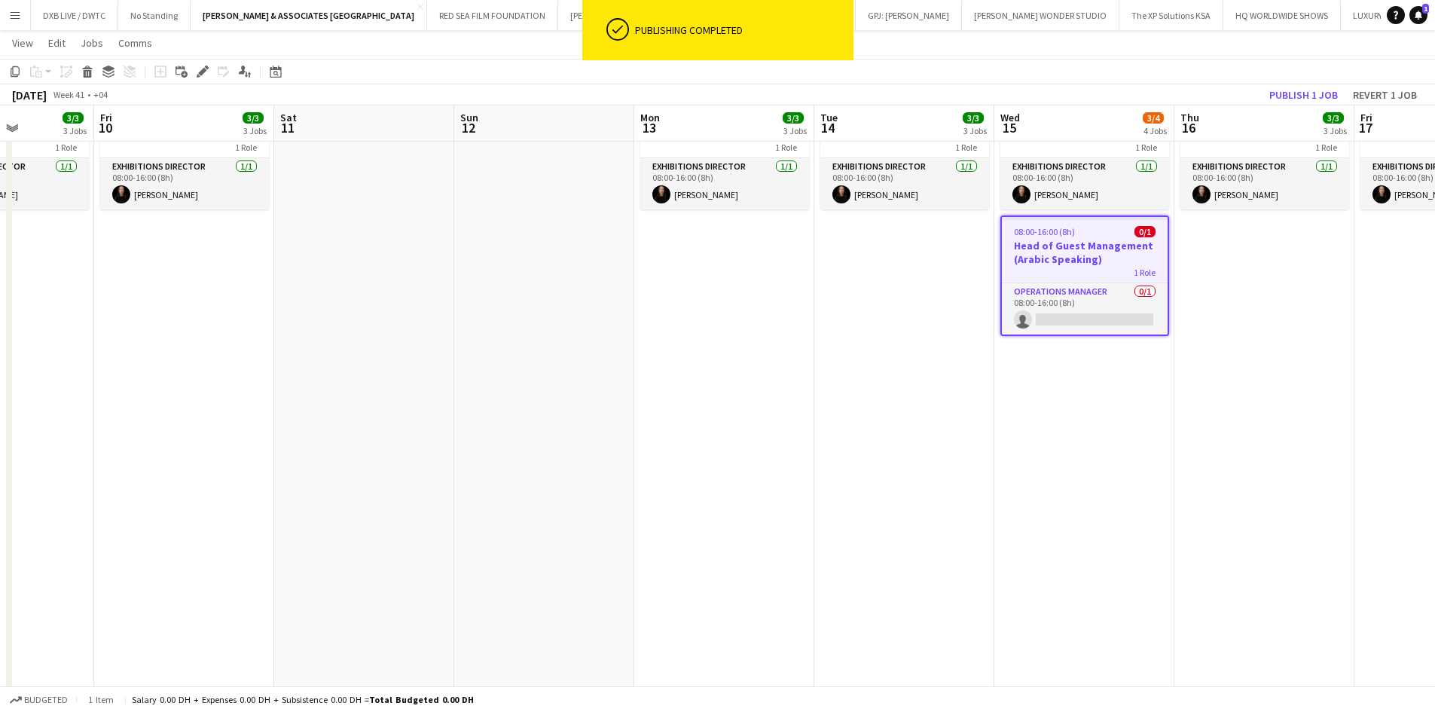
click at [1065, 265] on h3 "Head of Guest Management (Arabic Speaking)" at bounding box center [1085, 252] width 166 height 27
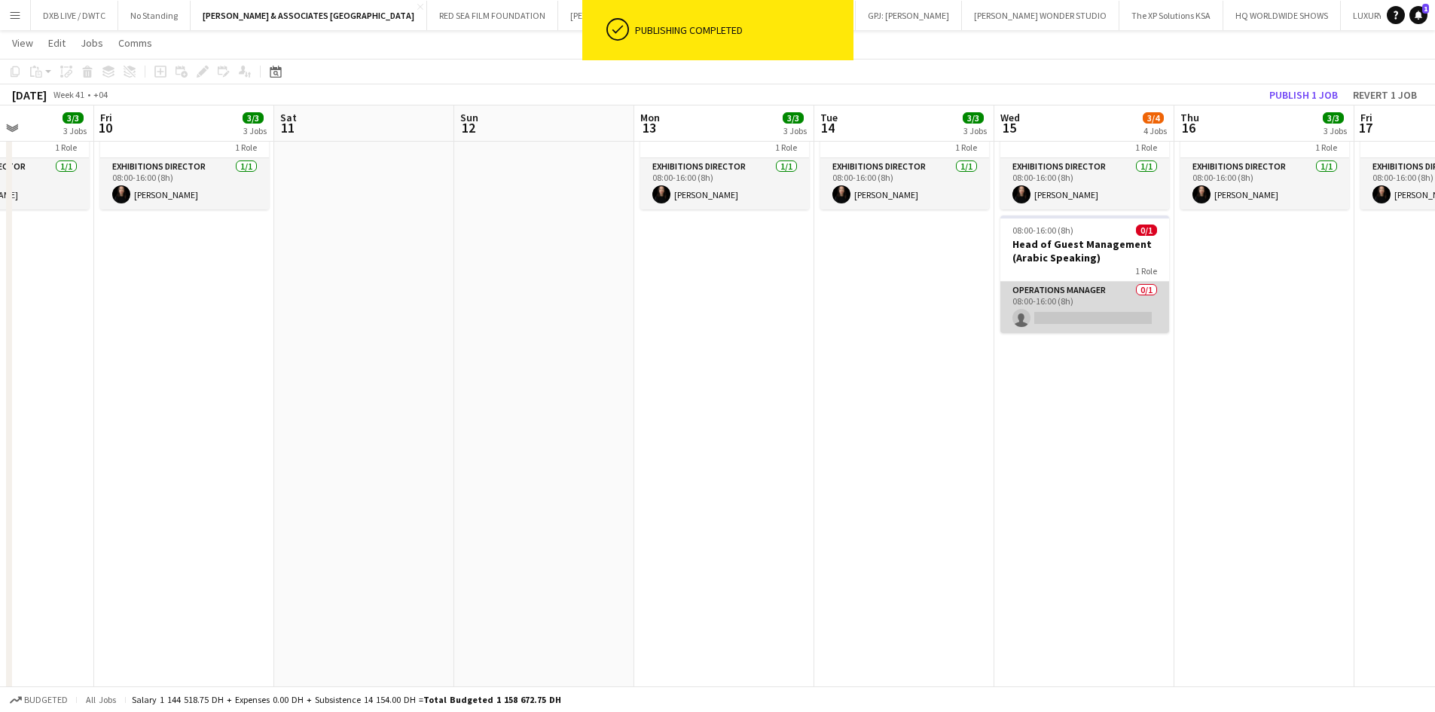
click at [1059, 309] on app-card-role "Operations Manager 0/1 08:00-16:00 (8h) single-neutral-actions" at bounding box center [1084, 307] width 169 height 51
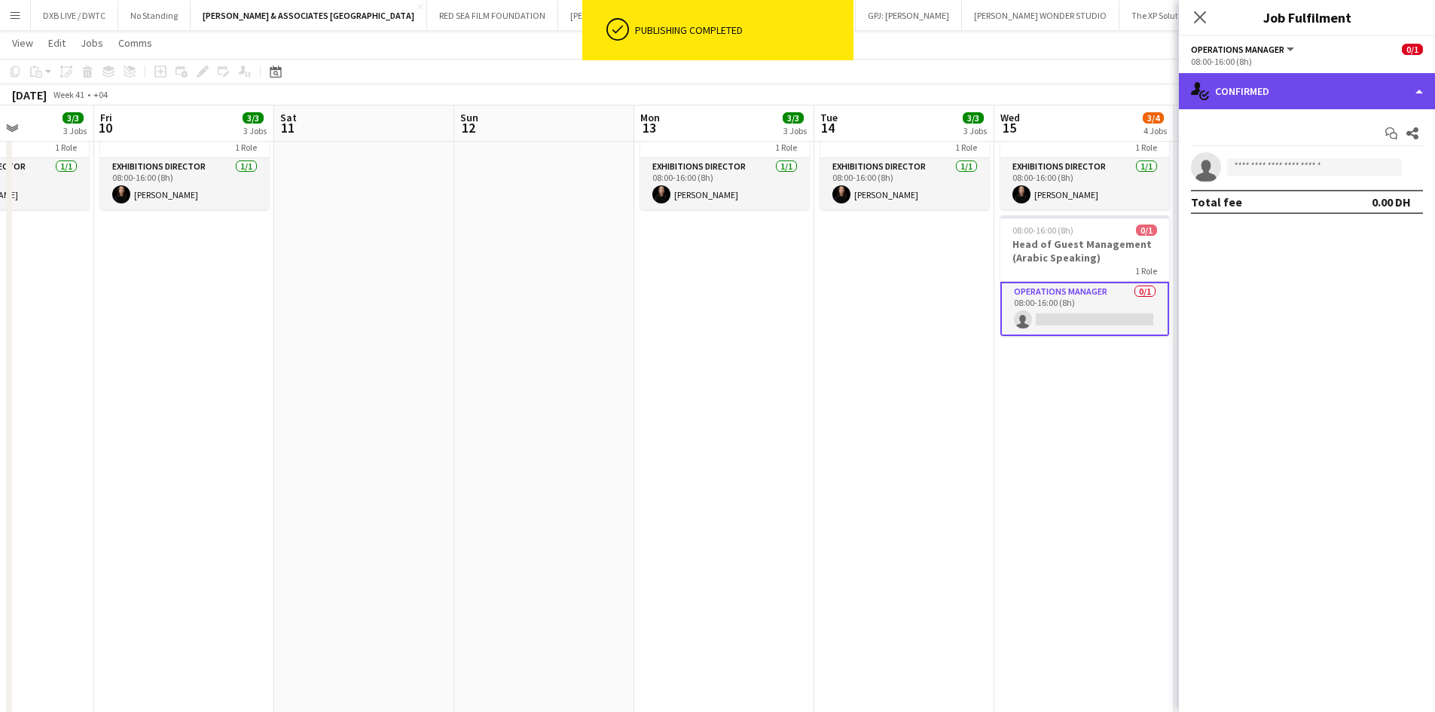
click at [1310, 80] on div "single-neutral-actions-check-2 Confirmed" at bounding box center [1306, 91] width 256 height 36
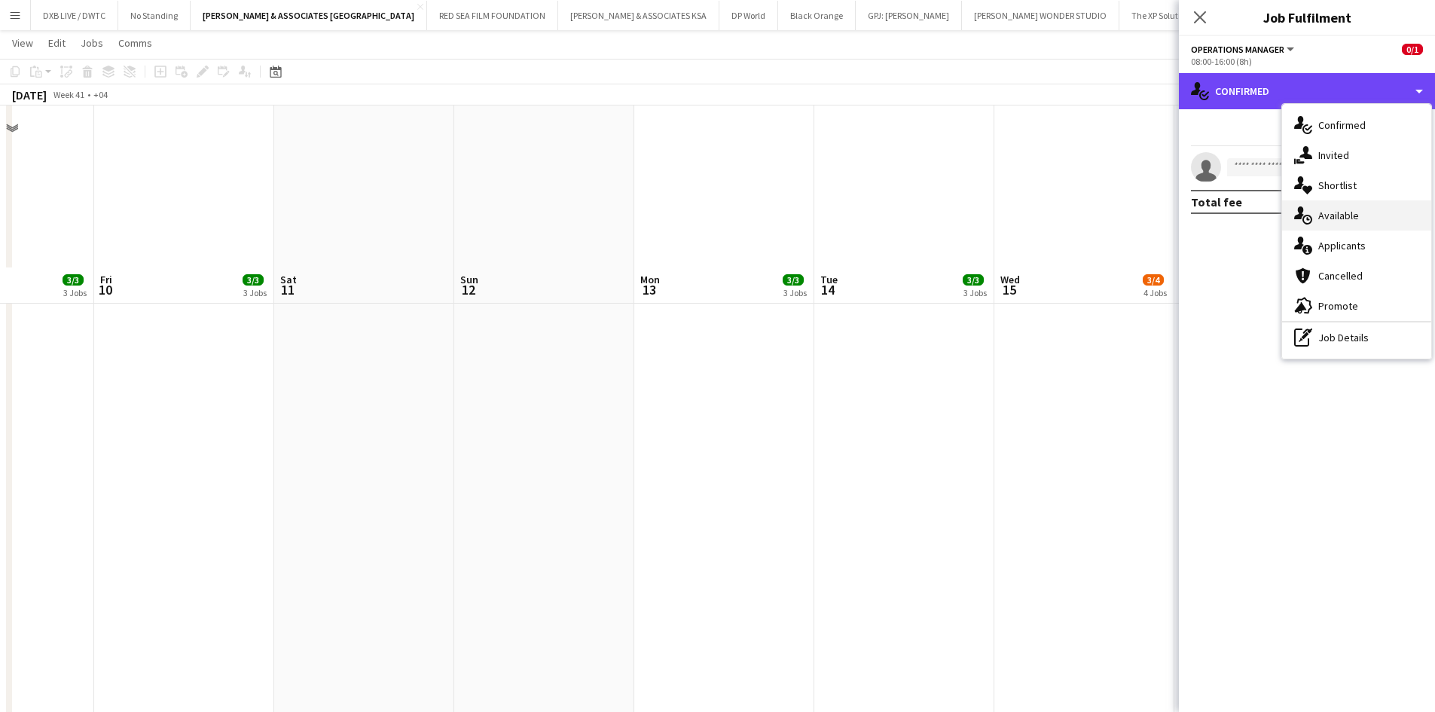
scroll to position [904, 0]
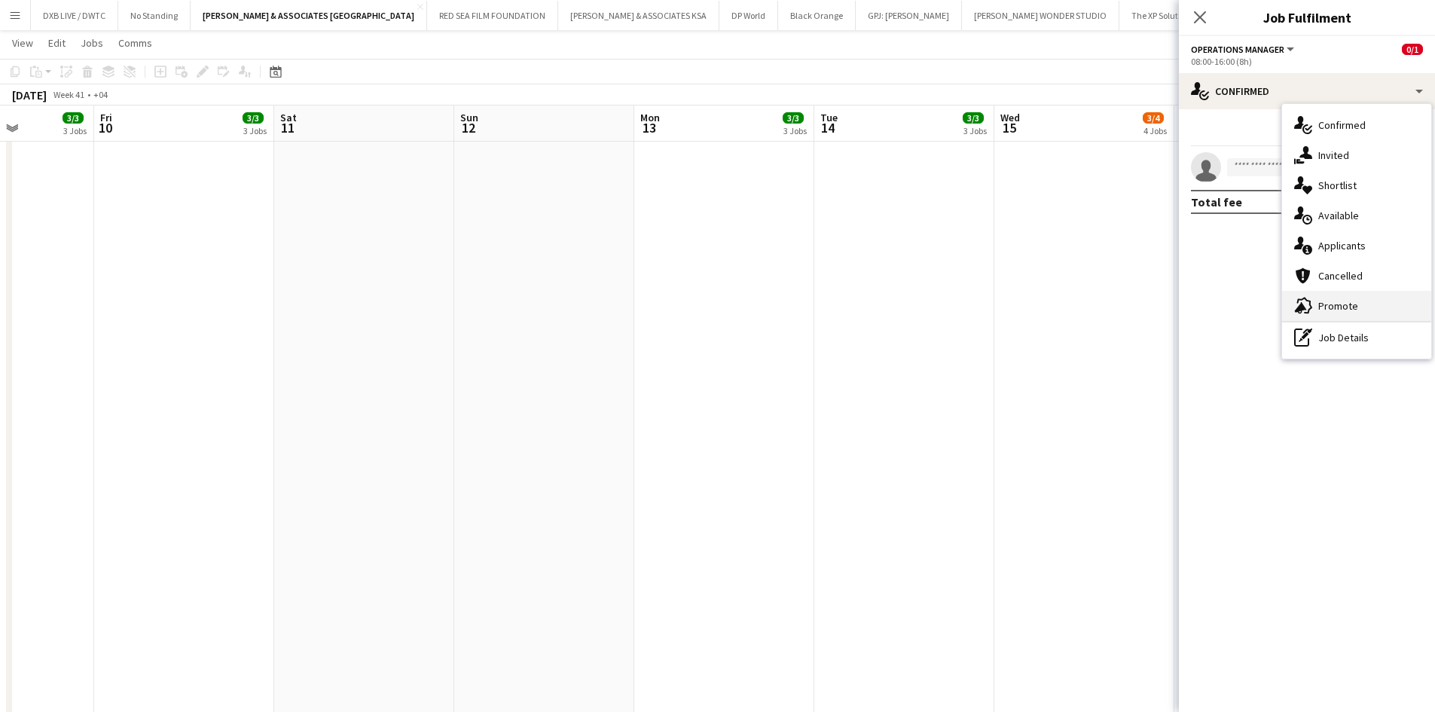
click at [1341, 295] on div "advertising-megaphone Promote" at bounding box center [1356, 306] width 149 height 30
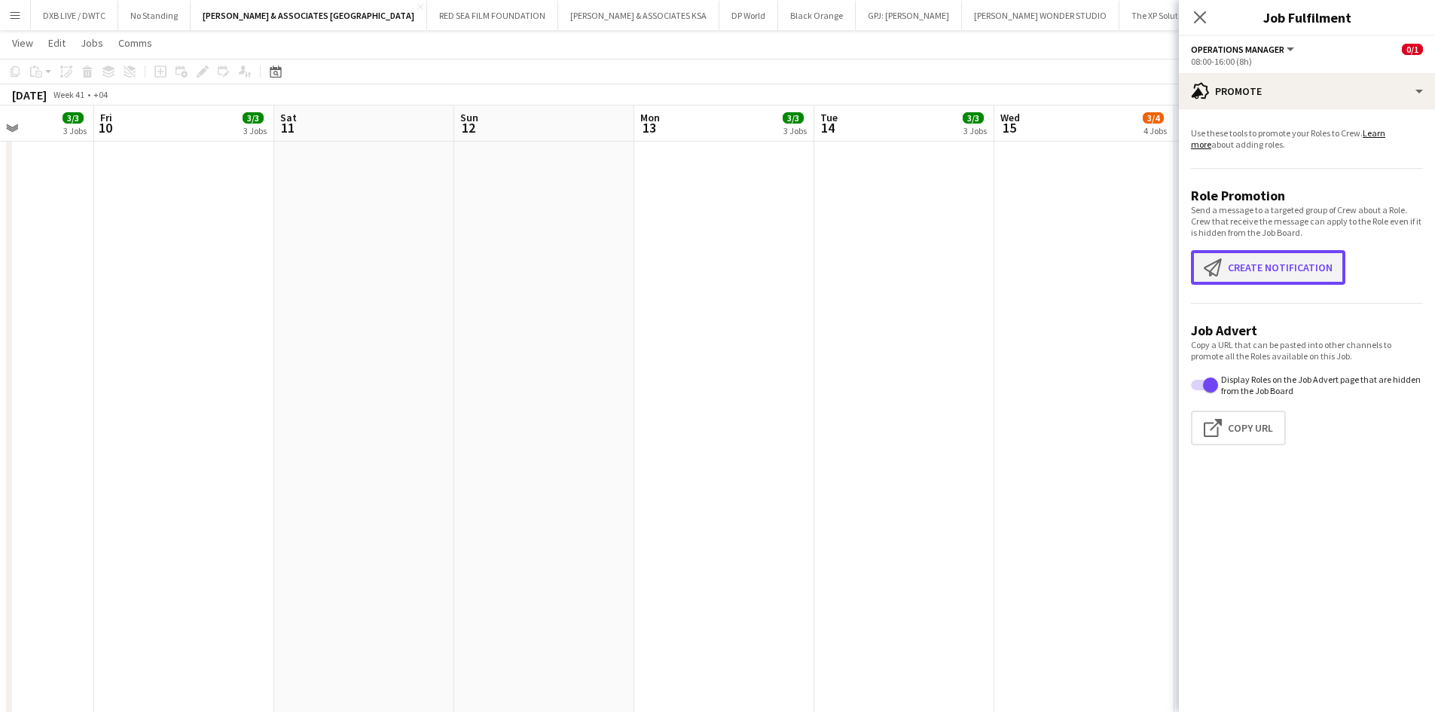
click at [1292, 264] on button "Create notification Create notification" at bounding box center [1268, 267] width 154 height 35
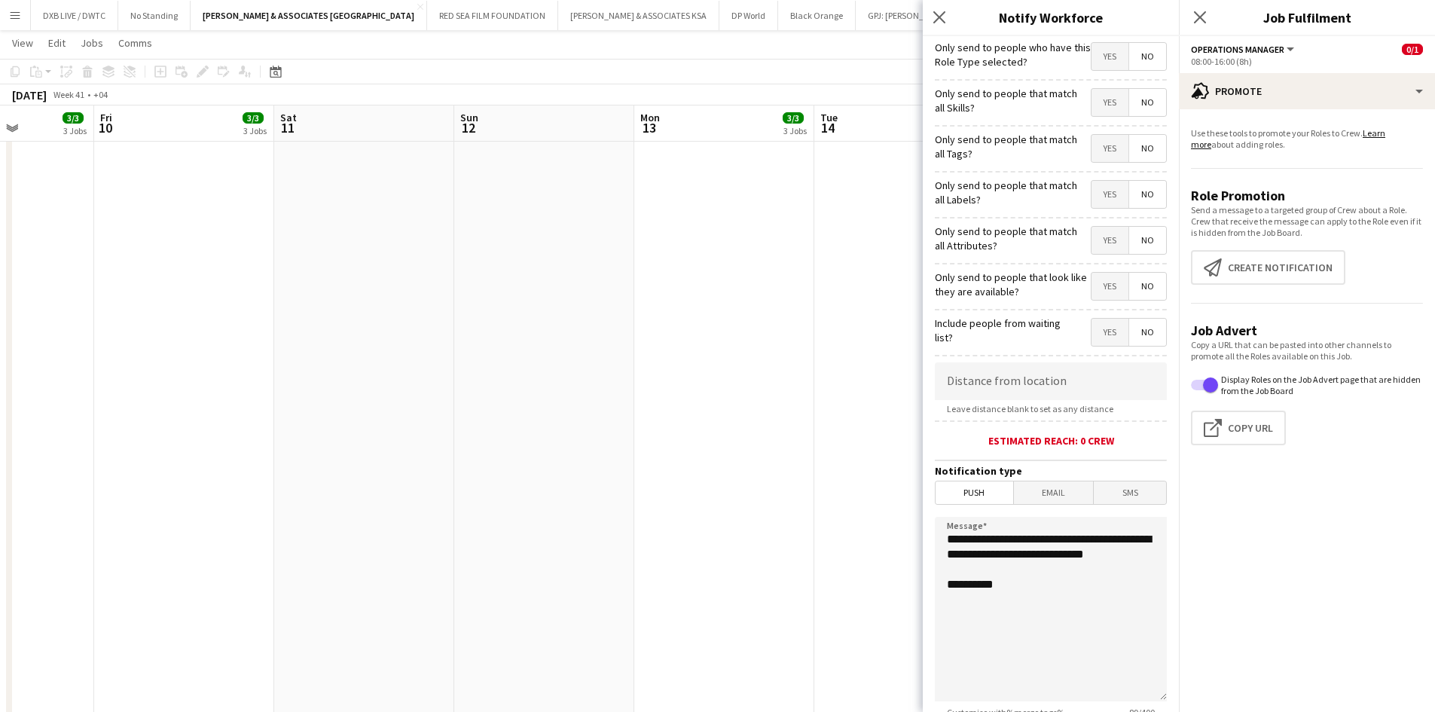
click at [1091, 56] on span "Yes" at bounding box center [1109, 56] width 37 height 27
click at [1099, 106] on span "Yes" at bounding box center [1109, 102] width 37 height 27
click at [1099, 142] on span "Yes" at bounding box center [1109, 148] width 37 height 27
click at [1034, 380] on input at bounding box center [1051, 381] width 232 height 38
type input "****"
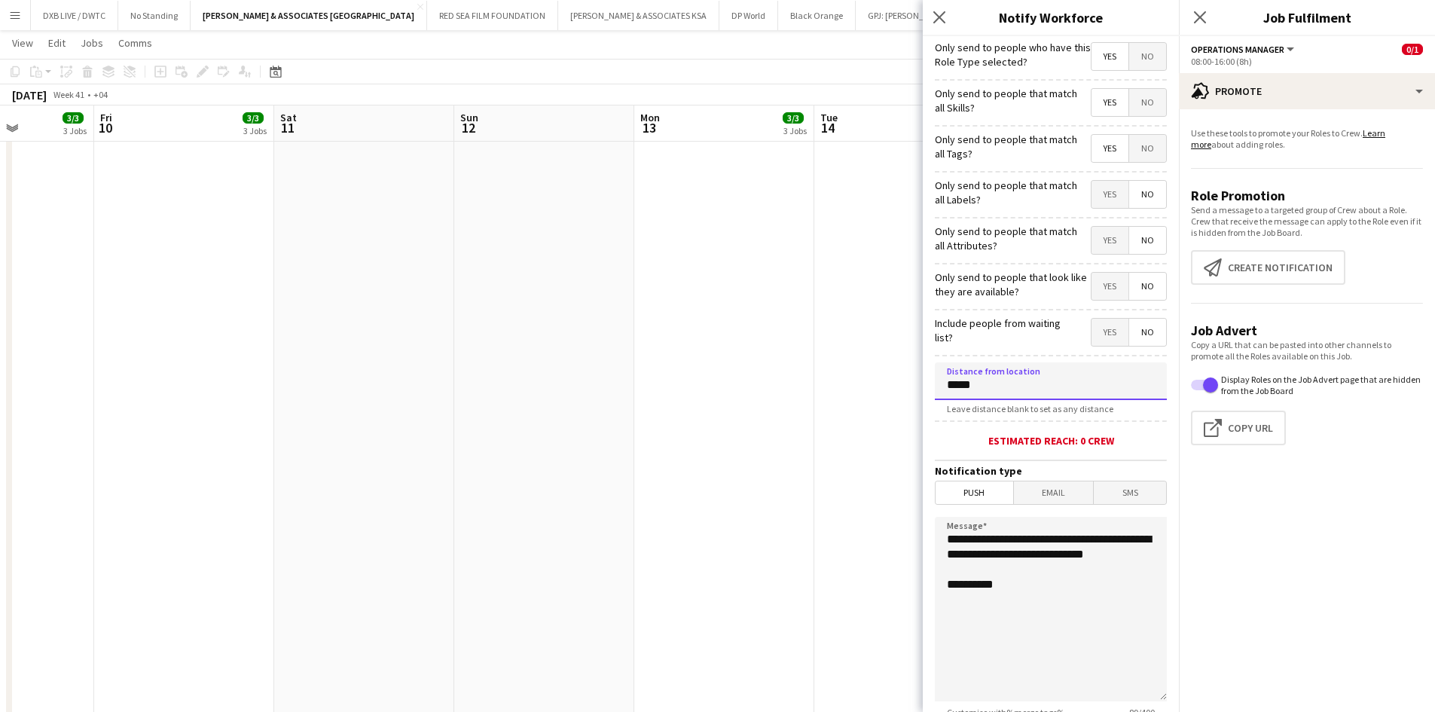
type input "****"
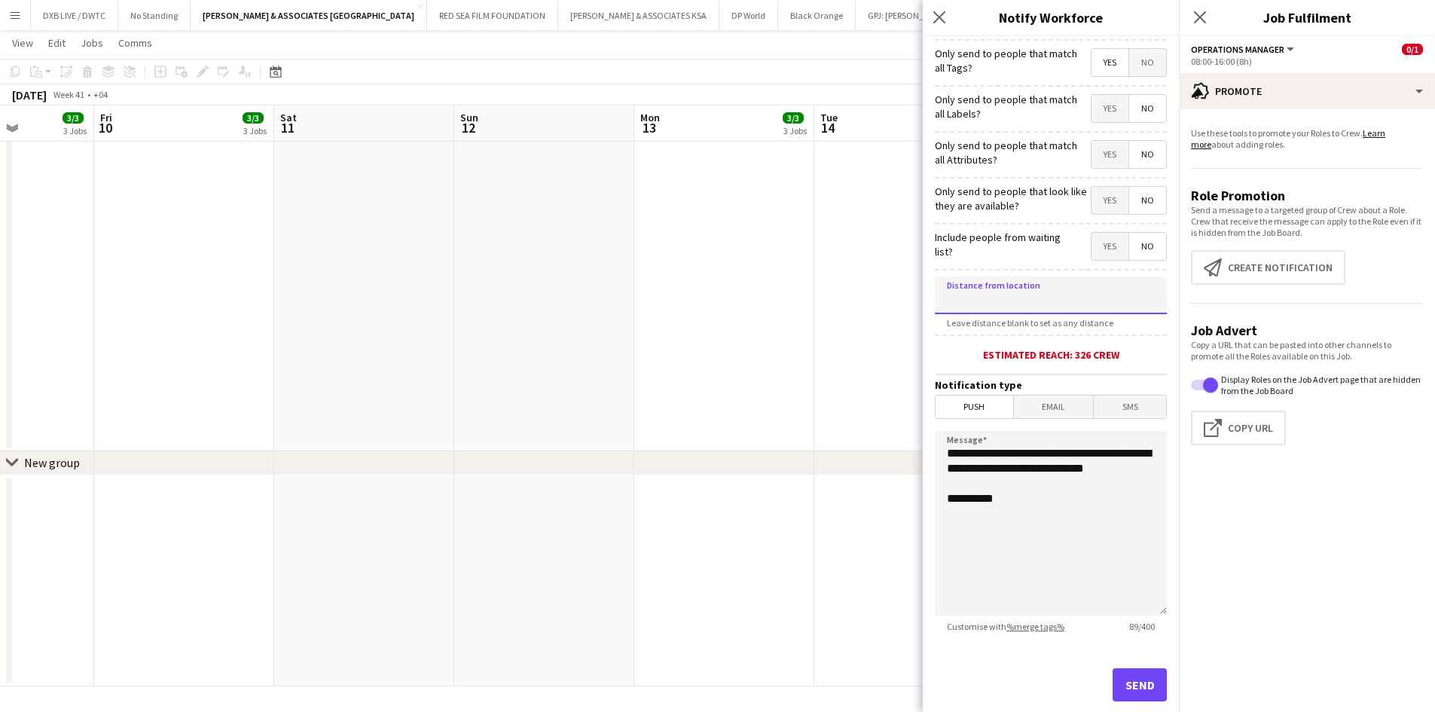
scroll to position [117, 0]
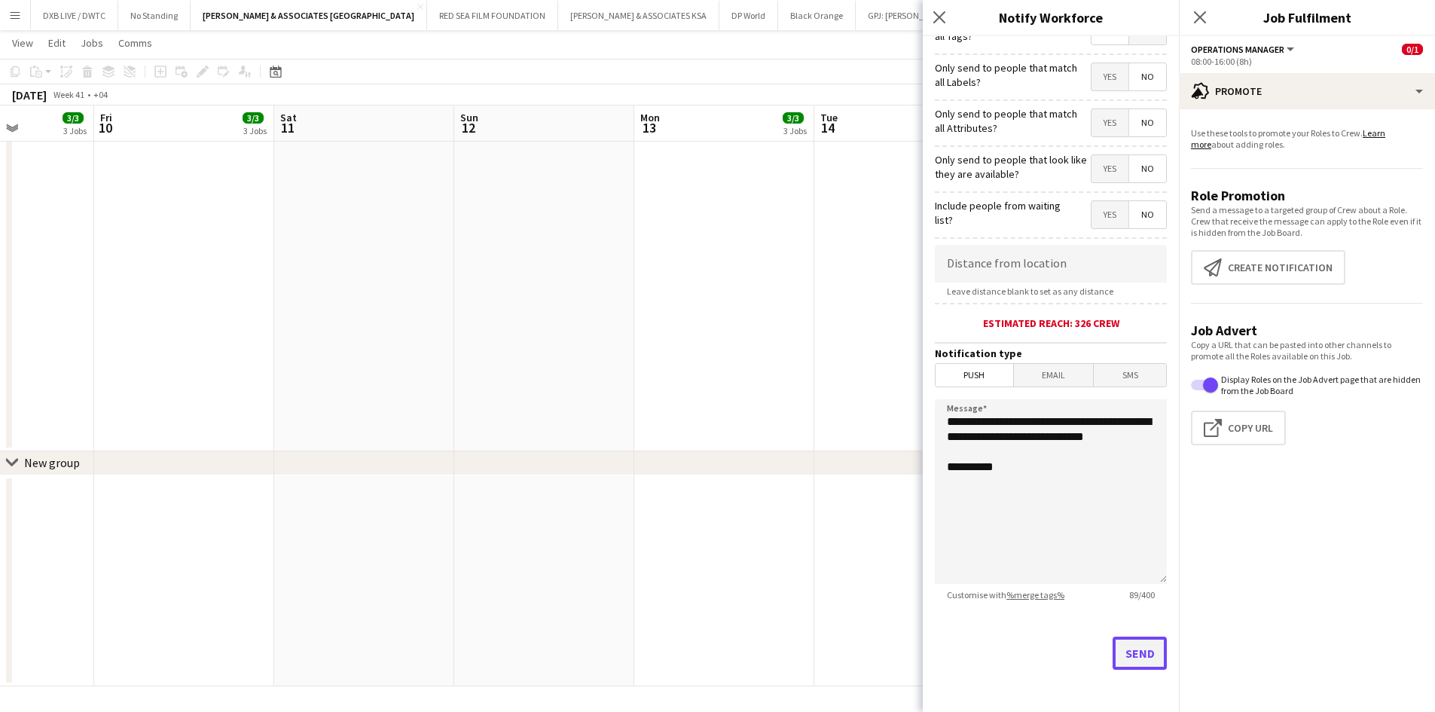
click at [1130, 652] on button "Send" at bounding box center [1139, 652] width 54 height 33
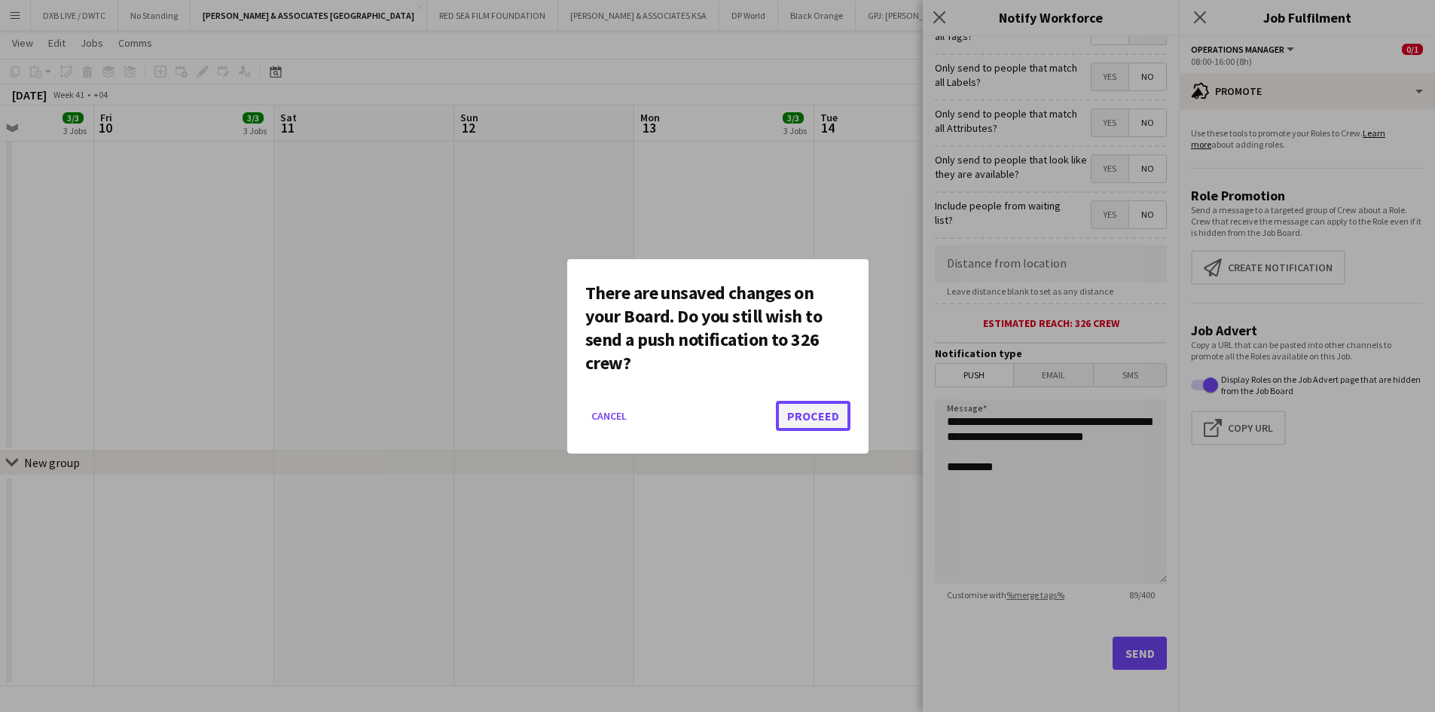
click at [827, 414] on button "Proceed" at bounding box center [813, 416] width 75 height 30
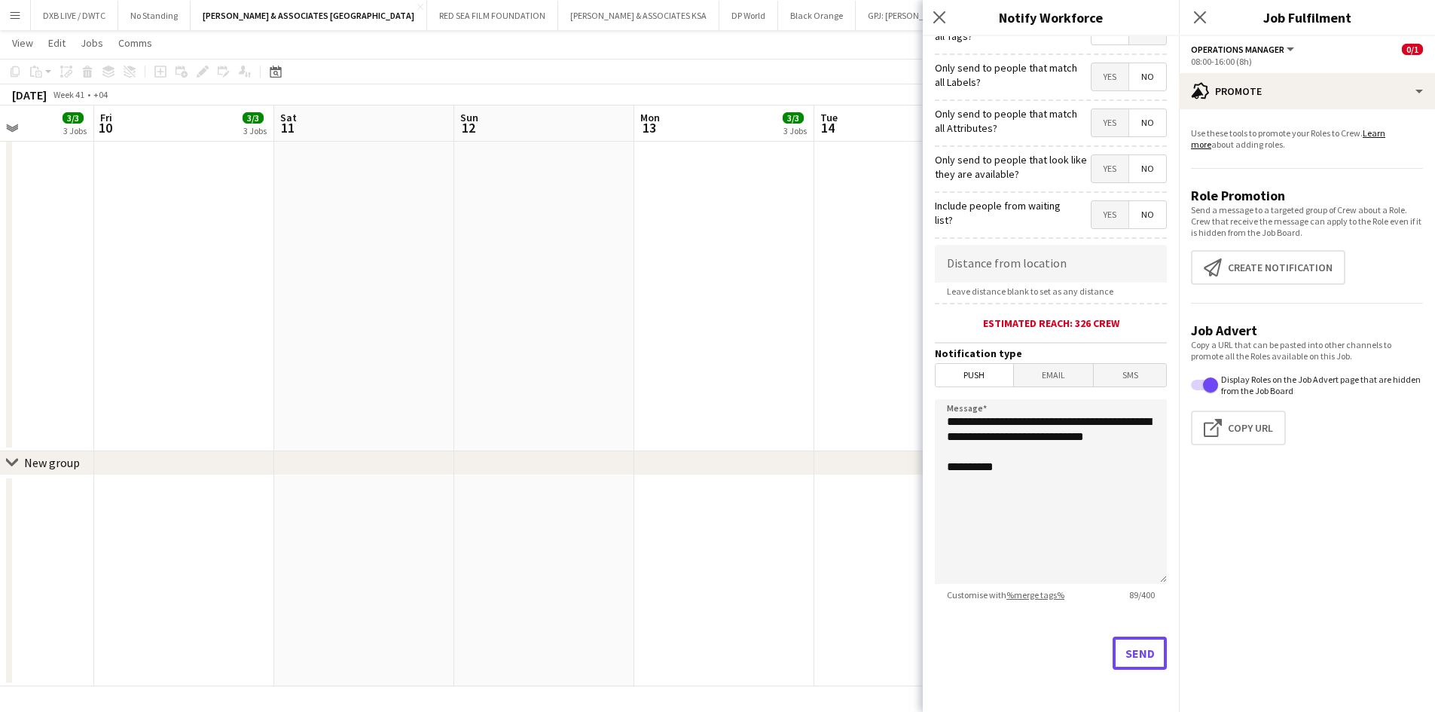
scroll to position [1407, 0]
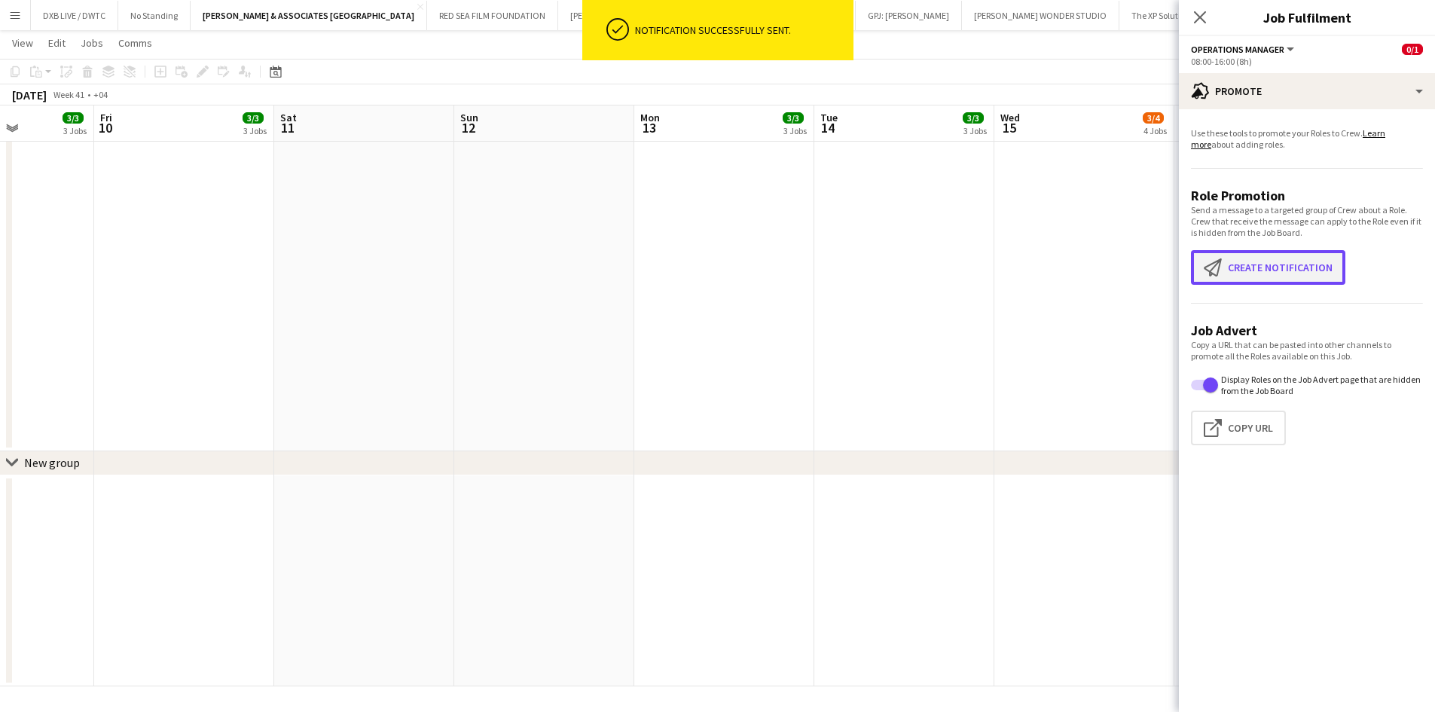
click at [1252, 264] on button "Create notification Create notification" at bounding box center [1268, 267] width 154 height 35
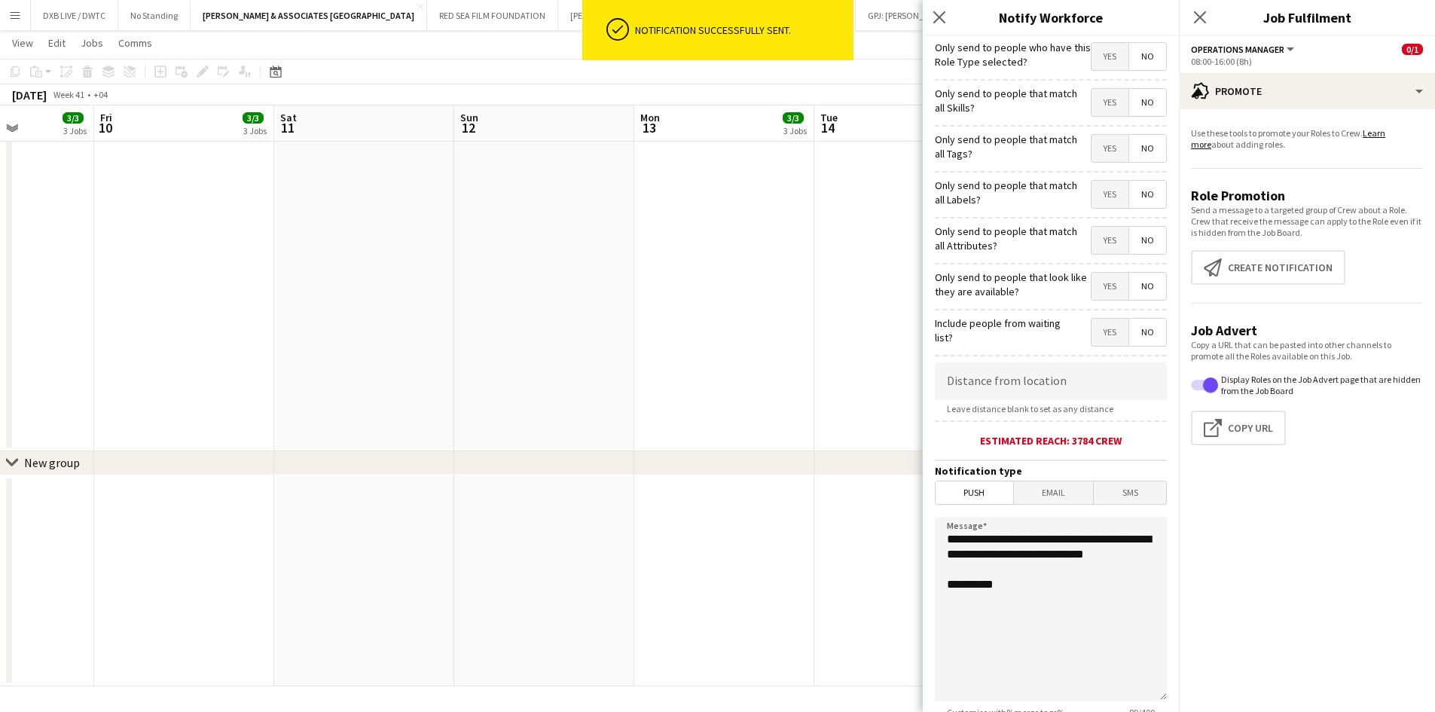
click at [1037, 501] on span "Email" at bounding box center [1054, 492] width 80 height 23
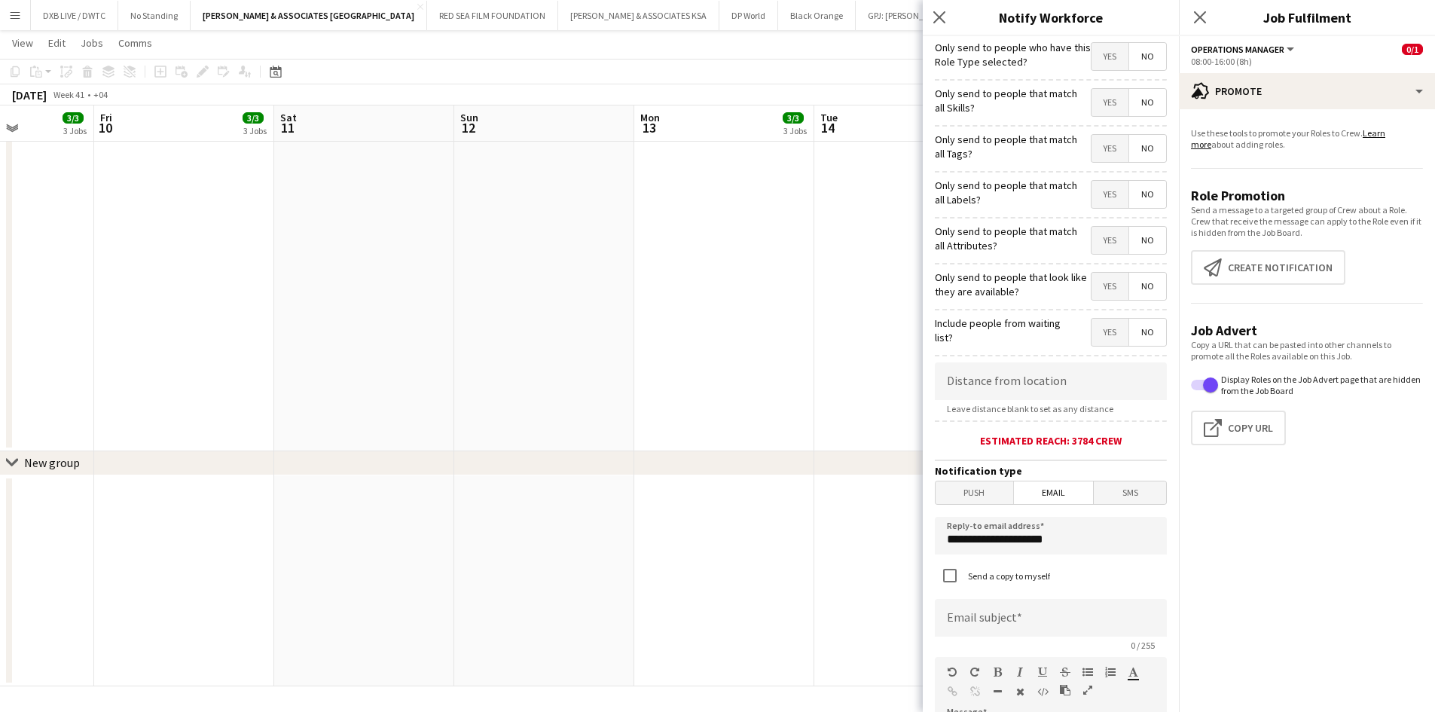
click at [1091, 52] on span "Yes" at bounding box center [1109, 56] width 37 height 27
click at [1090, 84] on div "Only send to people that match all Skills? Yes No" at bounding box center [1051, 100] width 232 height 37
click at [1097, 100] on span "Yes" at bounding box center [1109, 102] width 37 height 27
click at [1096, 150] on span "Yes" at bounding box center [1109, 148] width 37 height 27
click at [1044, 495] on span "Email" at bounding box center [1054, 492] width 80 height 23
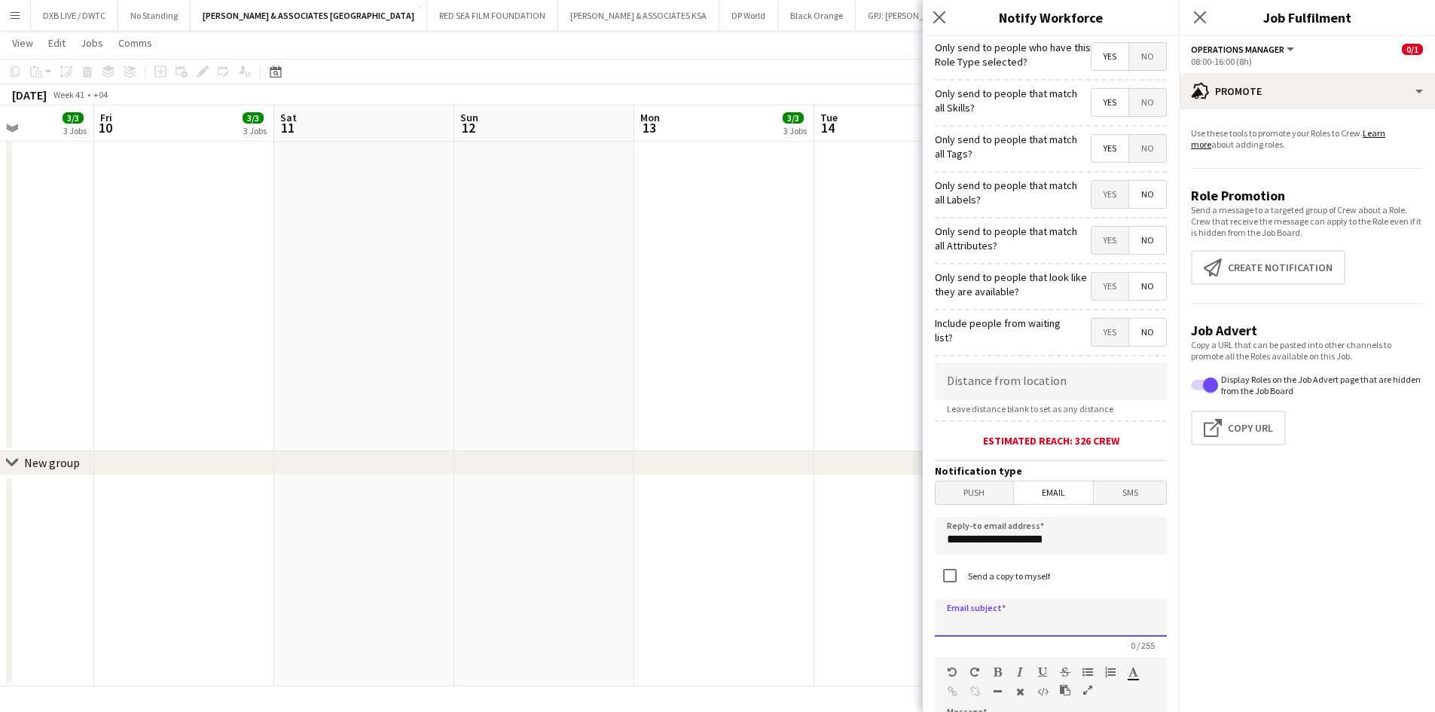
click at [1032, 614] on input at bounding box center [1051, 618] width 232 height 38
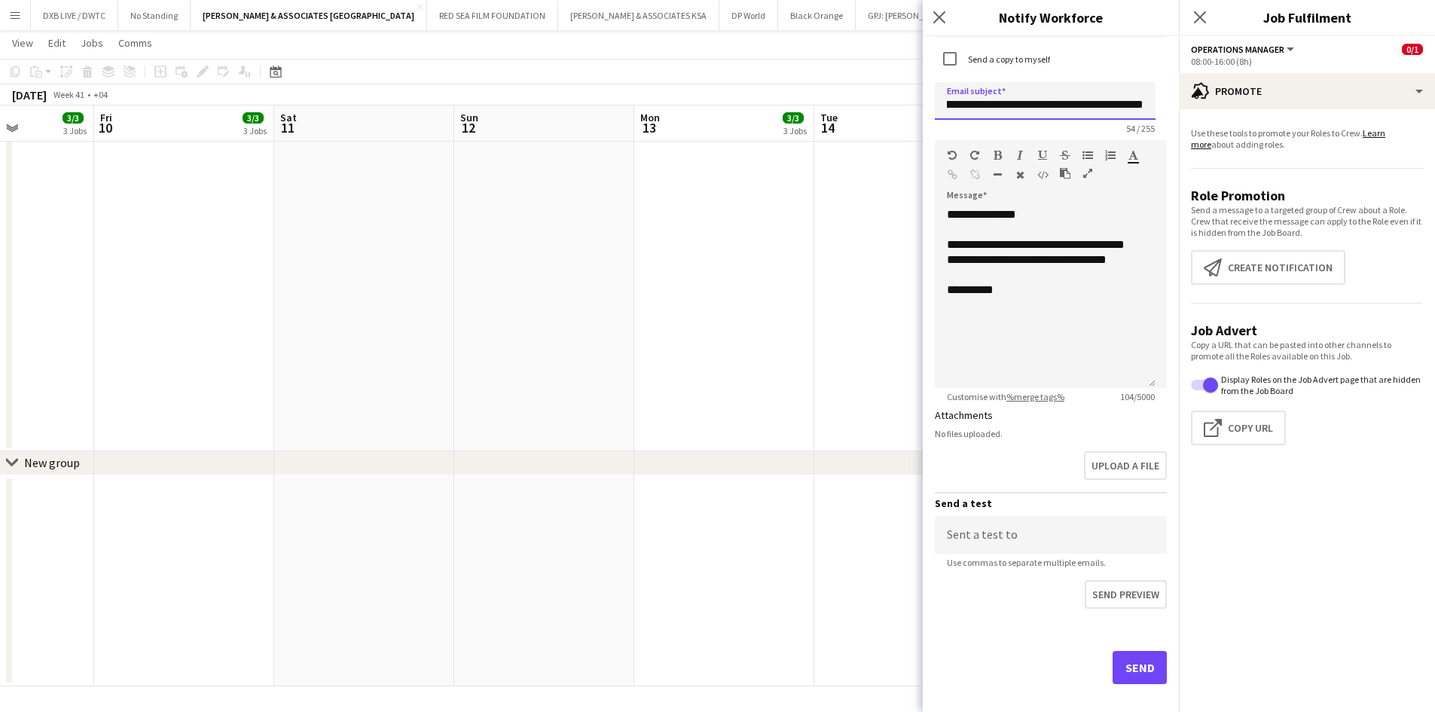
scroll to position [531, 0]
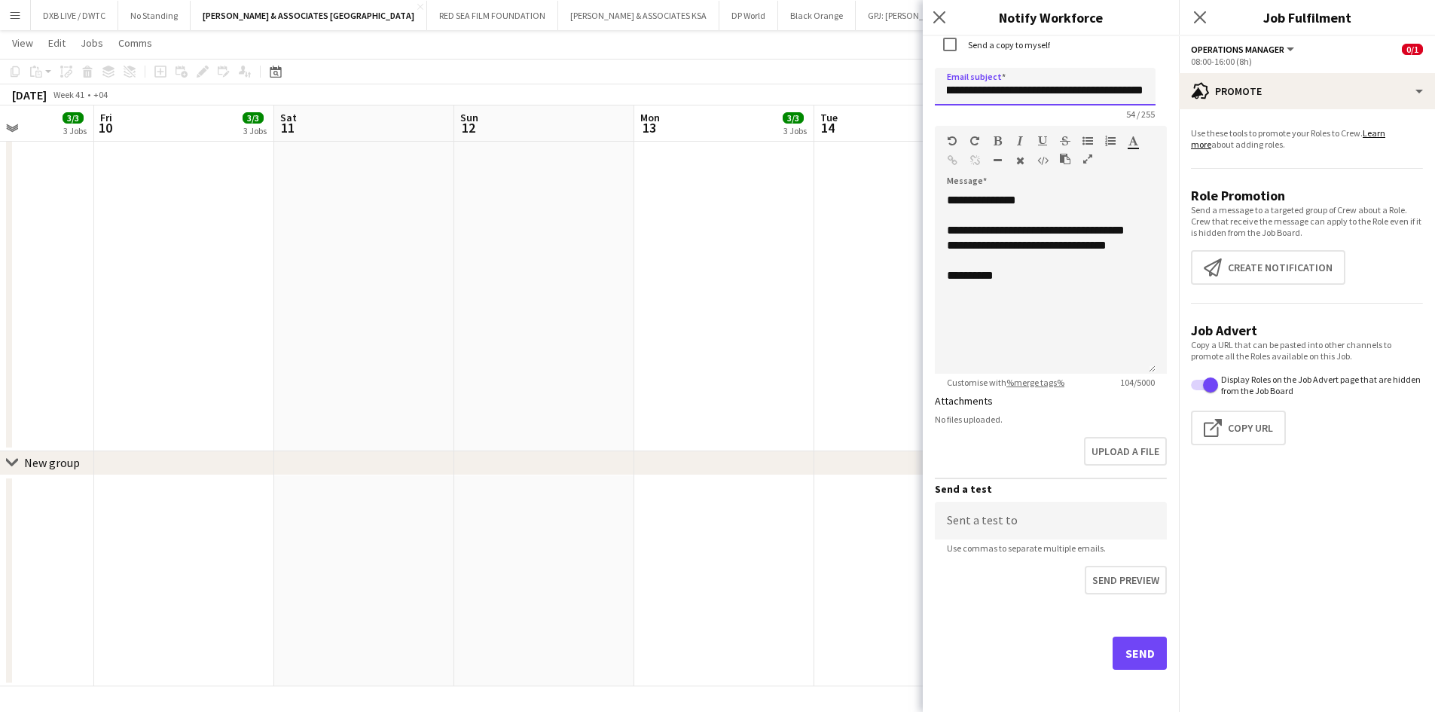
type input "**********"
click at [1114, 658] on button "Send" at bounding box center [1139, 652] width 54 height 33
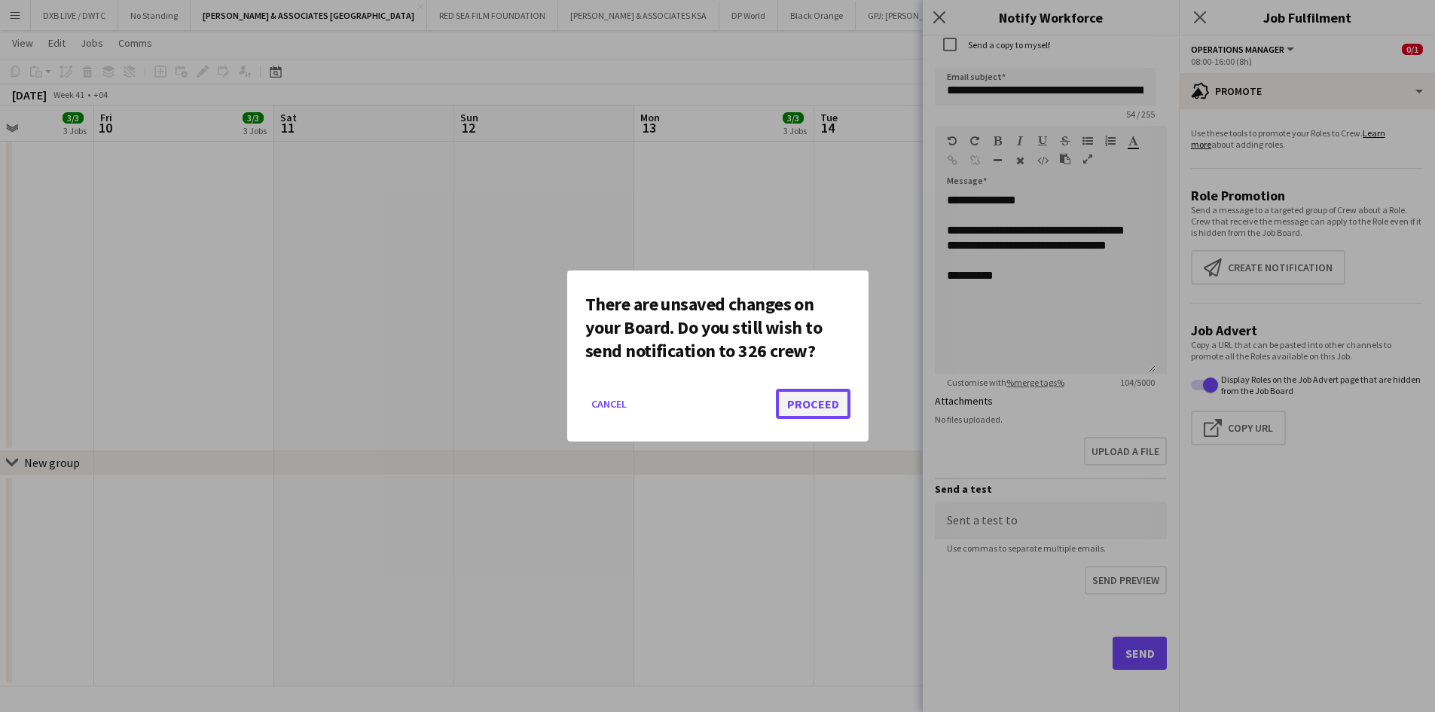
click at [819, 392] on button "Proceed" at bounding box center [813, 404] width 75 height 30
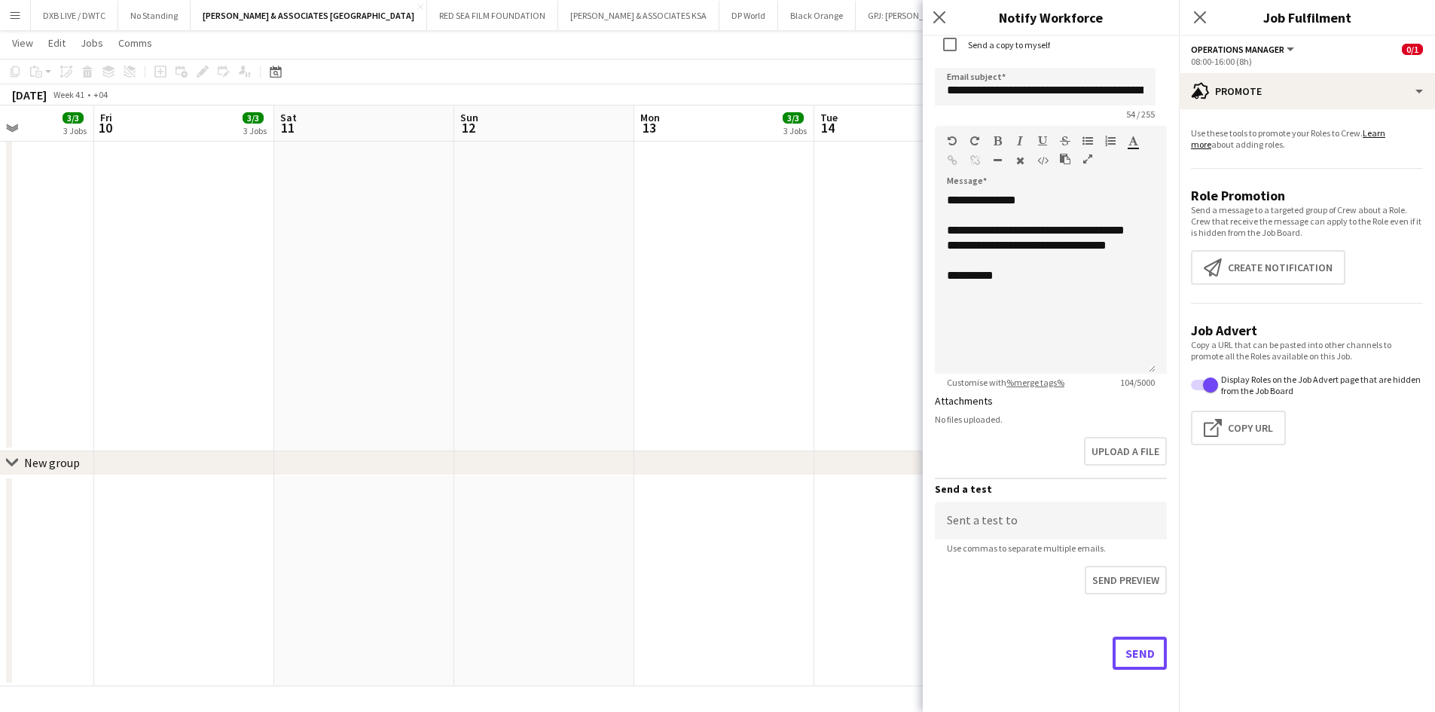
scroll to position [1407, 0]
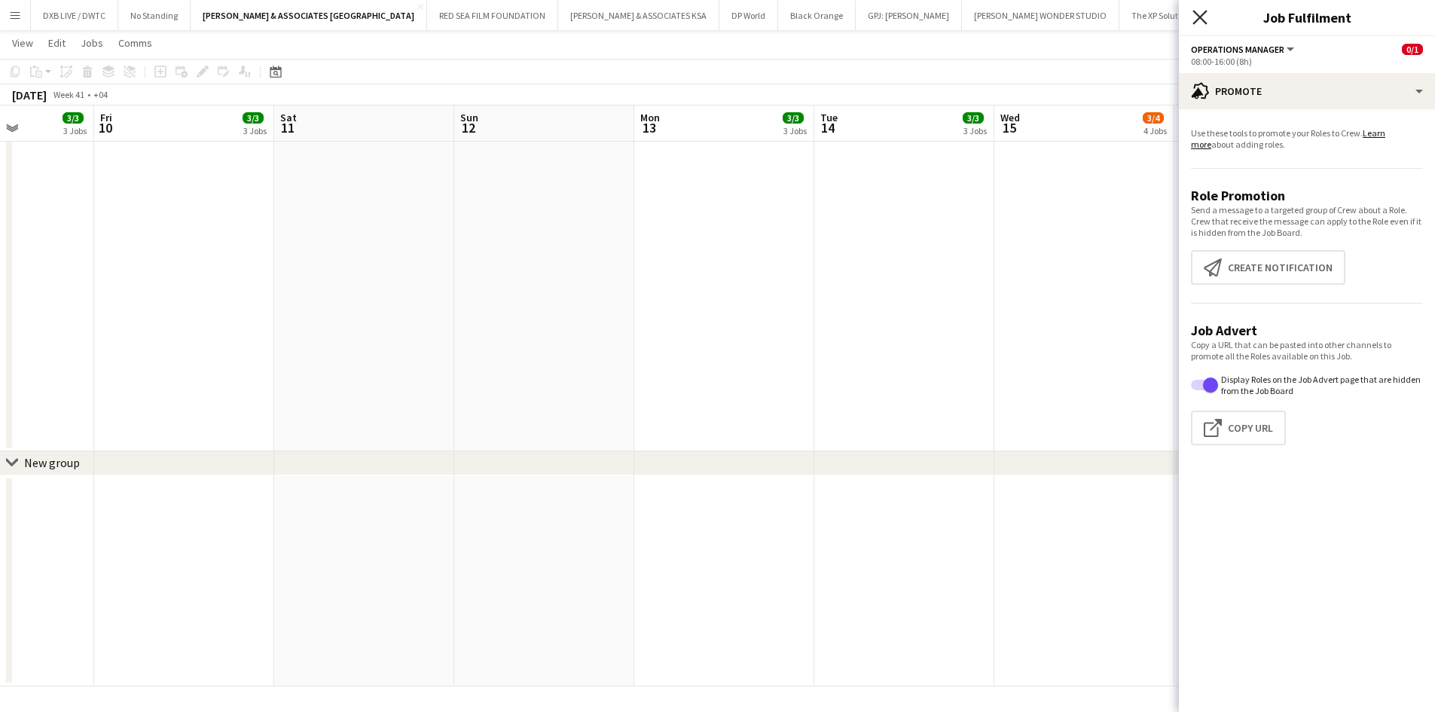
click at [1203, 13] on icon at bounding box center [1199, 17] width 14 height 14
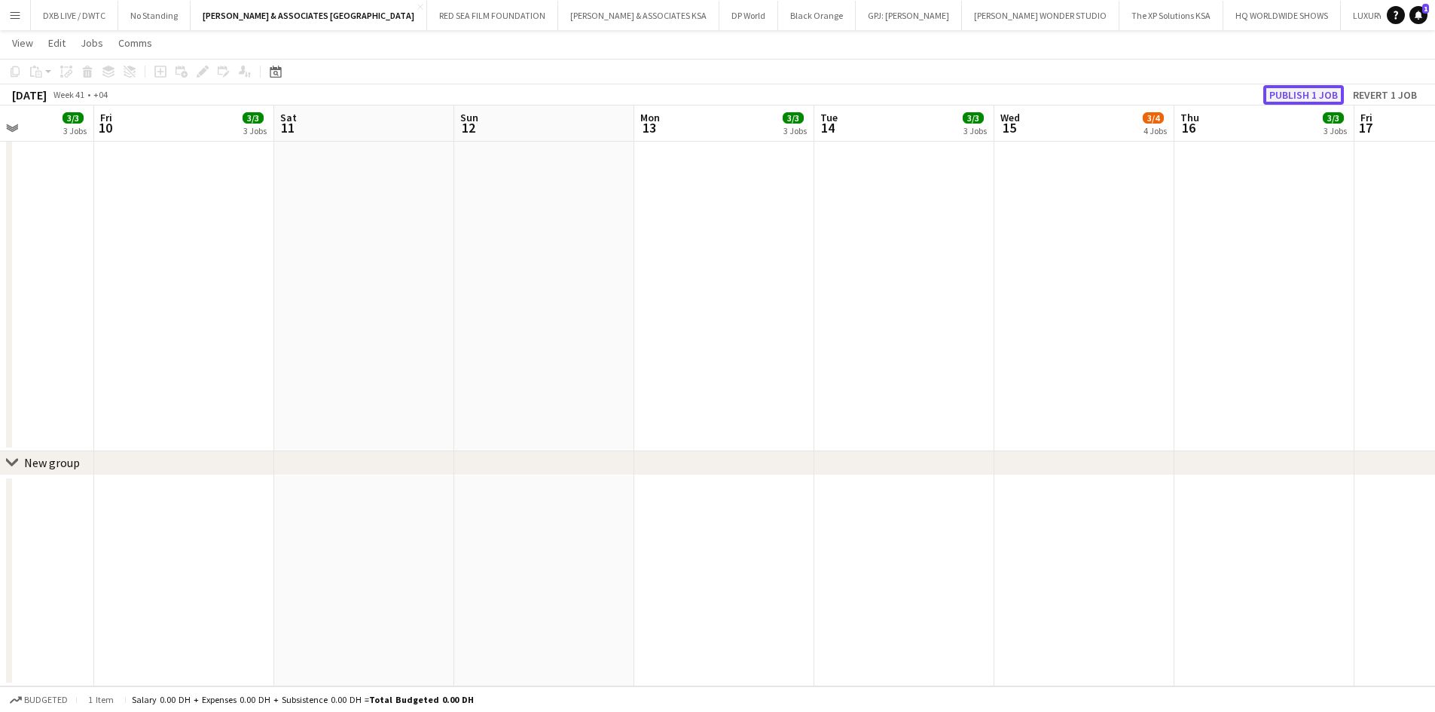
click at [1300, 87] on button "Publish 1 job" at bounding box center [1303, 95] width 81 height 20
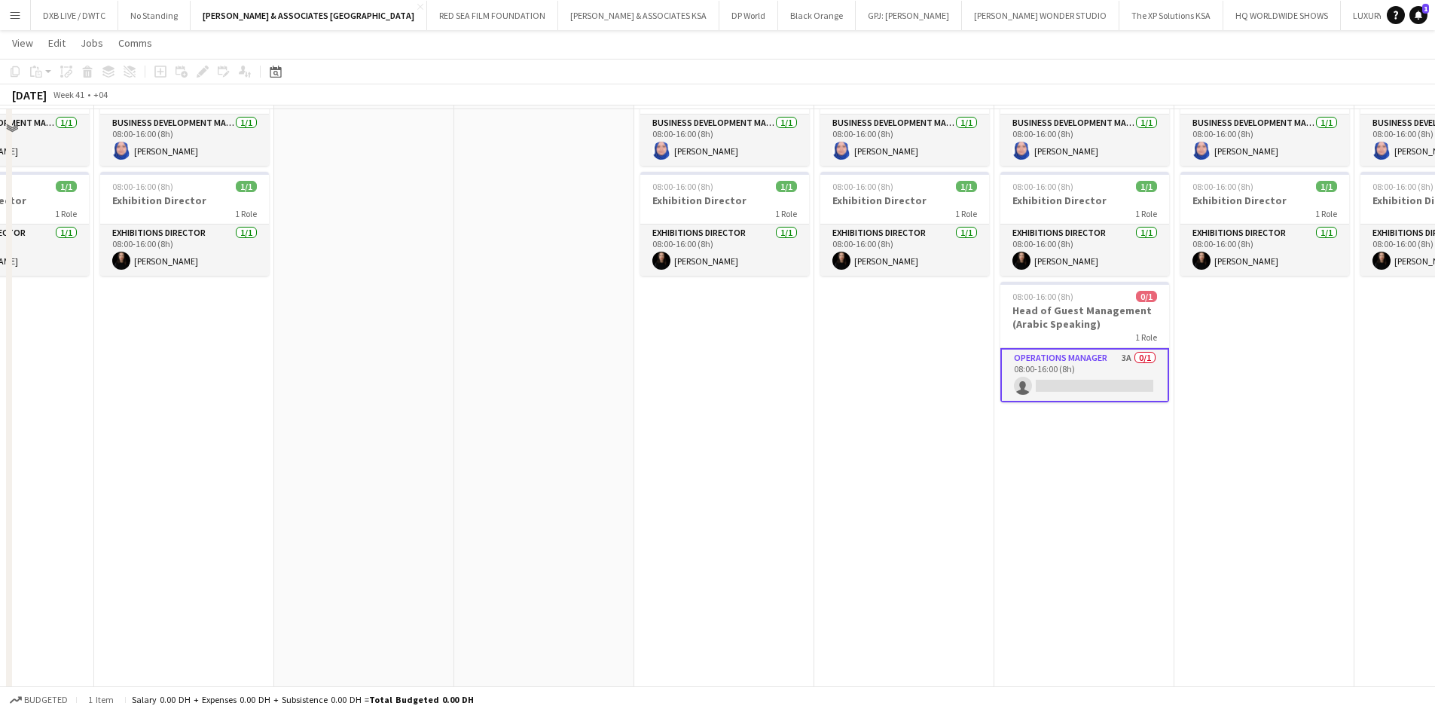
scroll to position [353, 0]
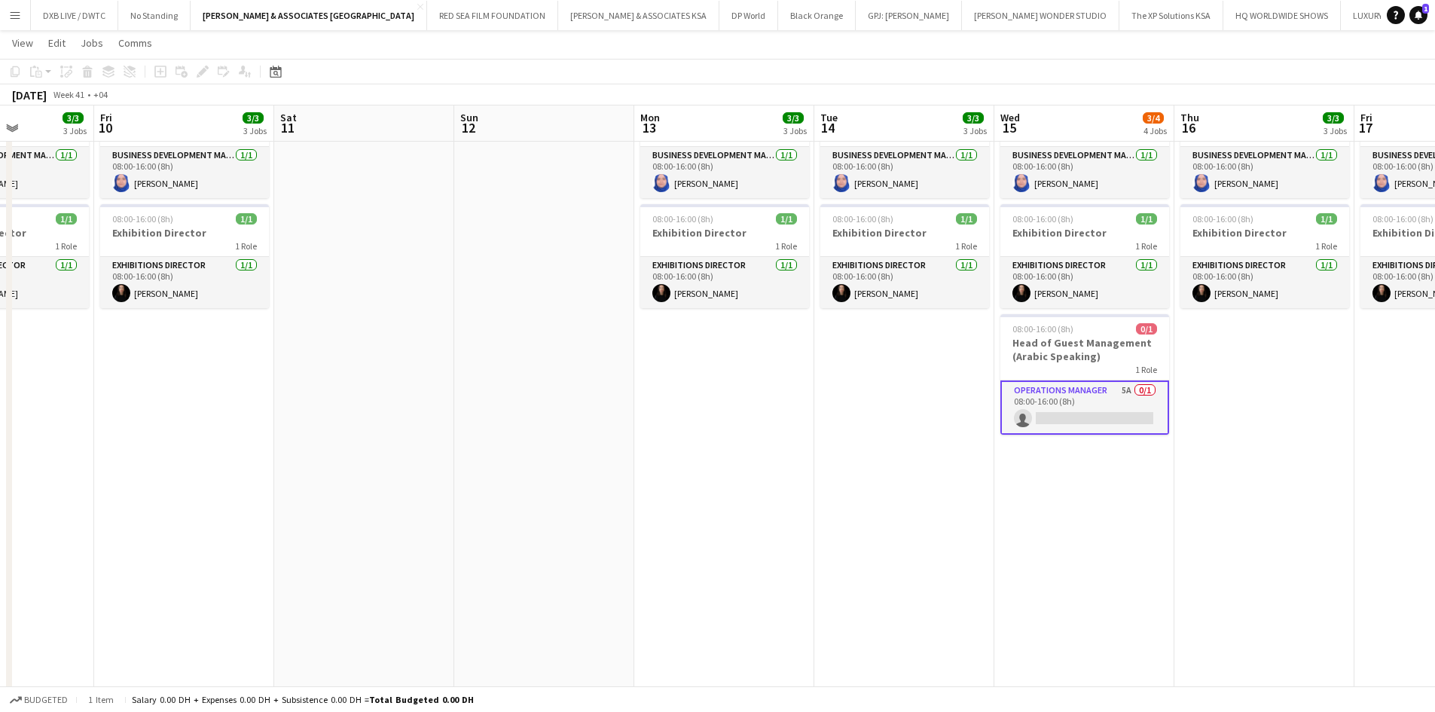
click at [1057, 417] on app-card-role "Operations Manager 5A 0/1 08:00-16:00 (8h) single-neutral-actions" at bounding box center [1084, 407] width 169 height 54
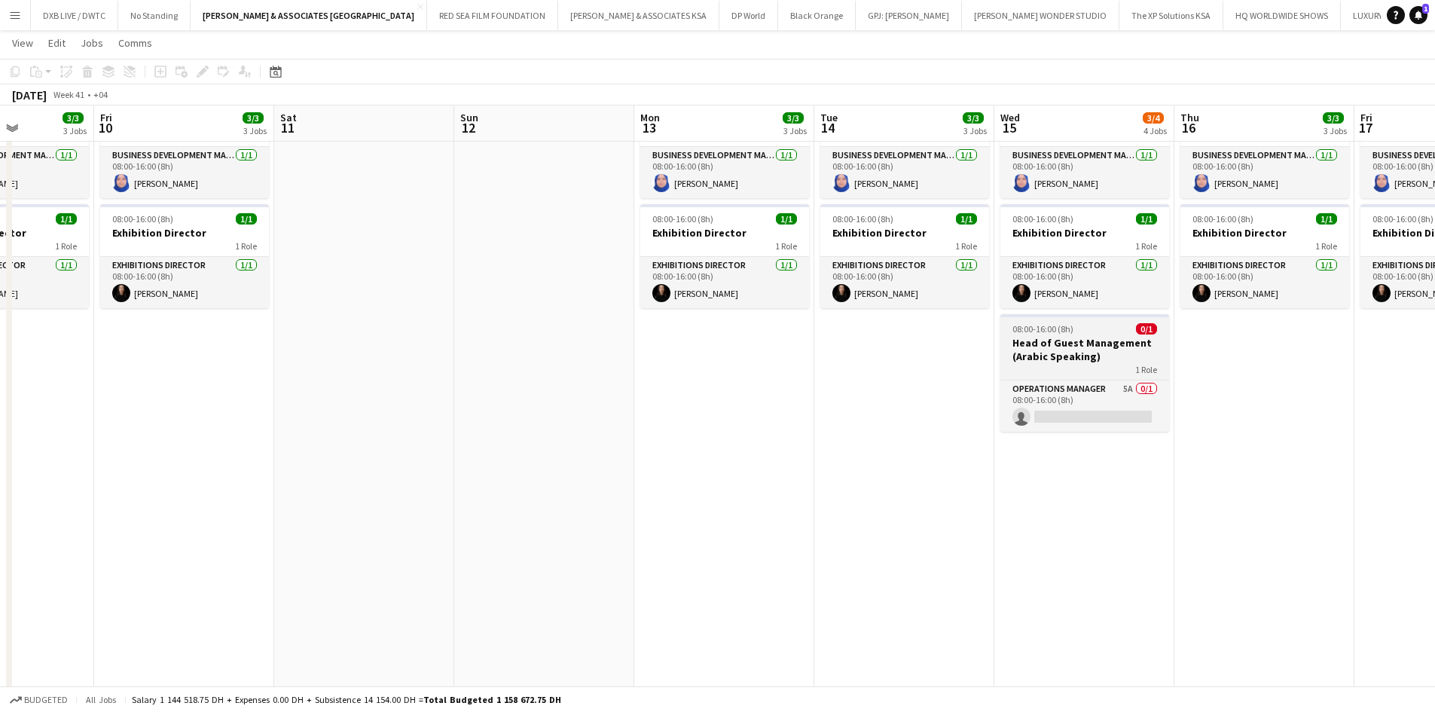
click at [1063, 375] on app-job-card "08:00-16:00 (8h) 0/1 Head of Guest Management (Arabic Speaking) 1 Role Operatio…" at bounding box center [1084, 372] width 169 height 117
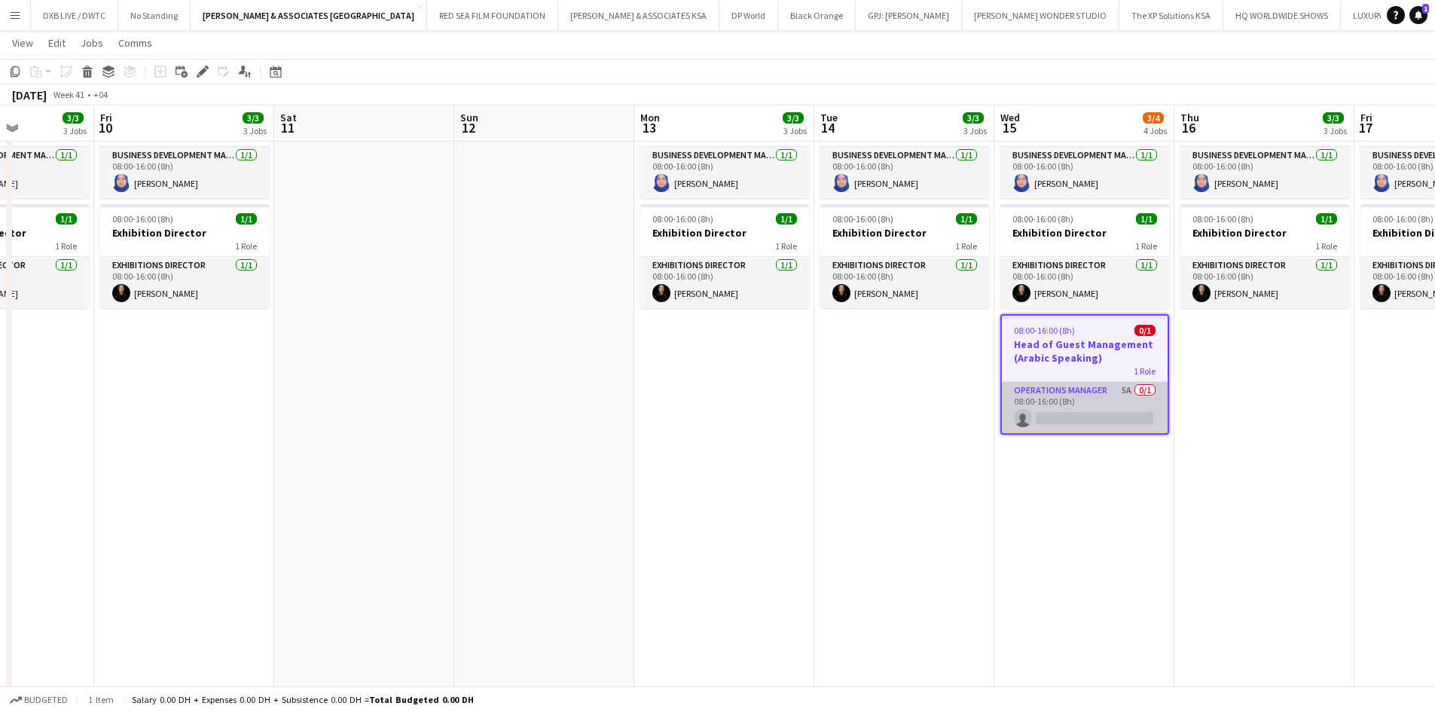
click at [1063, 404] on app-card-role "Operations Manager 5A 0/1 08:00-16:00 (8h) single-neutral-actions" at bounding box center [1085, 407] width 166 height 51
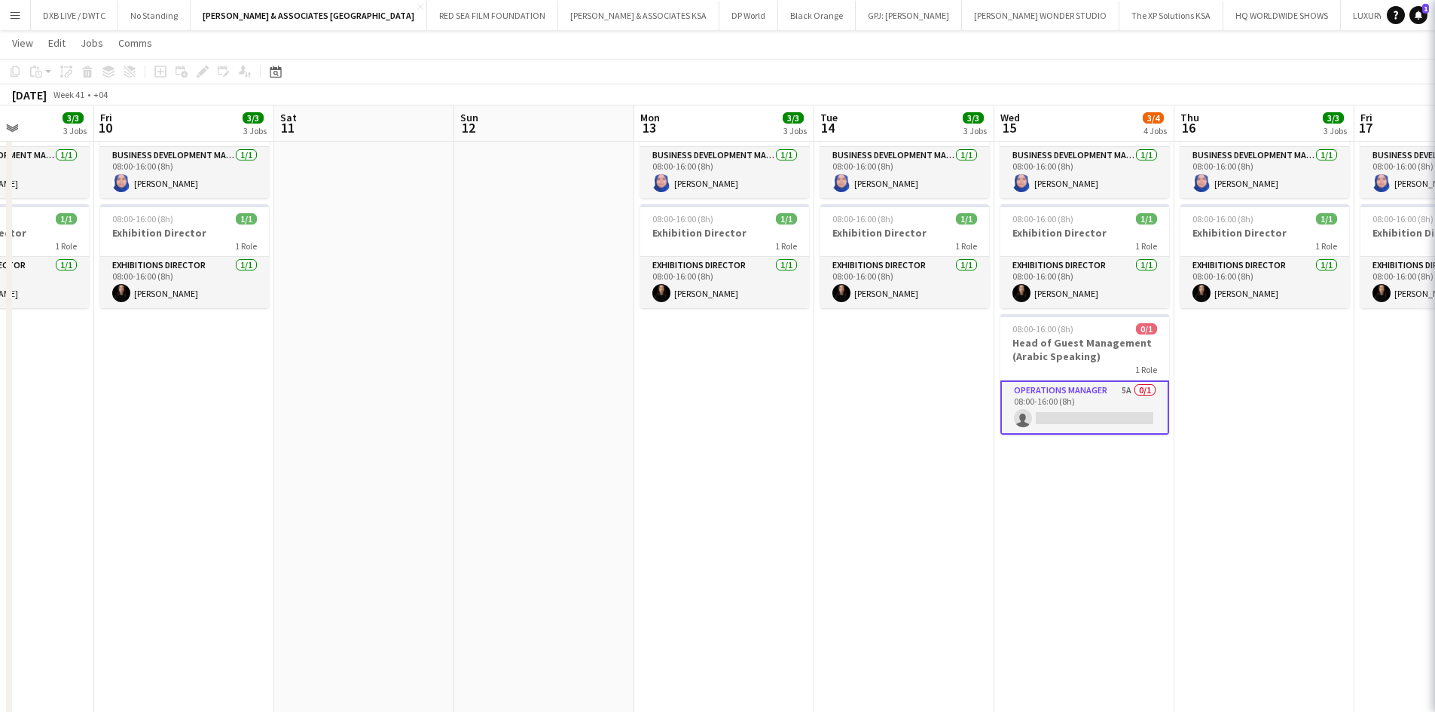
click at [1068, 401] on app-card-role "Operations Manager 5A 0/1 08:00-16:00 (8h) single-neutral-actions" at bounding box center [1084, 407] width 169 height 54
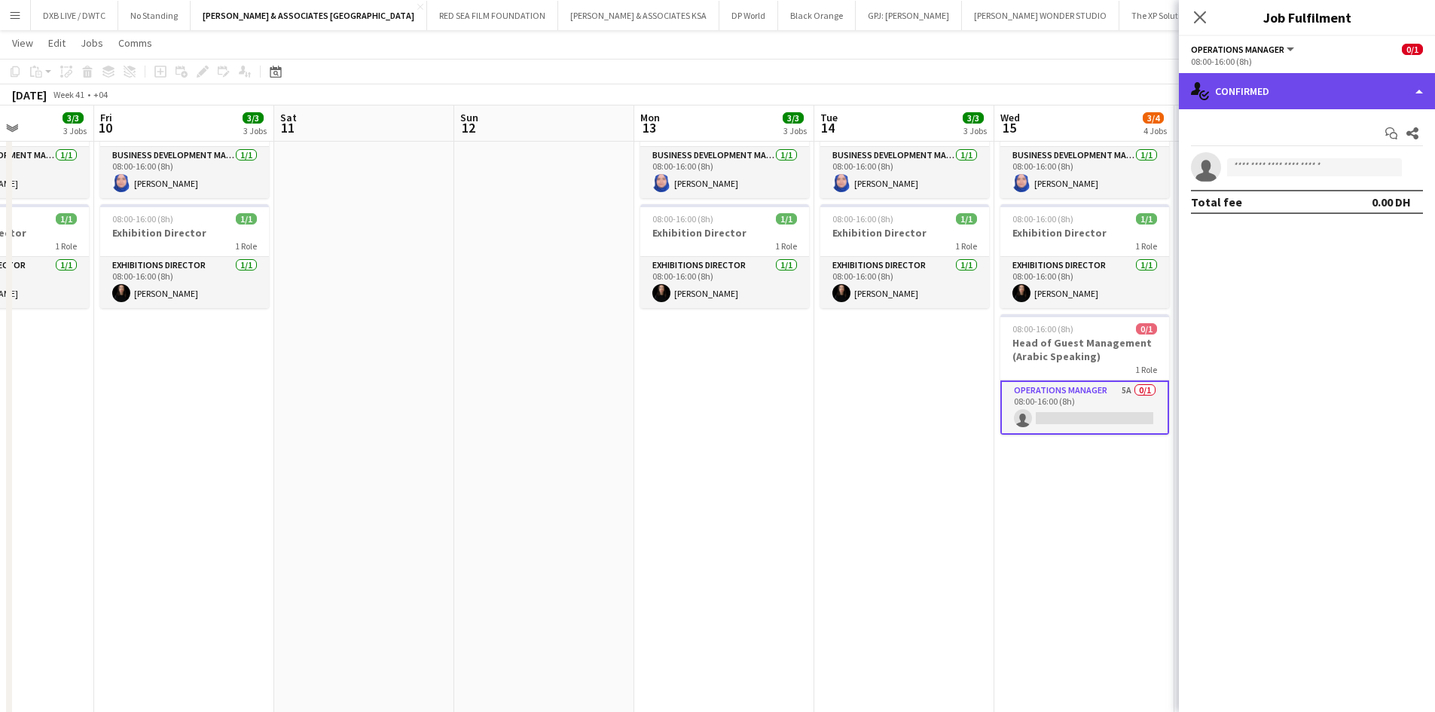
click at [1260, 90] on div "single-neutral-actions-check-2 Confirmed" at bounding box center [1306, 91] width 256 height 36
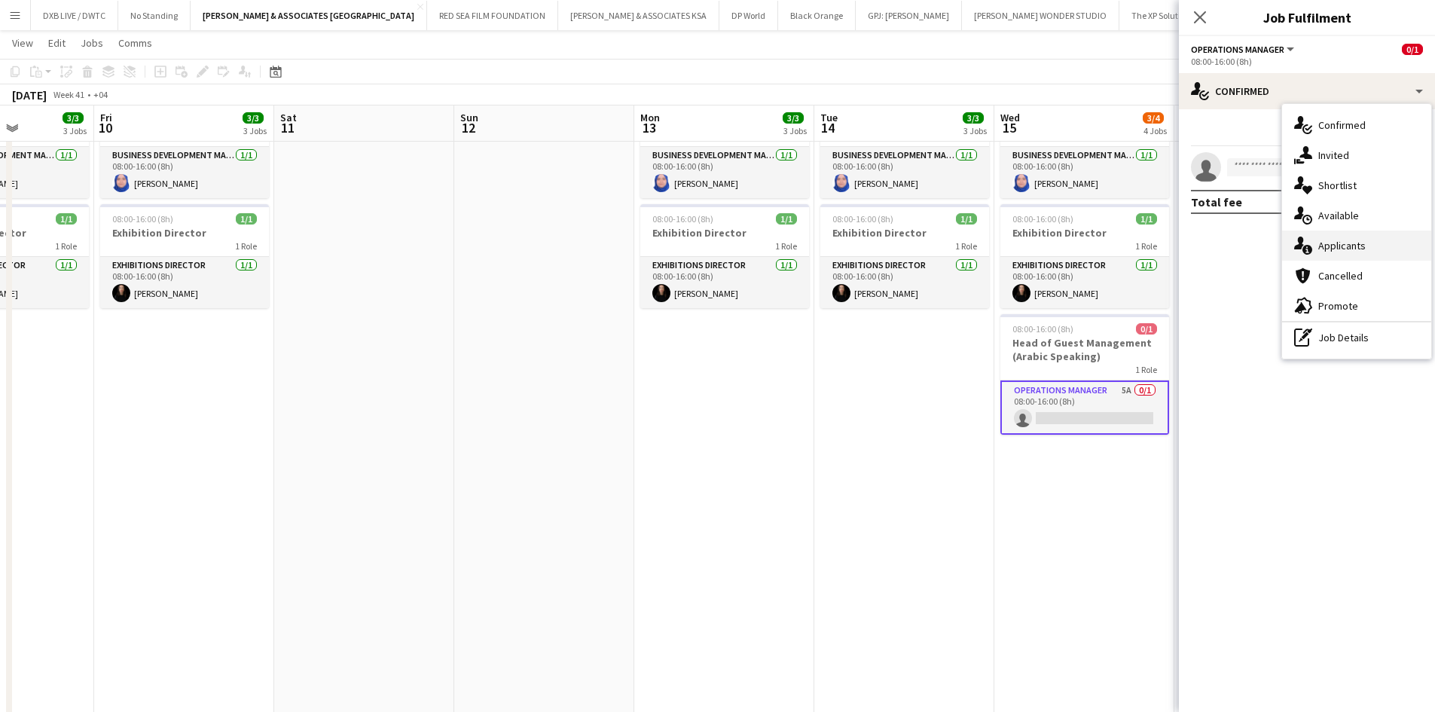
click at [1334, 242] on span "Applicants" at bounding box center [1341, 246] width 47 height 14
